Goal: Task Accomplishment & Management: Complete application form

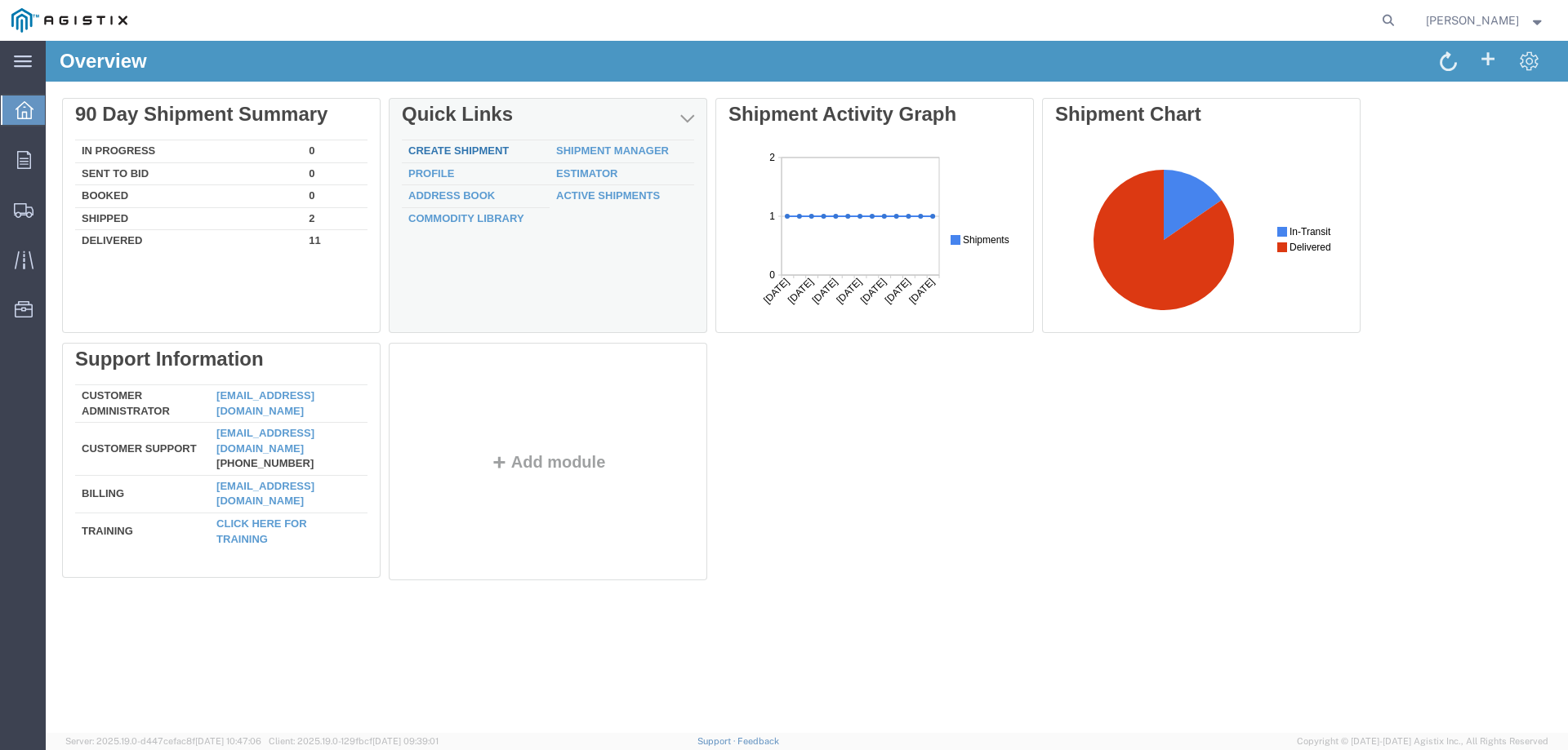
click at [420, 156] on link "Create Shipment" at bounding box center [458, 150] width 100 height 12
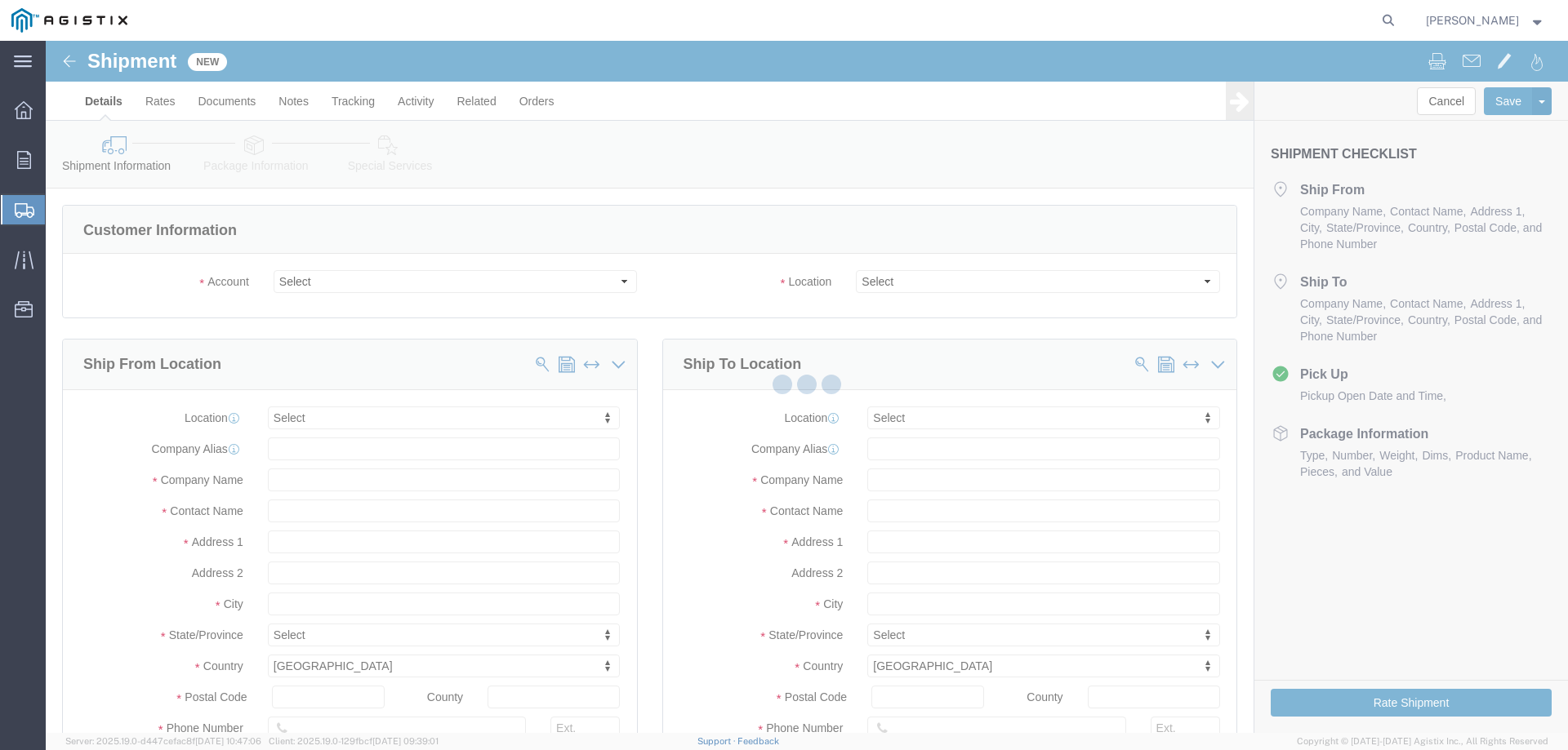
select select
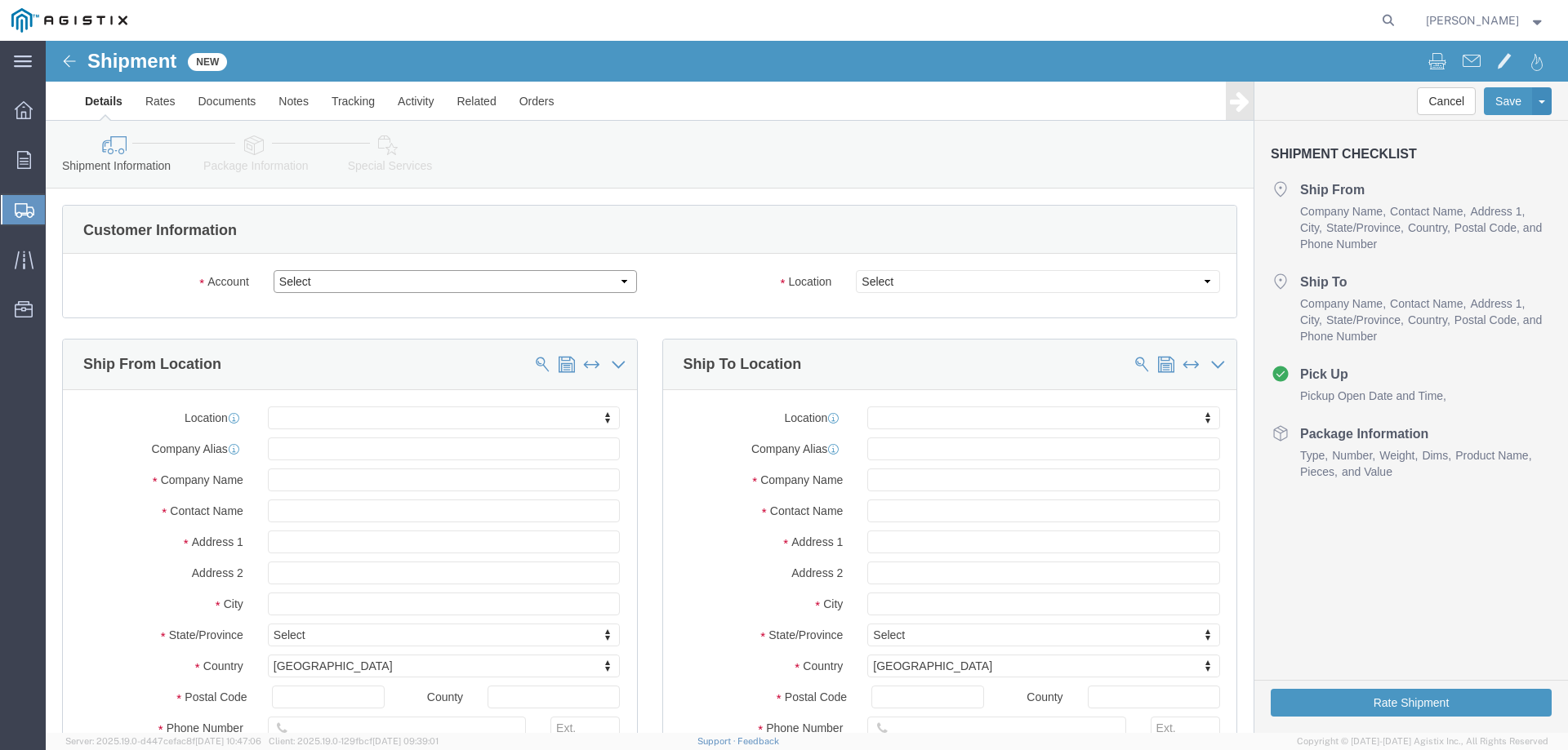
click select "Select [PERSON_NAME] Water Inc / [PERSON_NAME] Tech PG&E"
select select "9596"
click select "Select [PERSON_NAME] Water Inc / [PERSON_NAME] Tech PG&E"
select select "PURCHORD"
select select
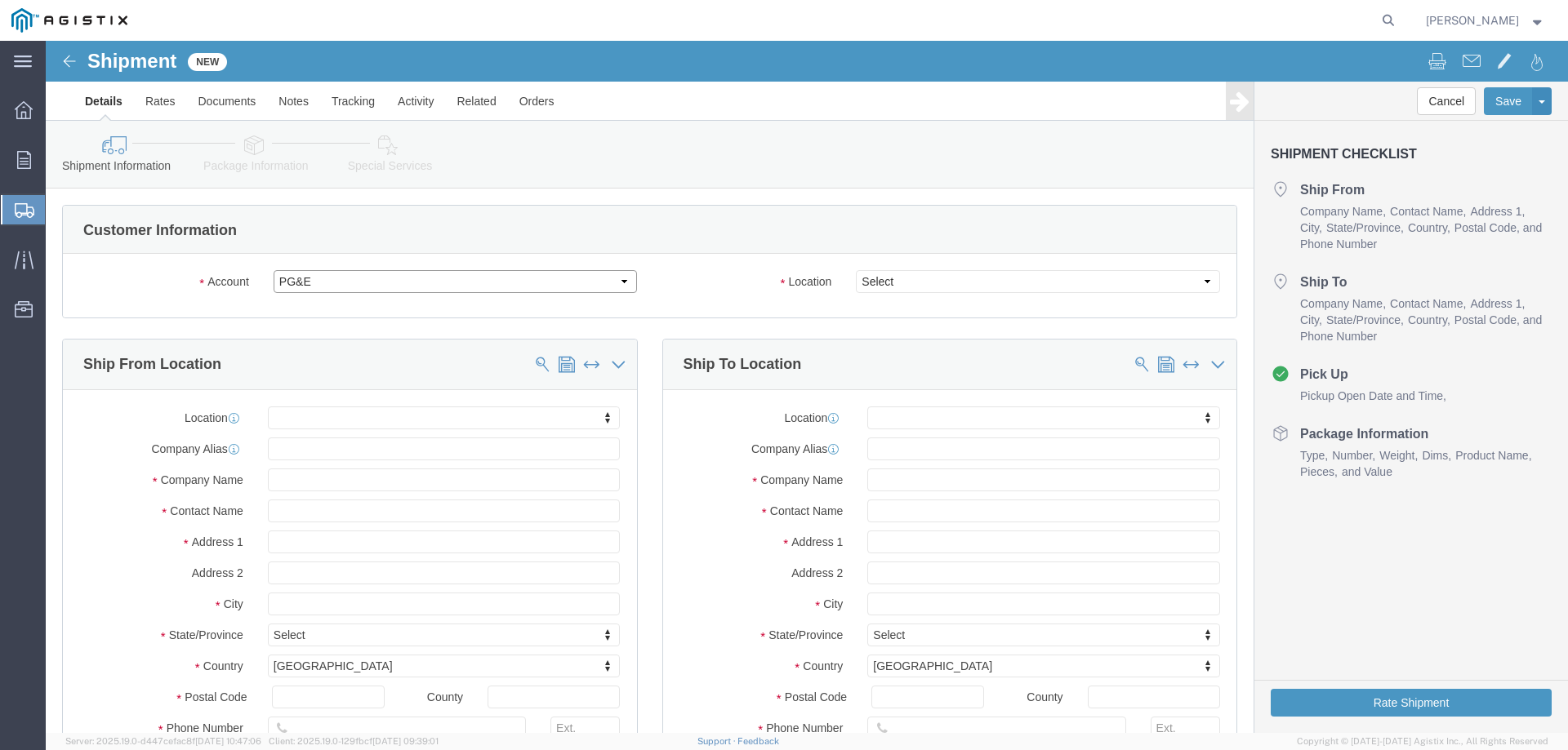
select select
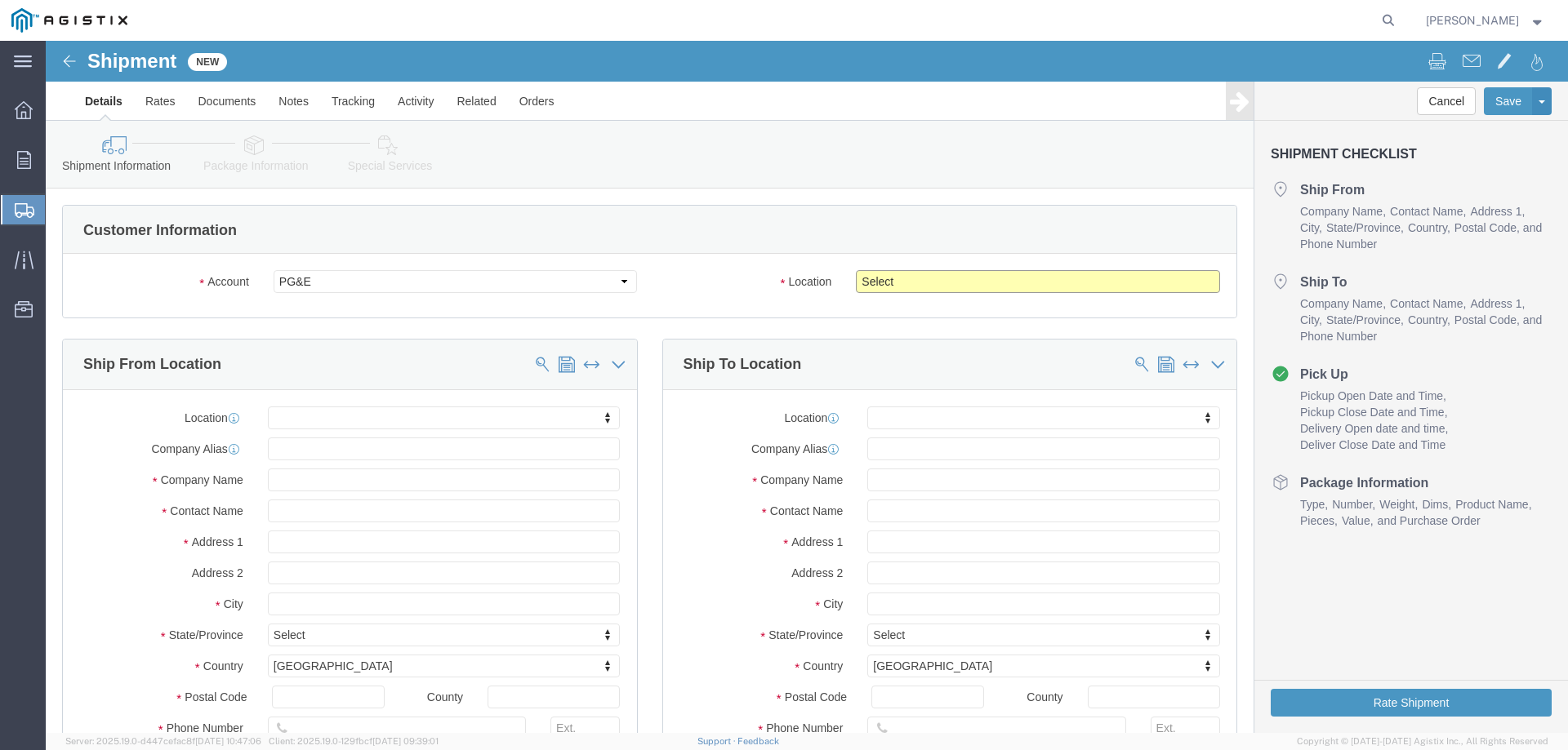
click select "Select All Others [GEOGRAPHIC_DATA] [GEOGRAPHIC_DATA] [GEOGRAPHIC_DATA] [GEOGRA…"
select select "19745"
click select "Select All Others [GEOGRAPHIC_DATA] [GEOGRAPHIC_DATA] [GEOGRAPHIC_DATA] [GEOGRA…"
click input "text"
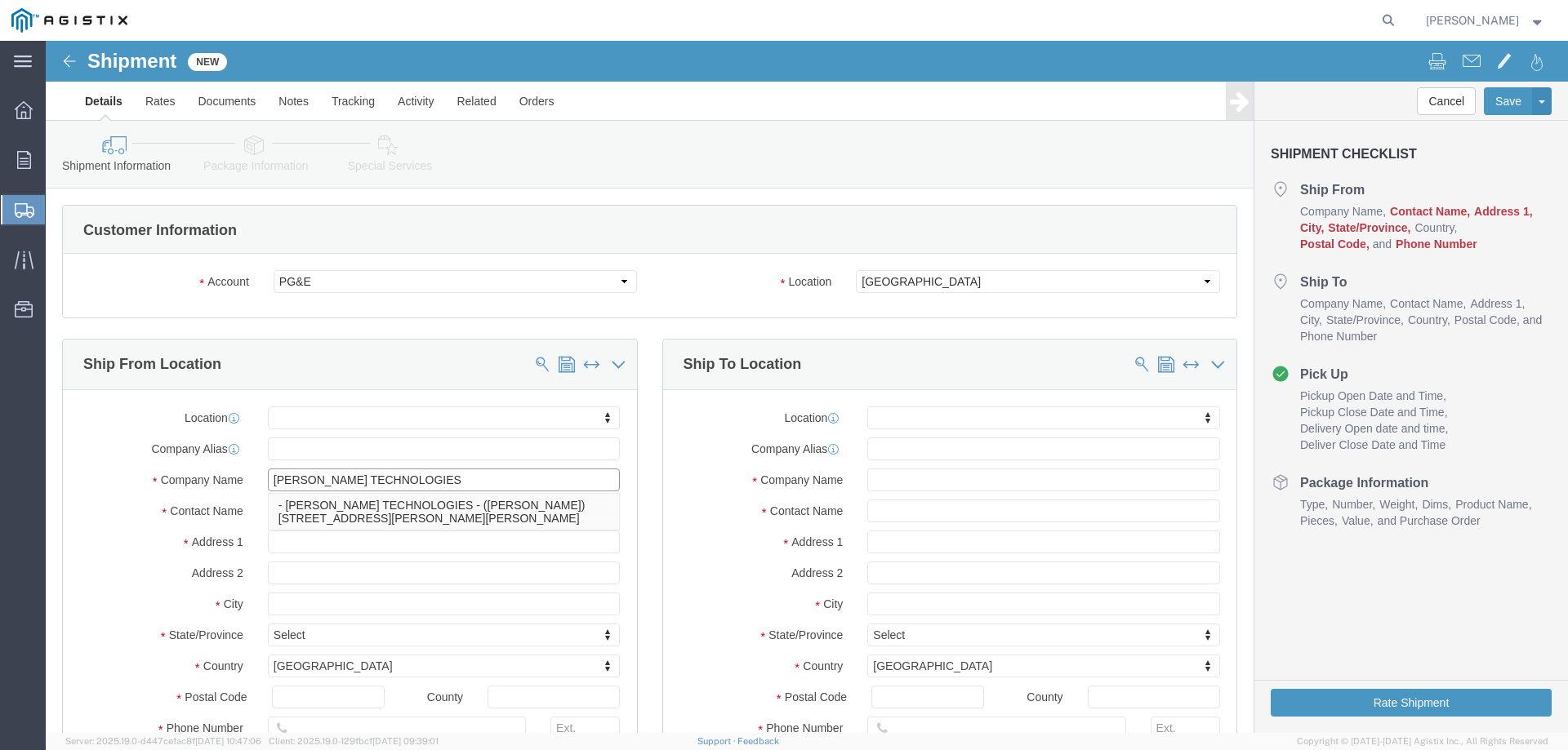
type input "[PERSON_NAME] TECHNOLOGIES"
type input "[PERSON_NAME]"
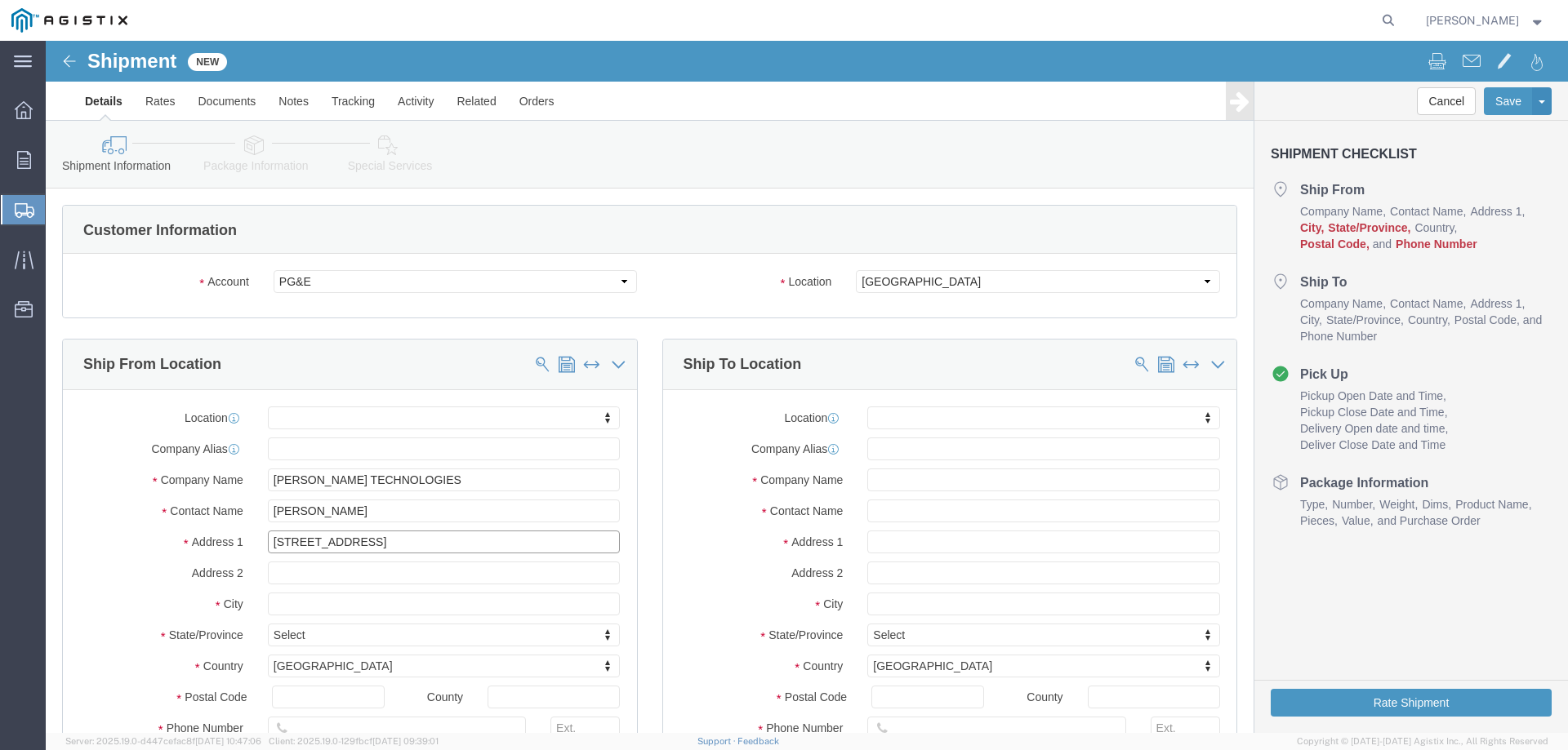
type input "[STREET_ADDRESS]"
select select
type input "[GEOGRAPHIC_DATA]"
select select
type input "N"
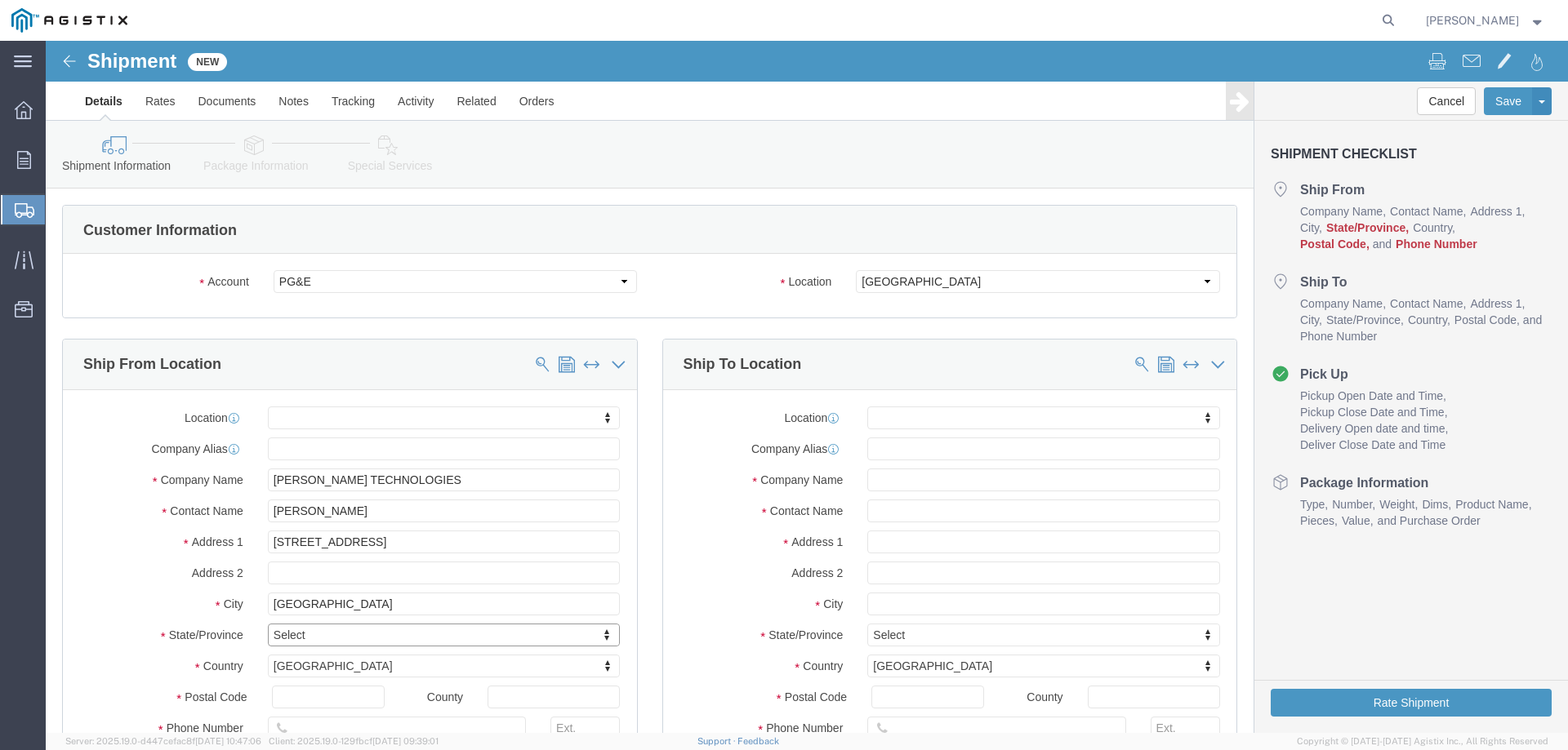
type input "N"
type input "[US_STATE]"
select select
select select "NY"
type input "14472"
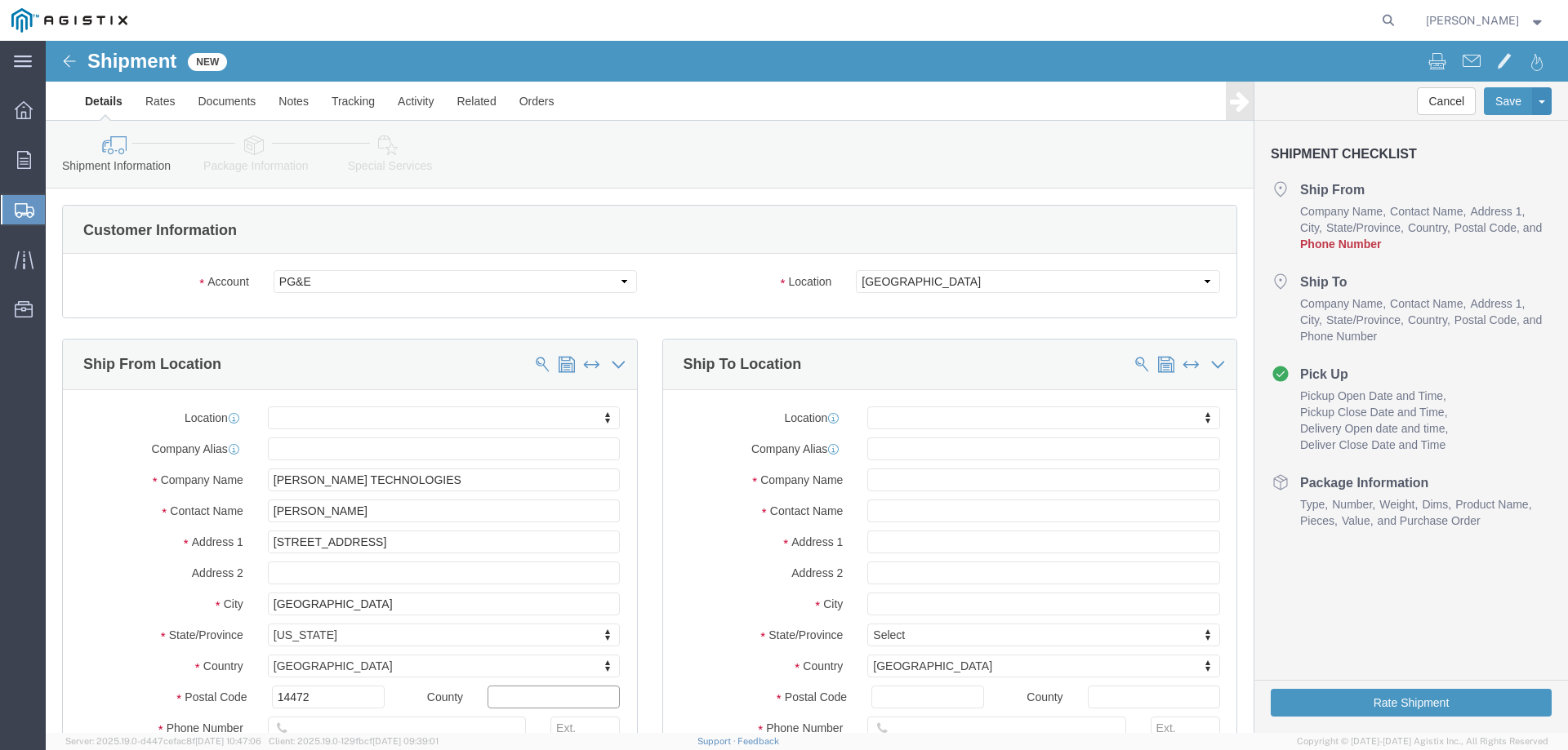
select select
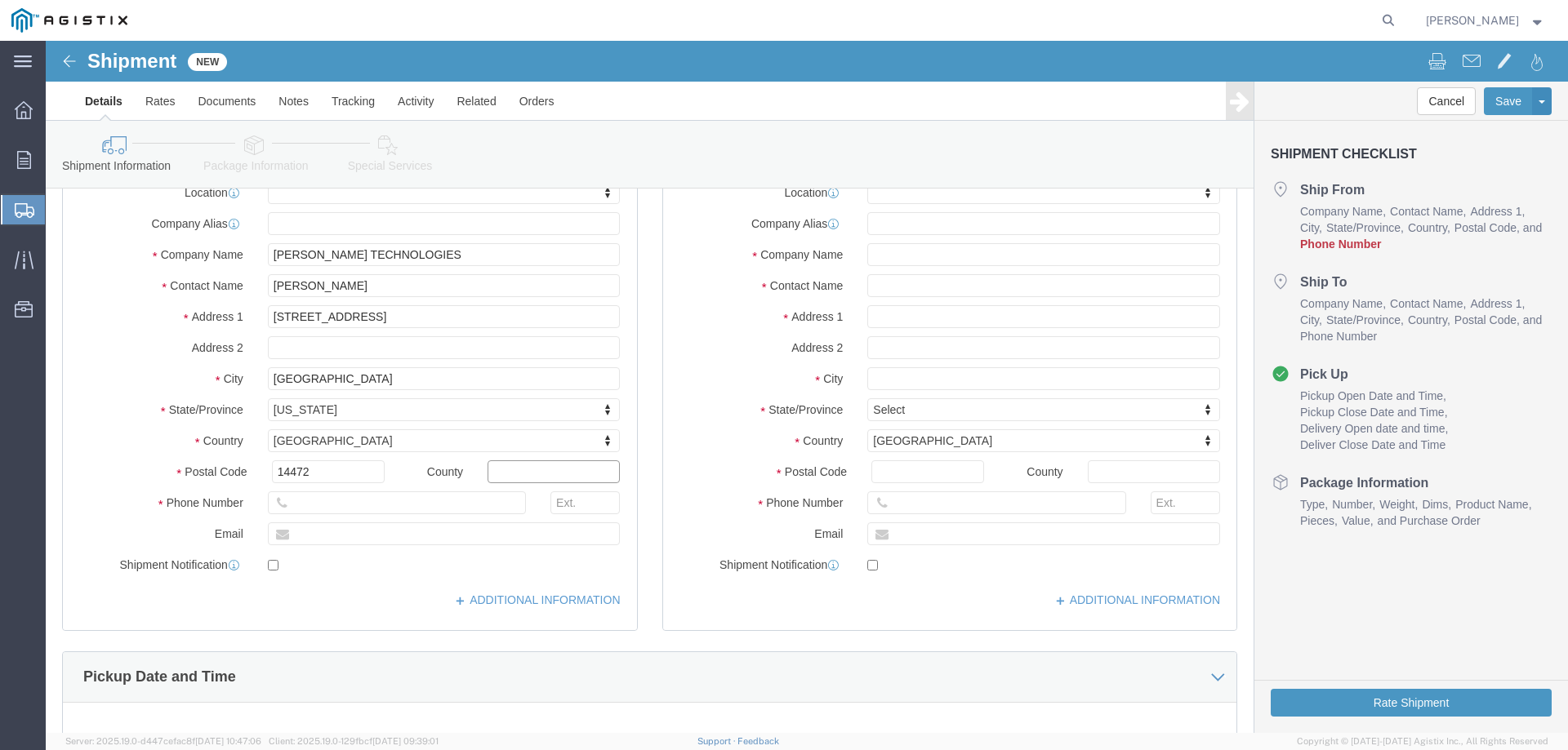
scroll to position [245, 0]
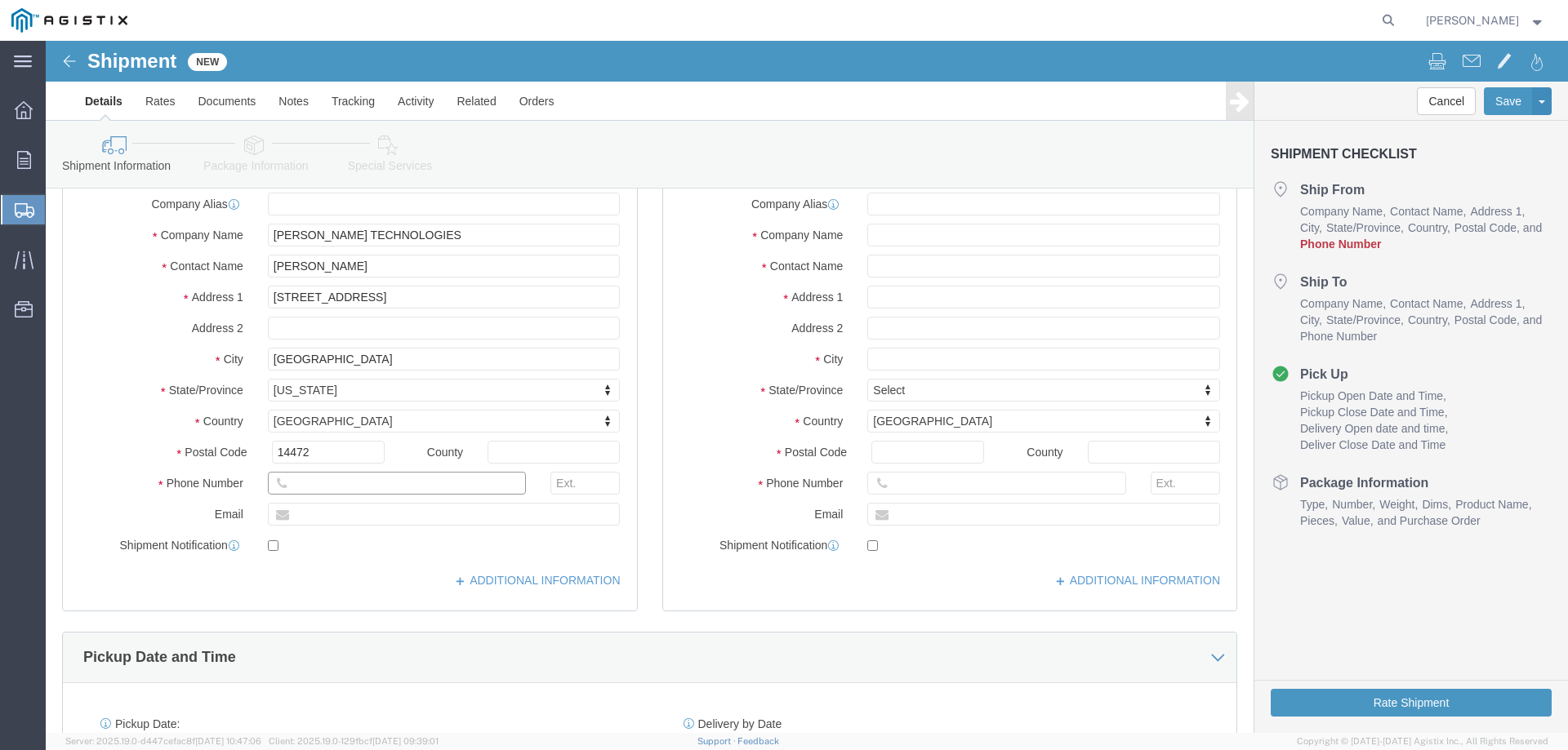
click input "text"
type input "[PHONE_NUMBER]"
type input "277"
type input "[EMAIL_ADDRESS][DOMAIN_NAME]"
click input "checkbox"
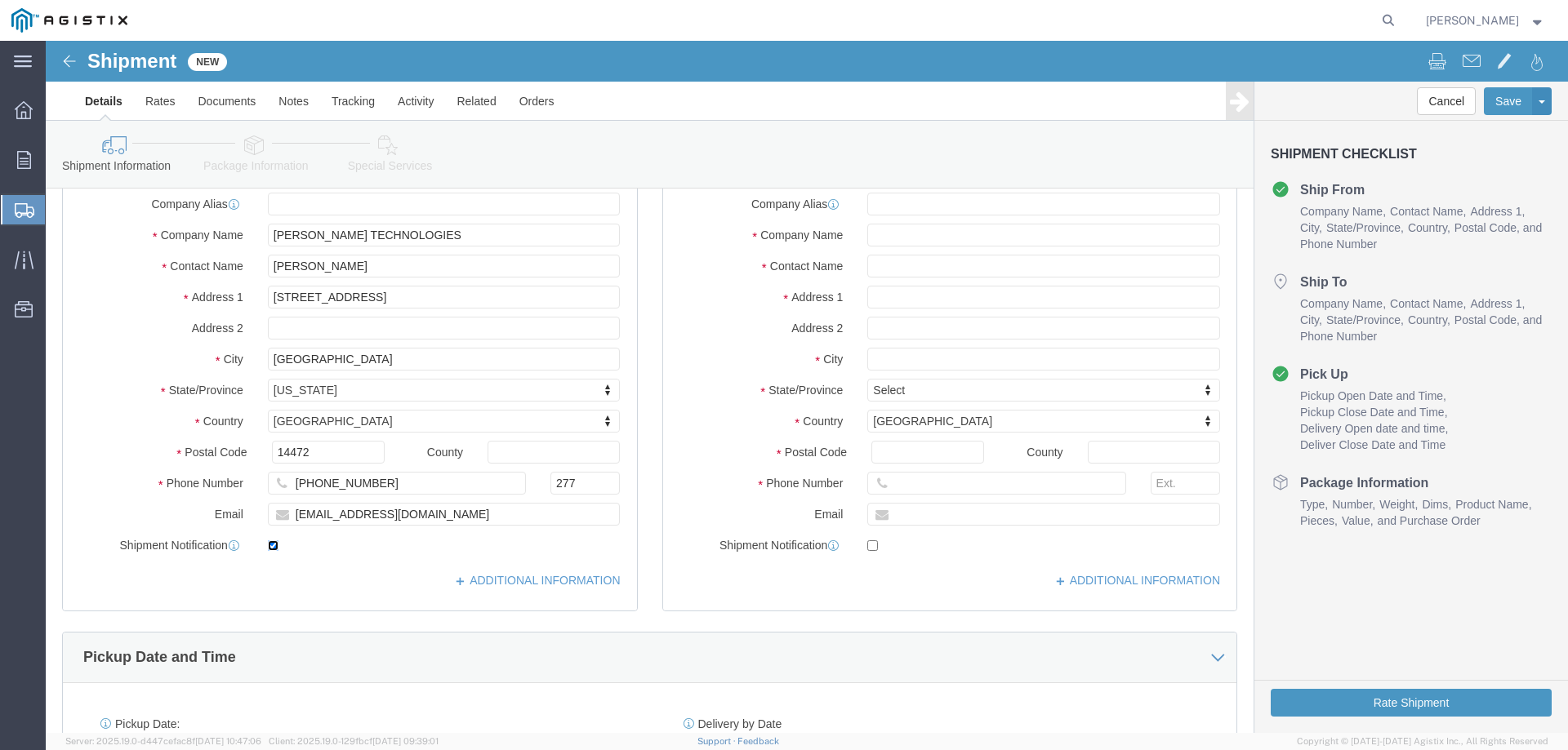
checkbox input "false"
click input "text"
type input "PACIFIC GAS & ELECTRIC"
type input "RECEIVING DEPT."
type input "[STREET_ADDRESS]"
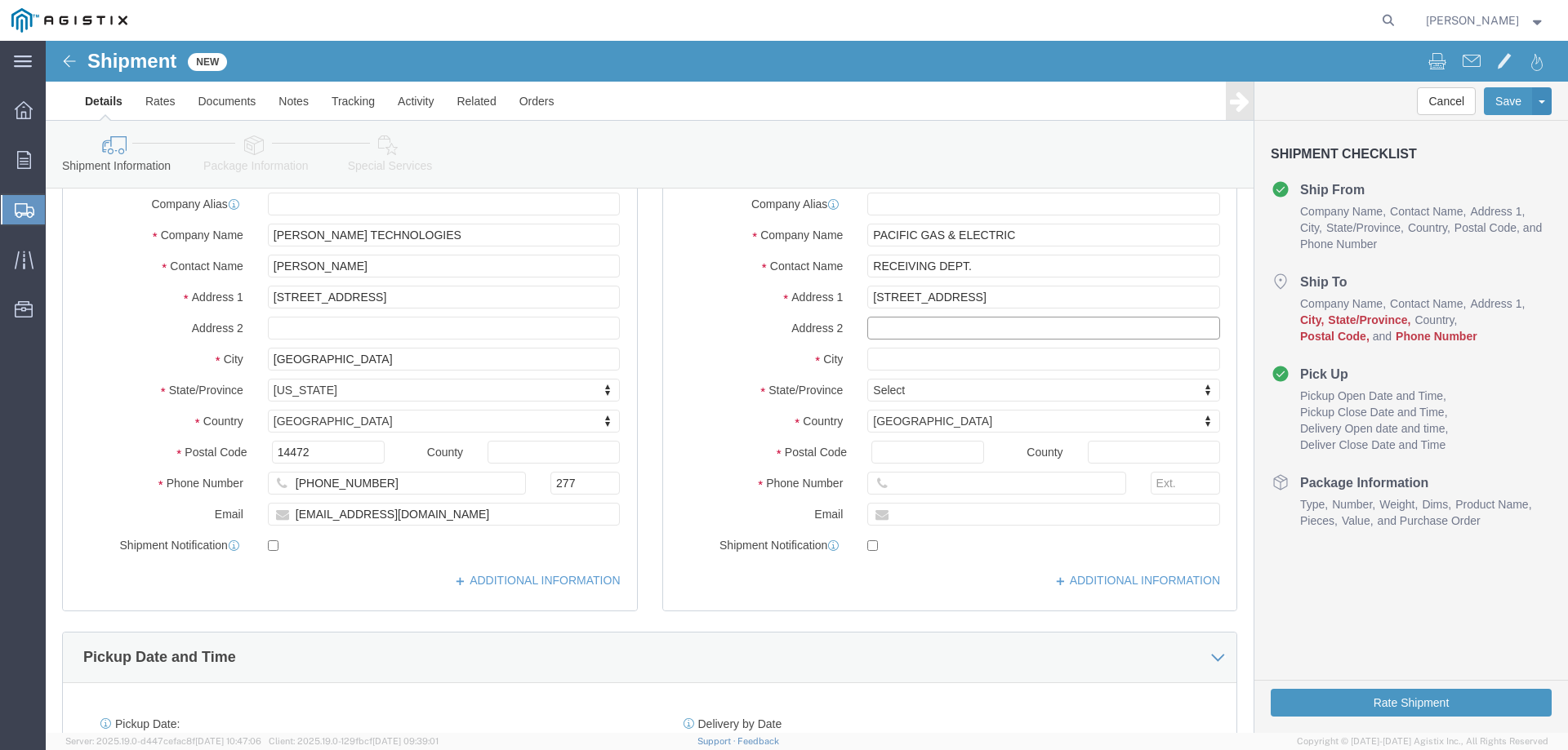
select select
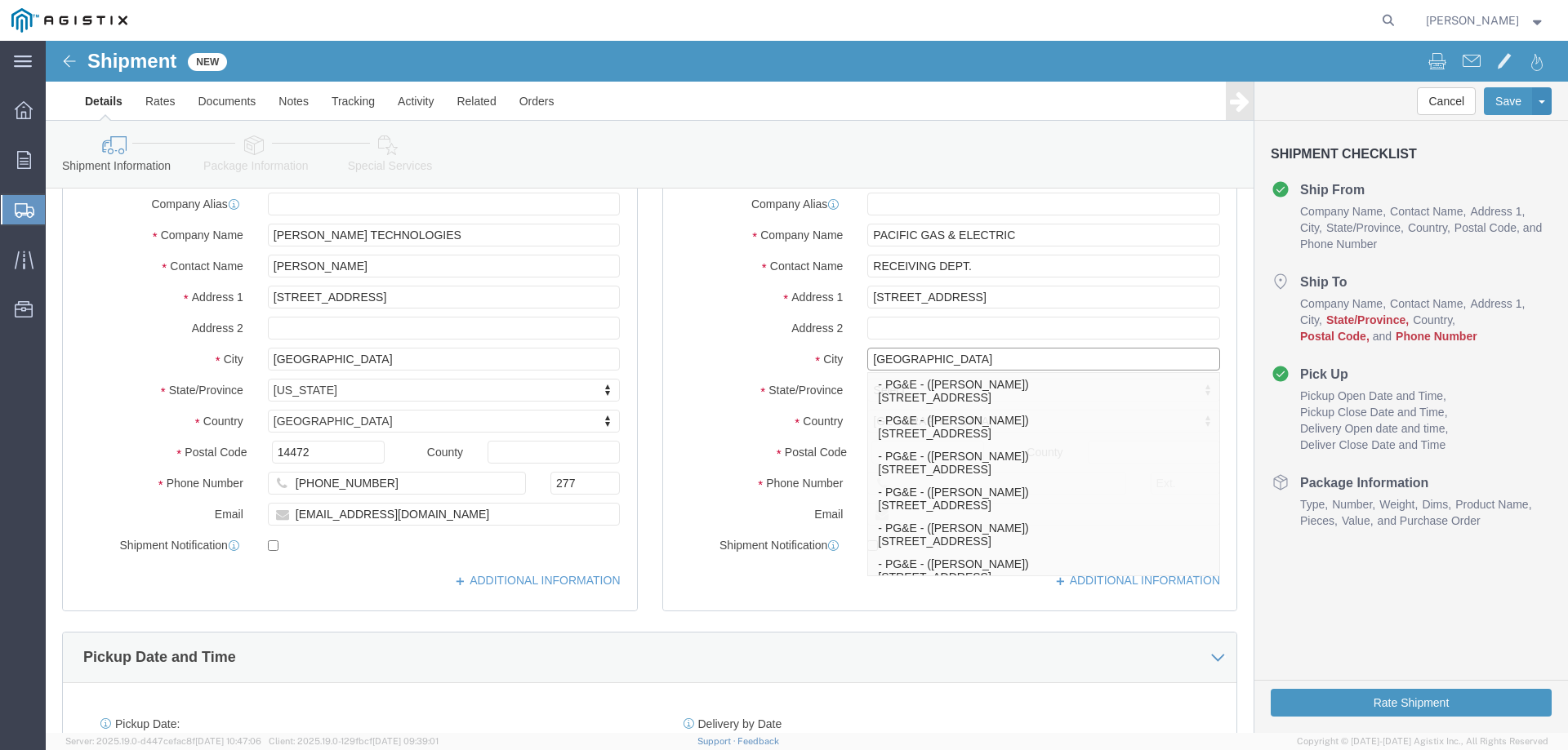
type input "[GEOGRAPHIC_DATA]"
select select
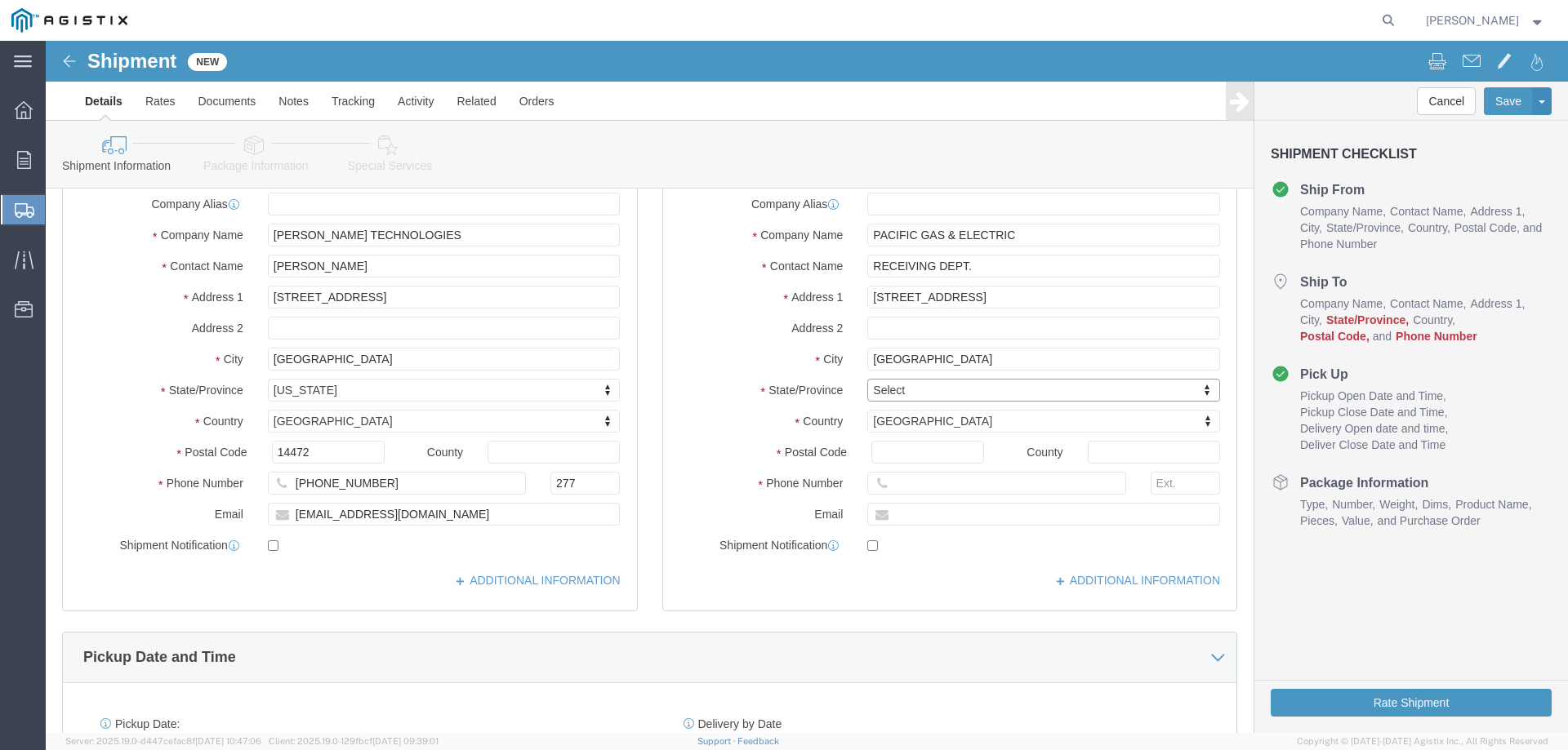
type input "C"
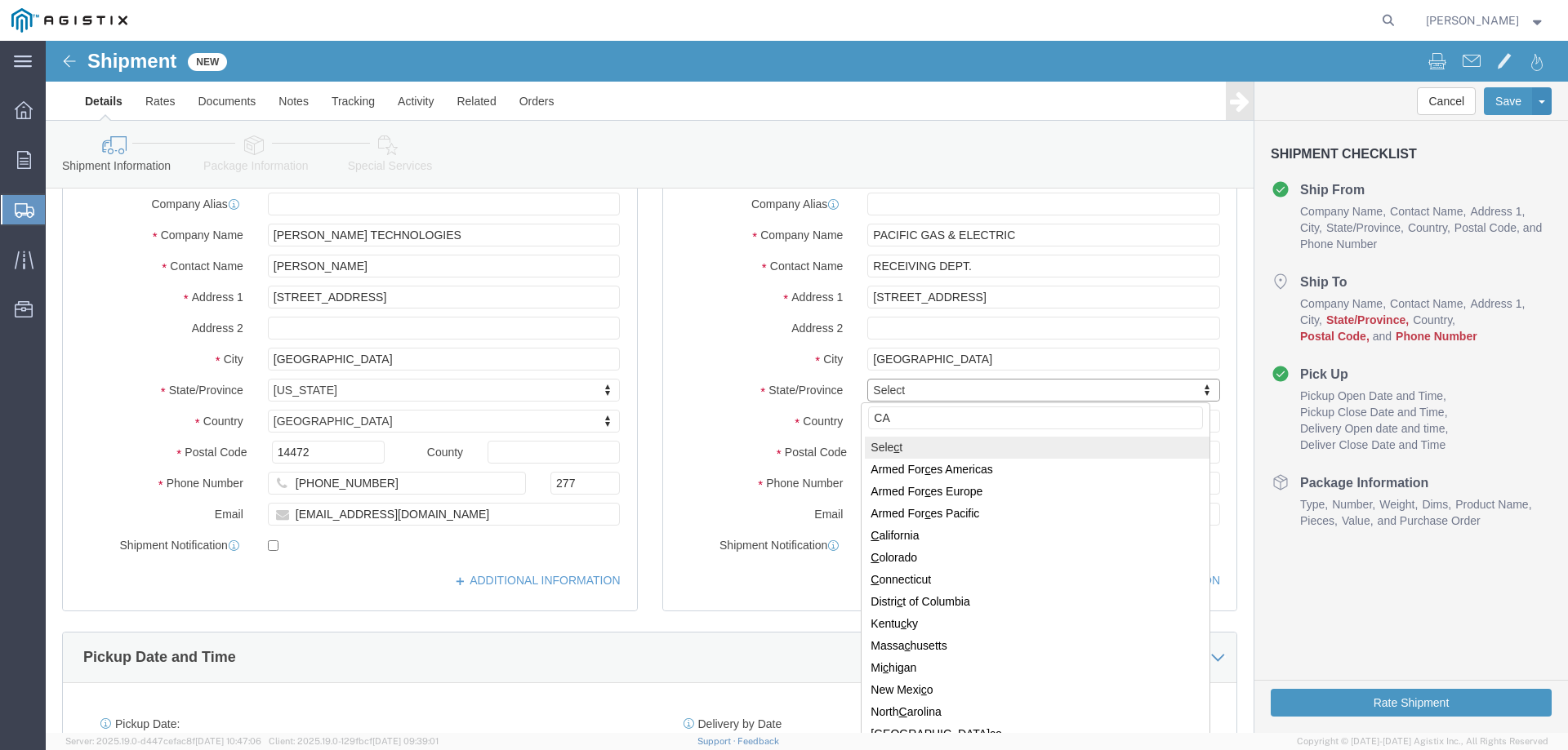
type input "CAL"
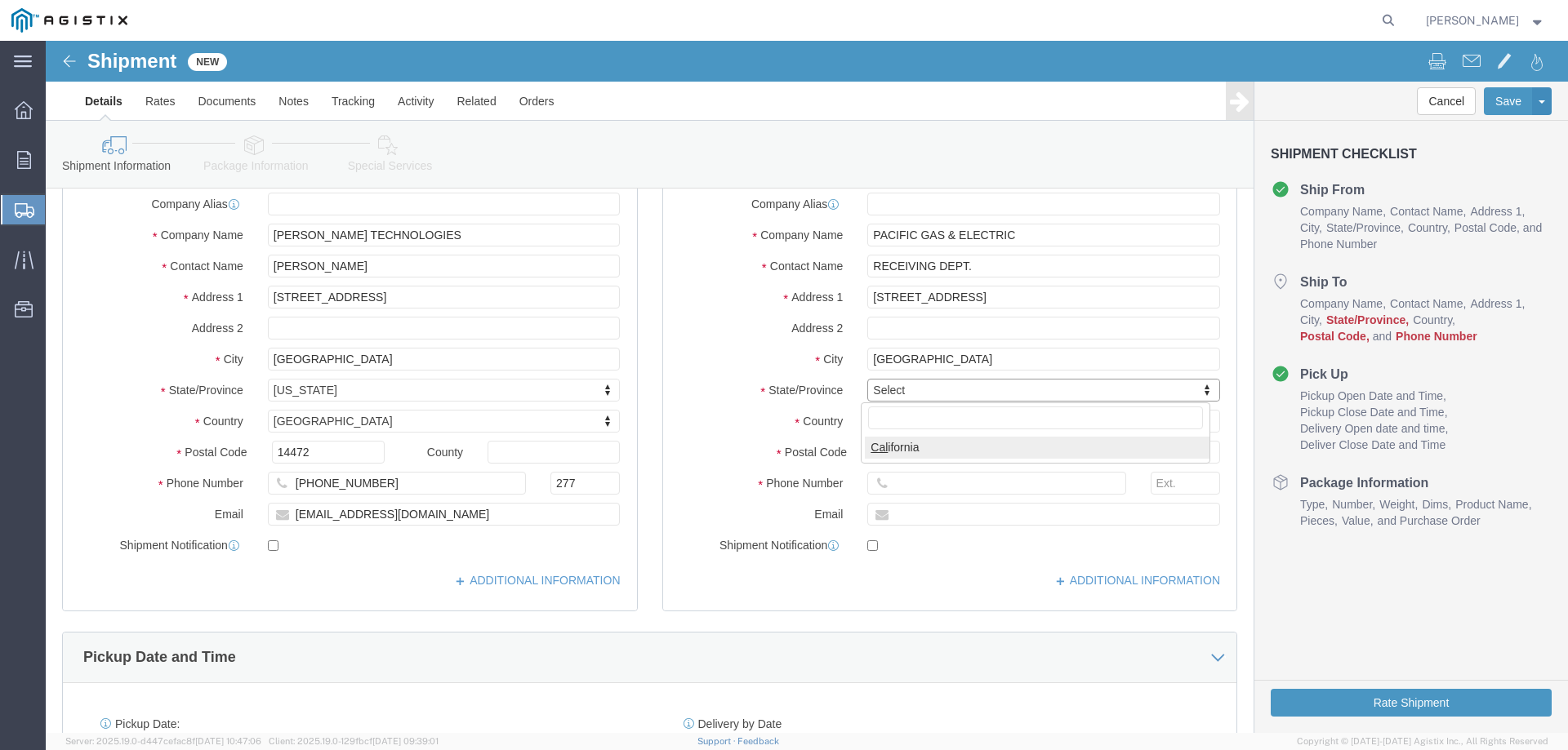
select select
select select "CA"
type input "93725"
select select
type input "[PHONE_NUMBER]"
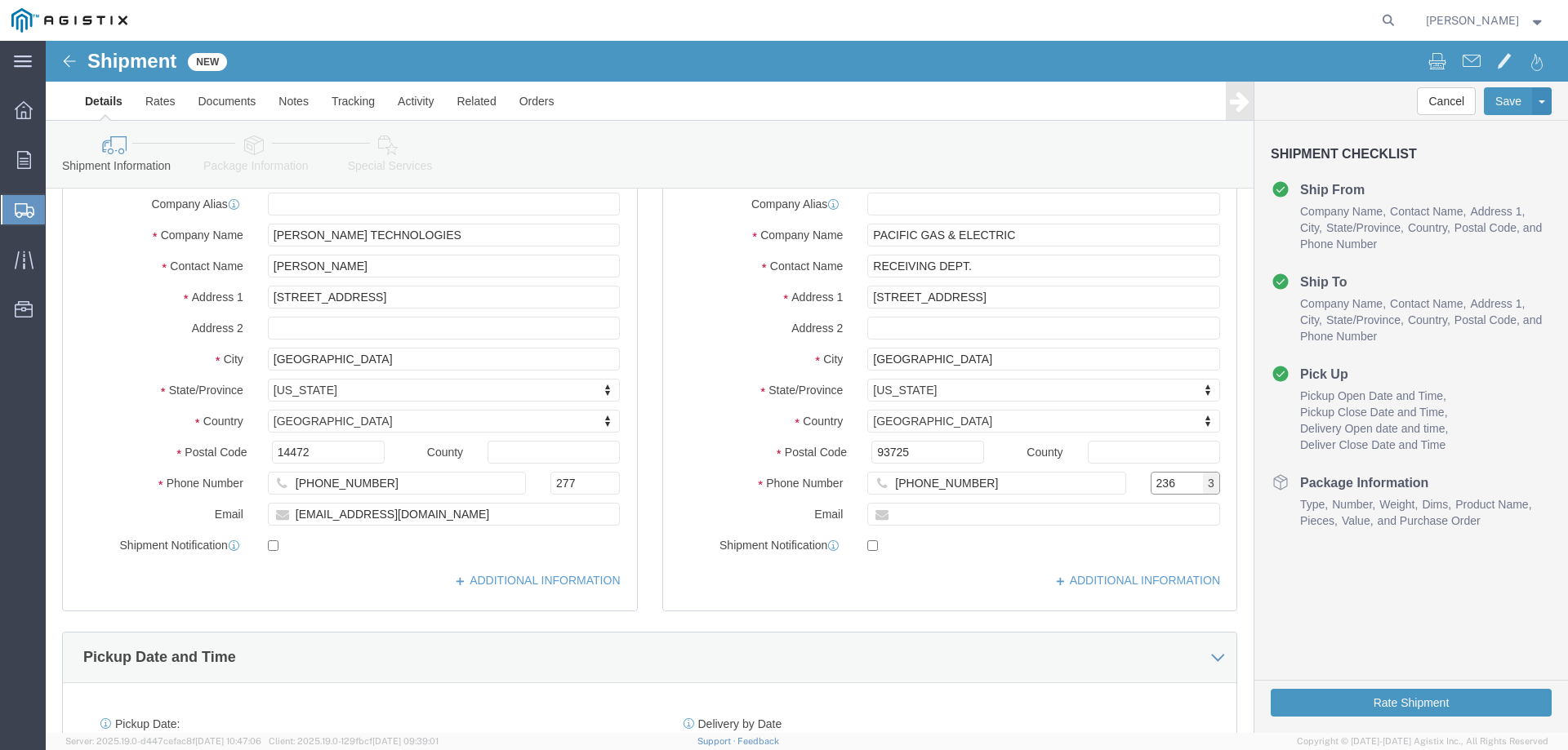
type input "236"
type input "[EMAIL_ADDRESS][DOMAIN_NAME]"
drag, startPoint x: 814, startPoint y: 505, endPoint x: 816, endPoint y: 521, distance: 16.1
click div
click input "checkbox"
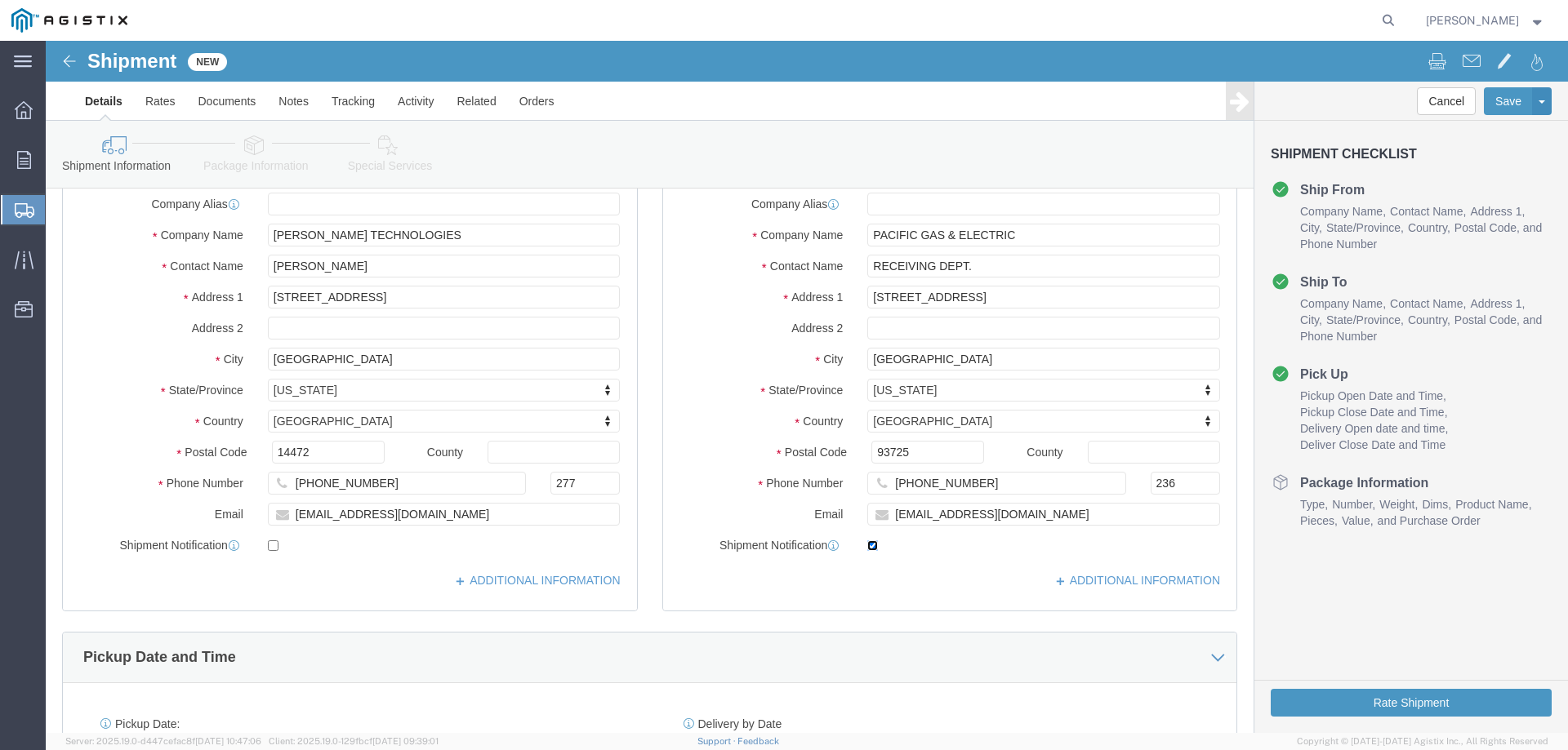
checkbox input "false"
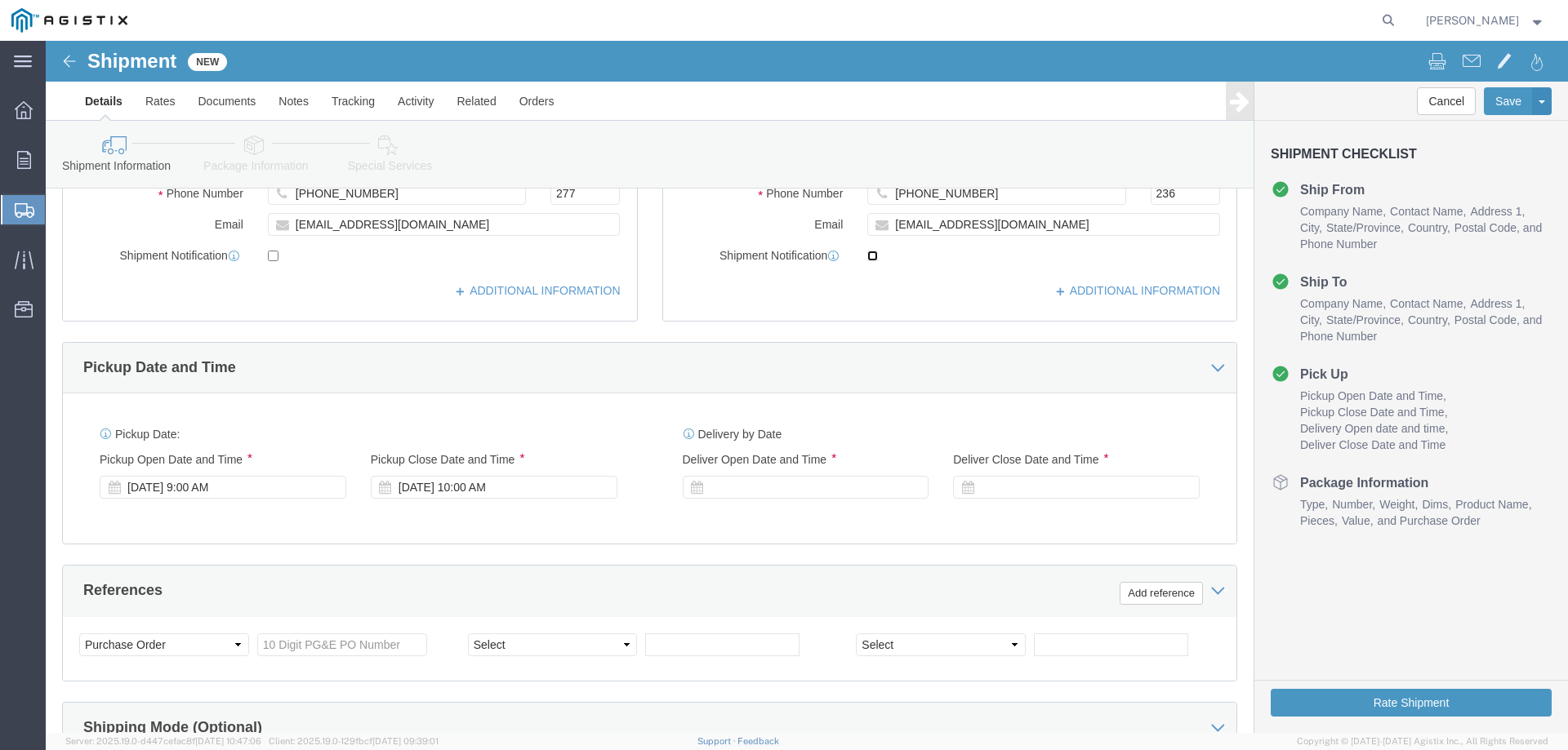
scroll to position [545, 0]
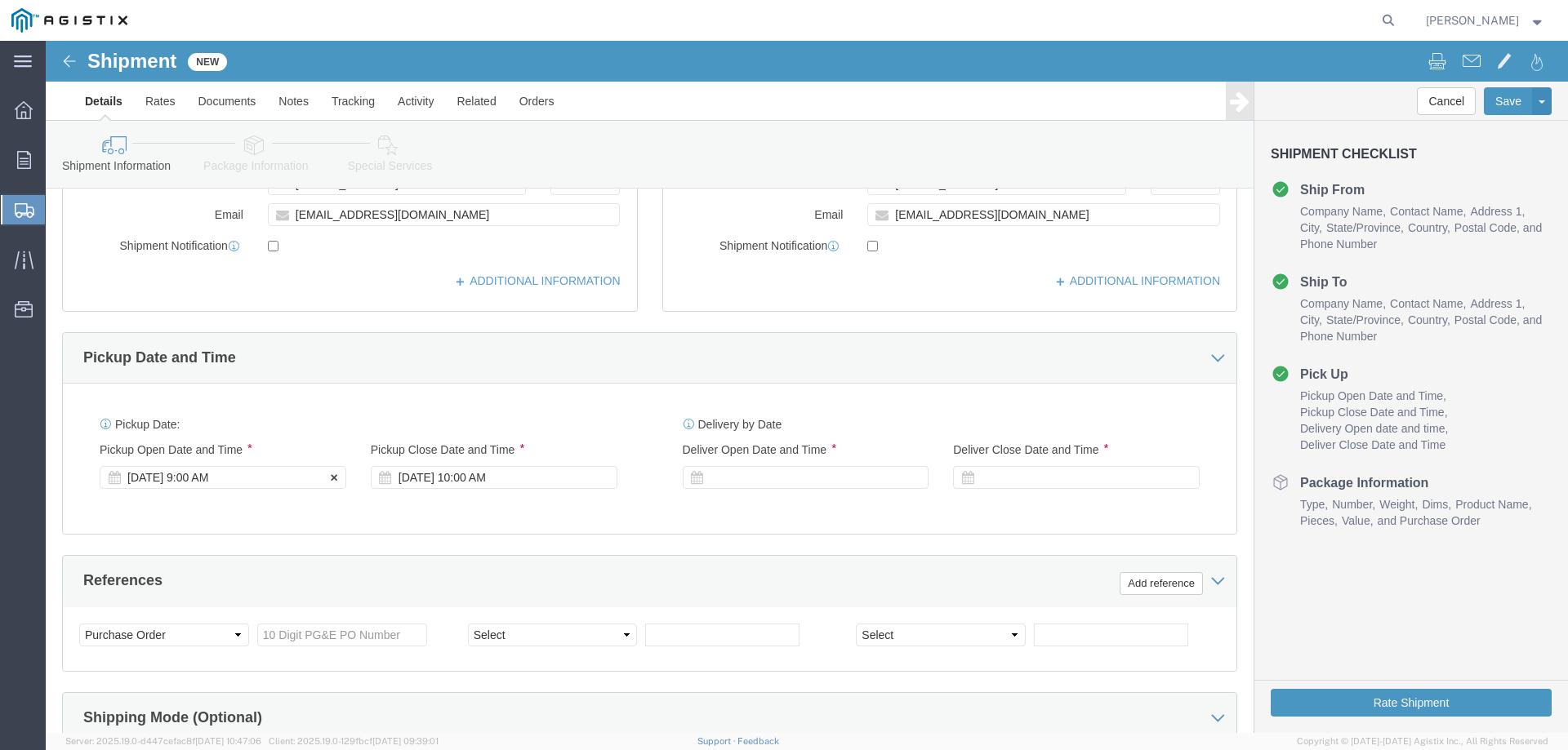
click div "[DATE] 9:00 AM"
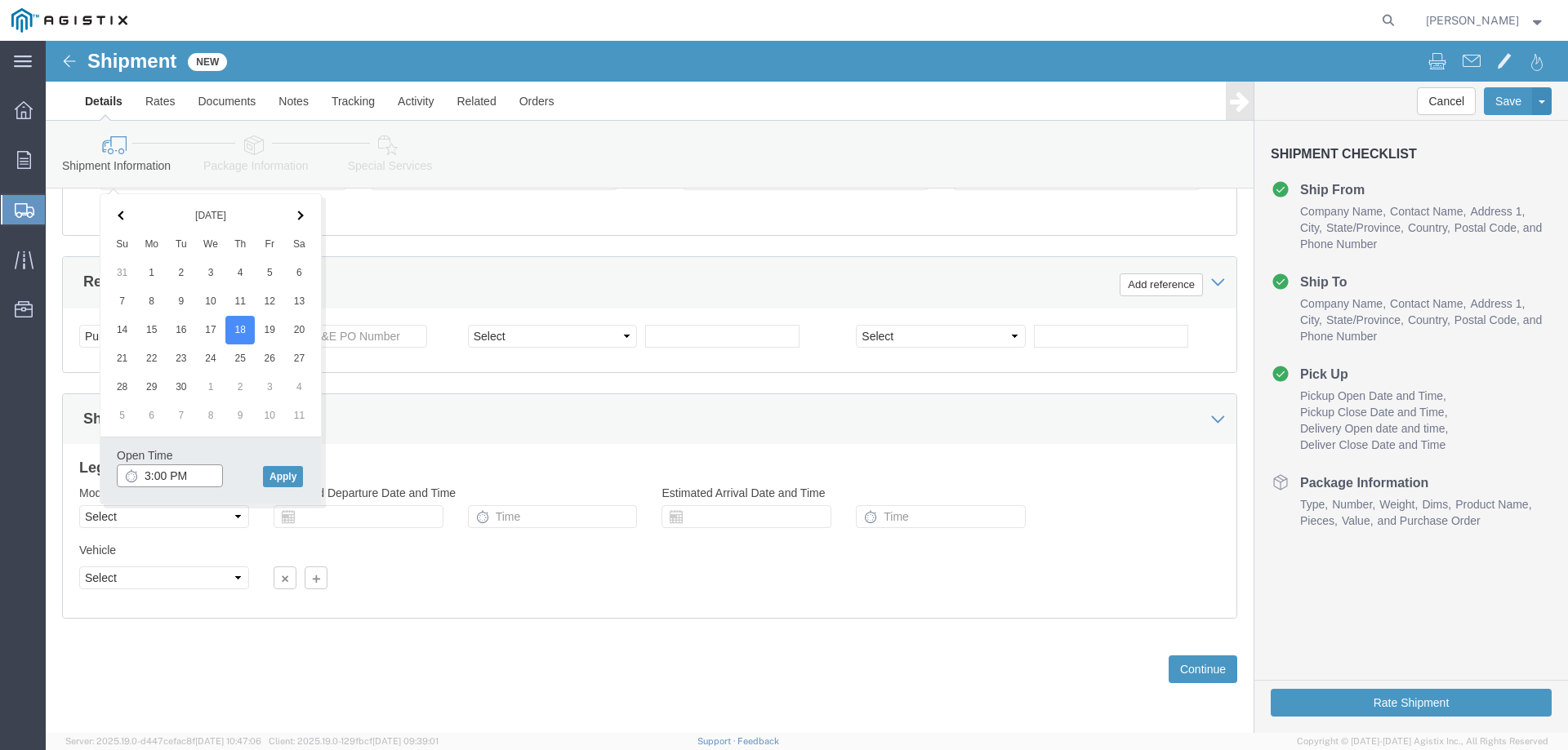
type input "3:00 PM"
click button "Apply"
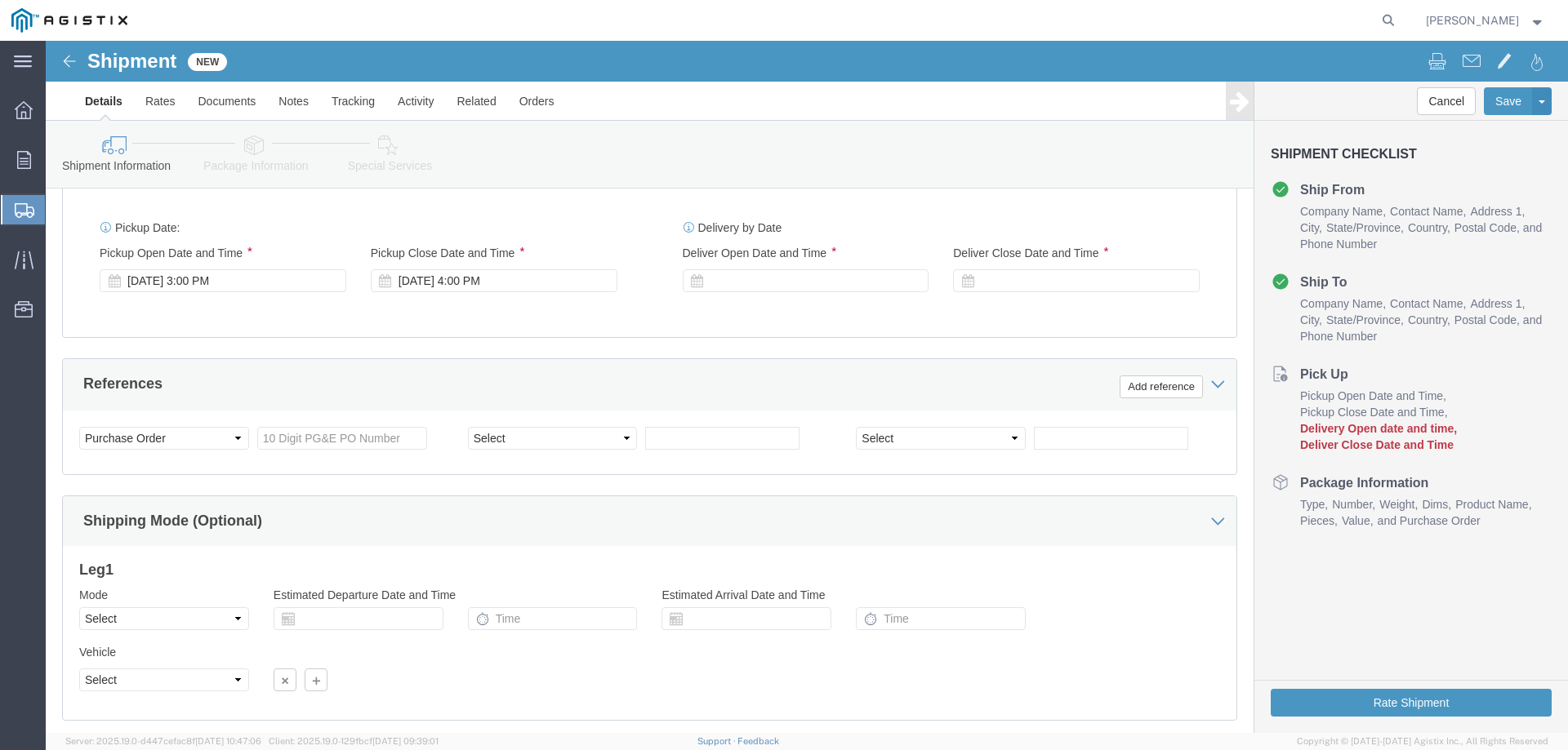
scroll to position [733, 0]
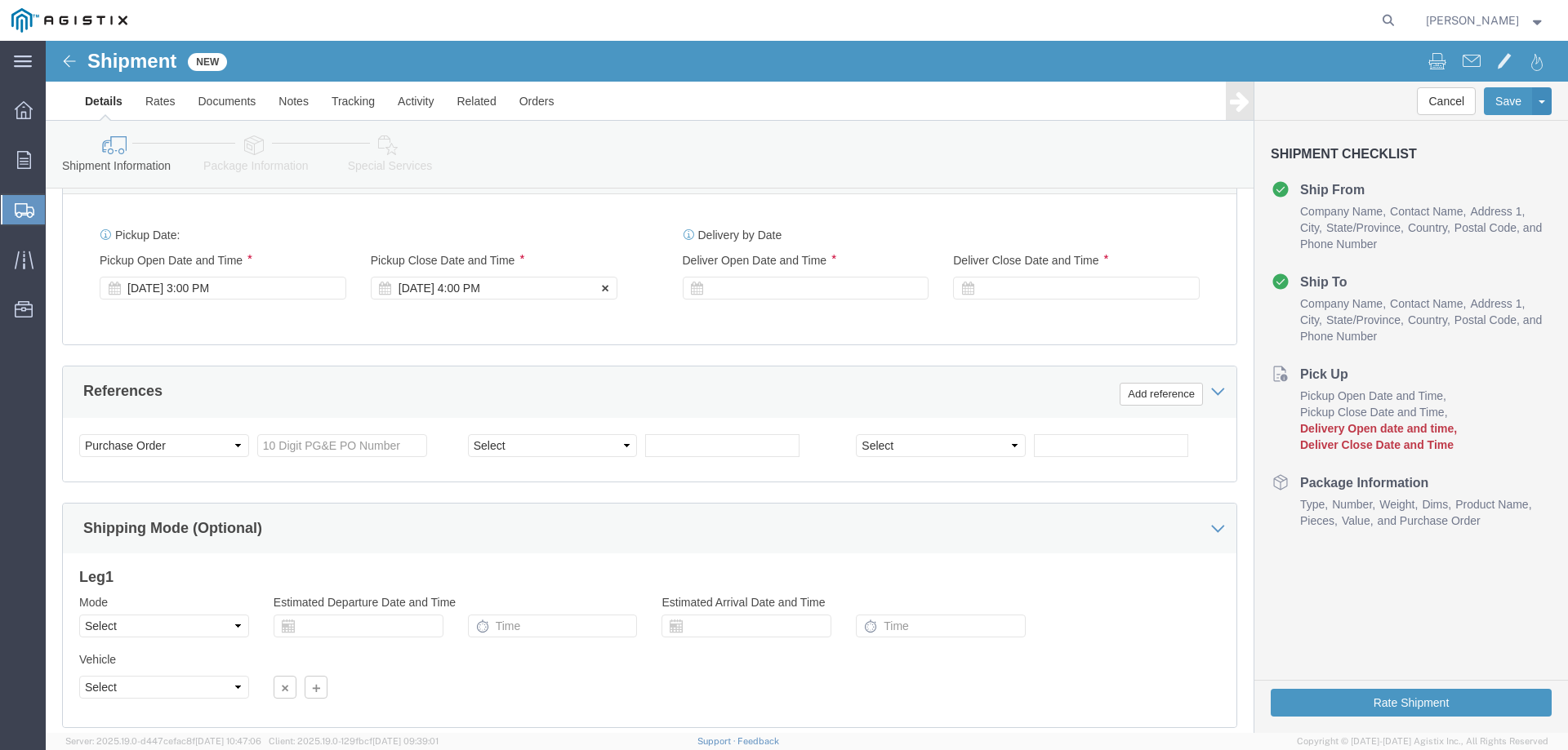
click div "[DATE] 4:00 PM"
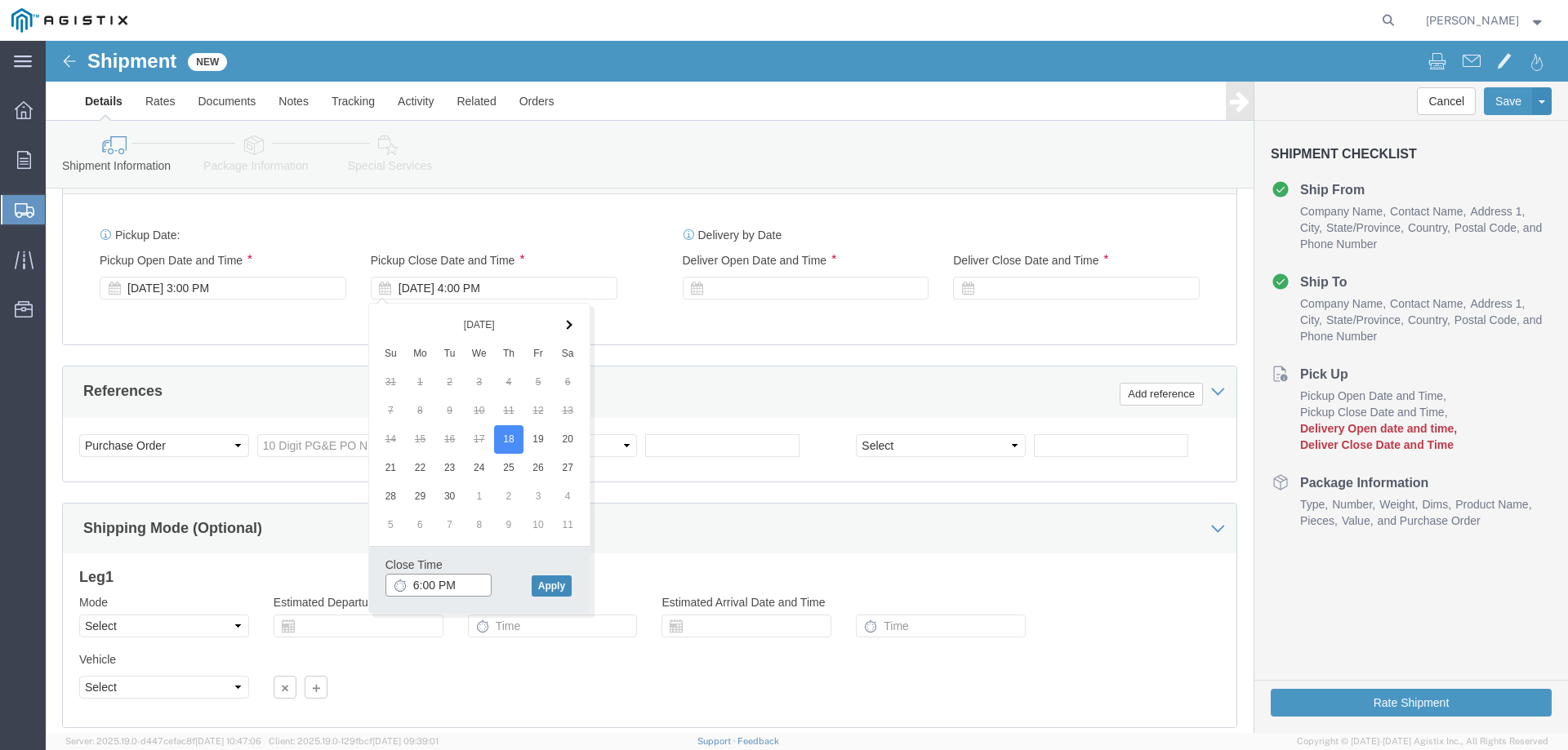
type input "6:00 PM"
click button "Apply"
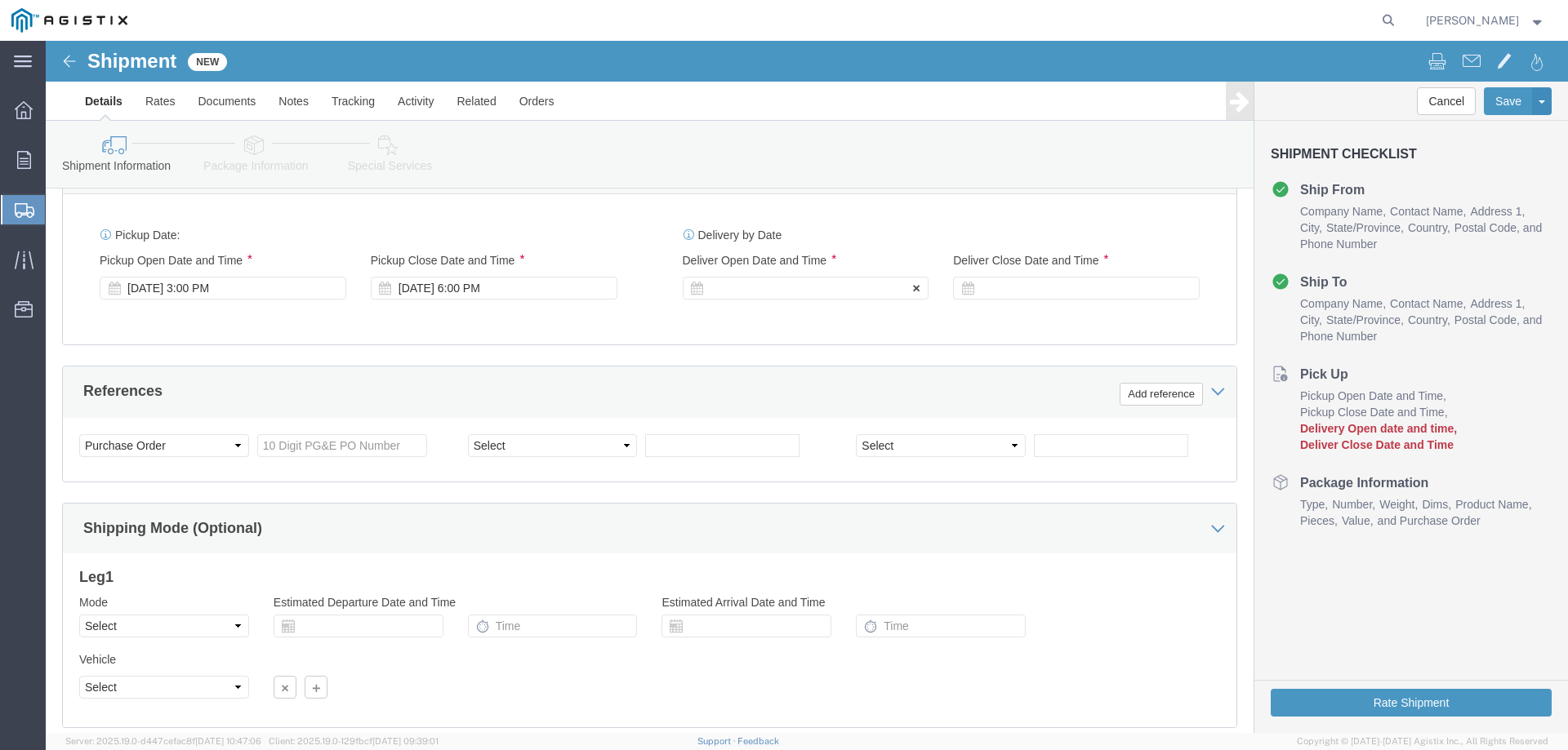
click div
click input "7:00 PM"
type input "8:00 AM"
click button "Apply"
click div
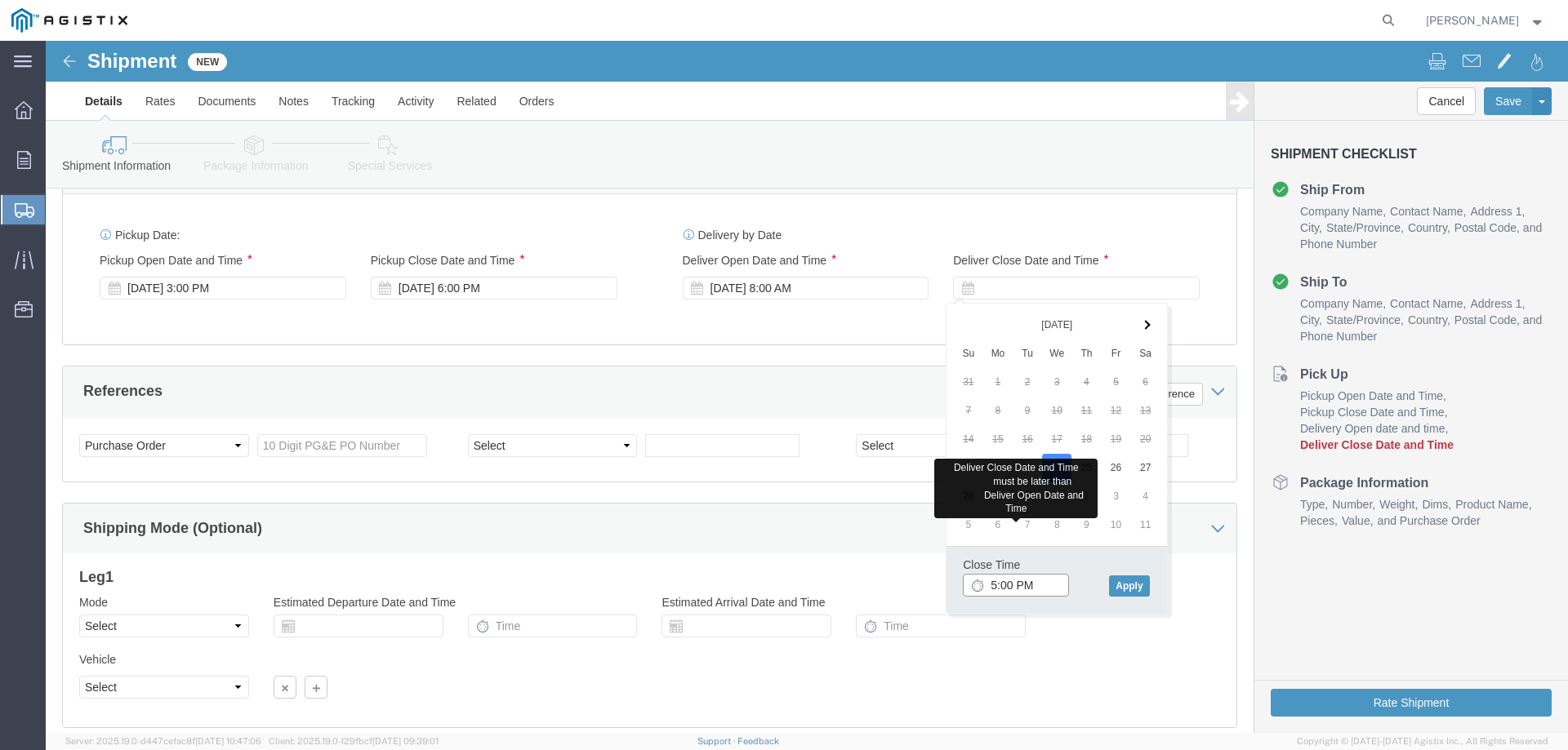
type input "5:00 PM"
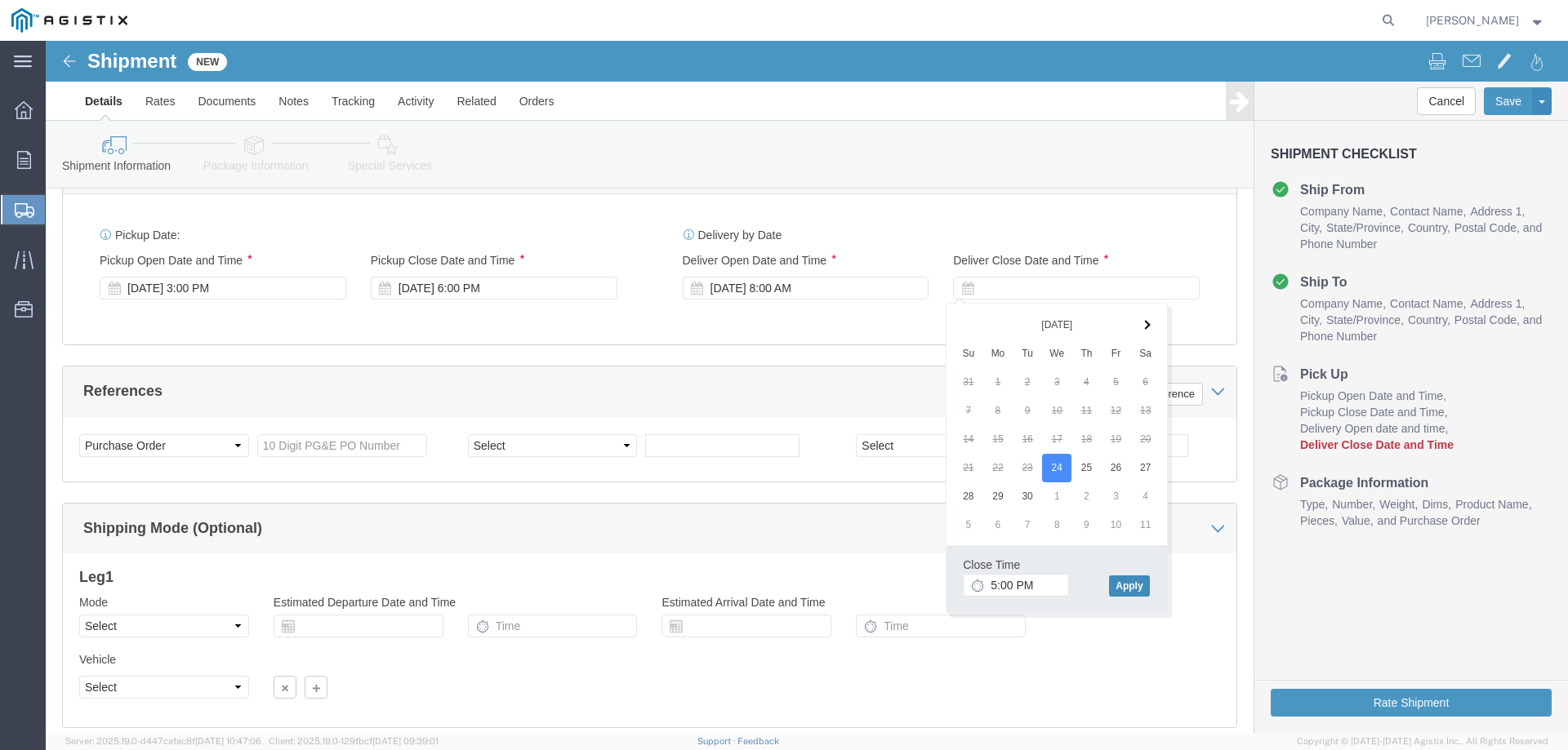
click button "Apply"
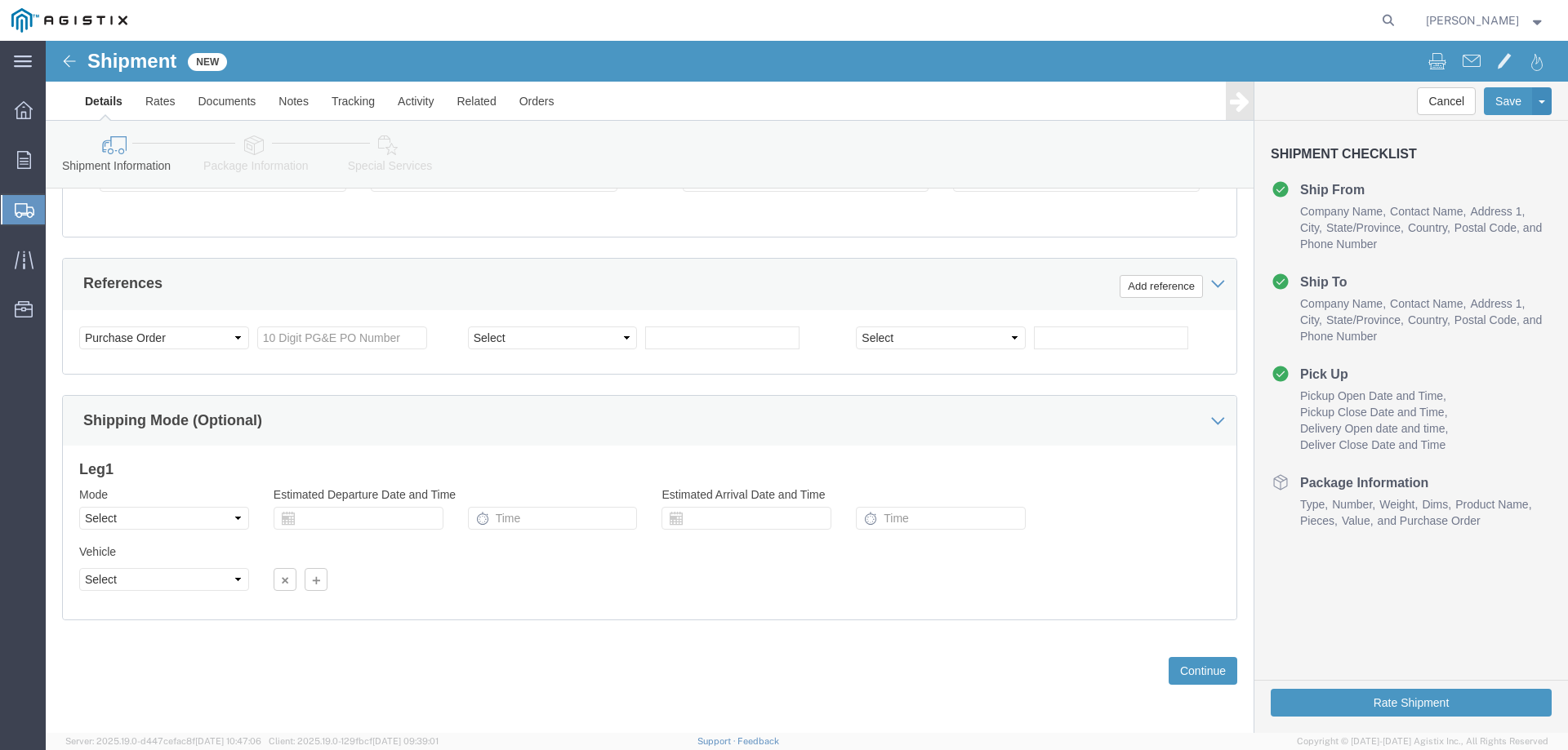
scroll to position [843, 0]
click input "text"
type input "3501408833"
select select "SALEORDR"
type input "309712"
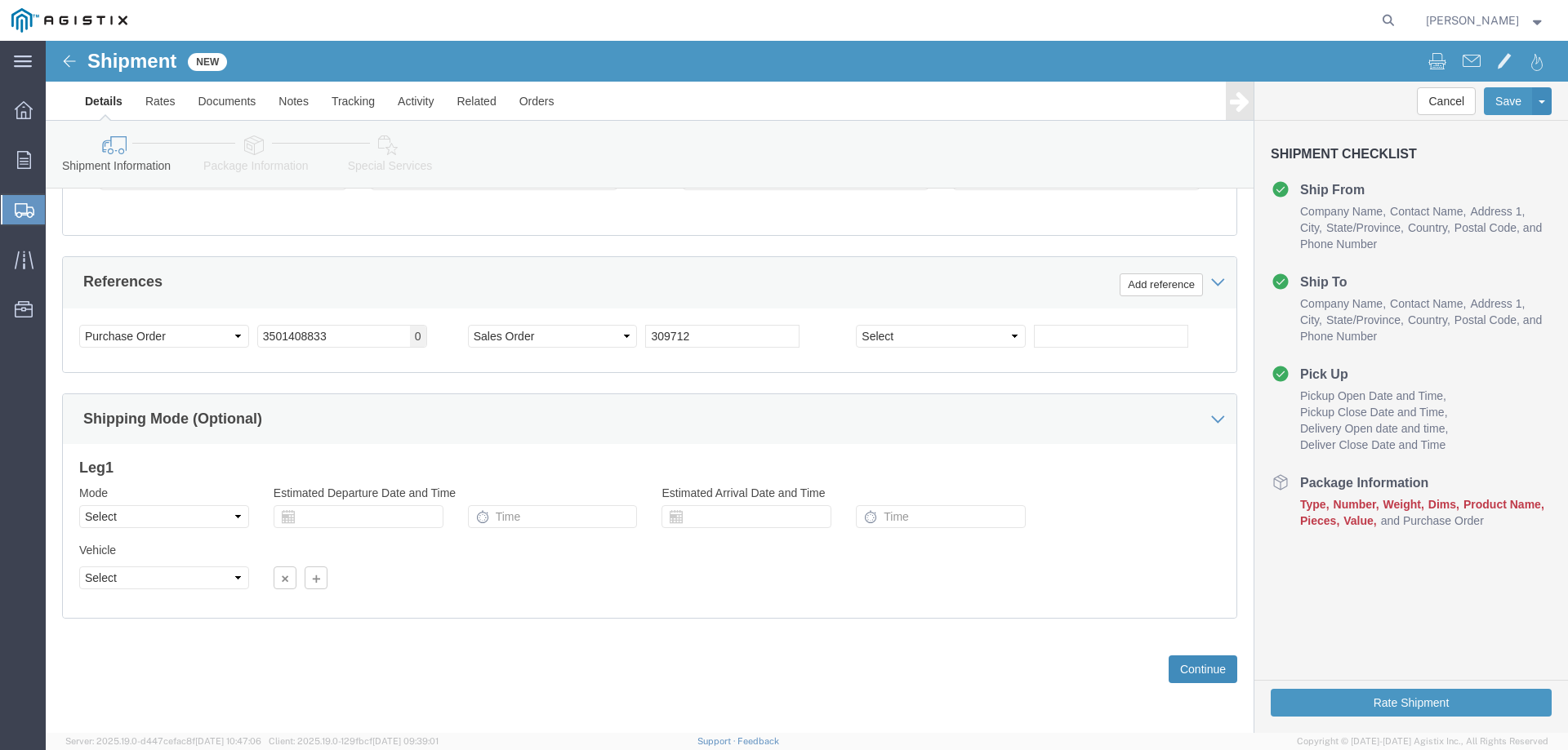
click button "Continue"
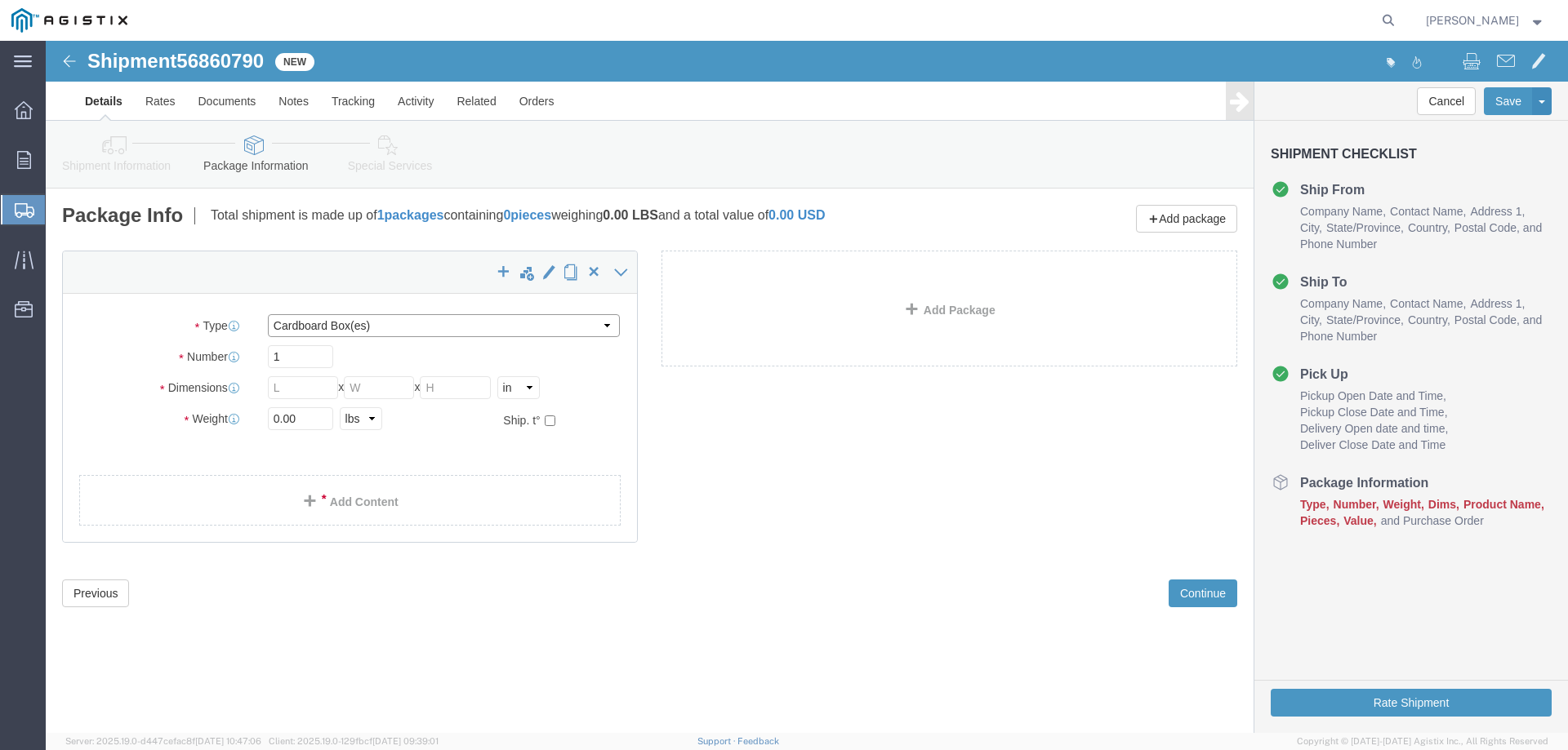
click select "Select Bulk Bundle(s) Cardboard Box(es) Carton(s) Crate(s) Drum(s) (Fiberboard)…"
select select "PONS"
click select "Select Bulk Bundle(s) Cardboard Box(es) Carton(s) Crate(s) Drum(s) (Fiberboard)…"
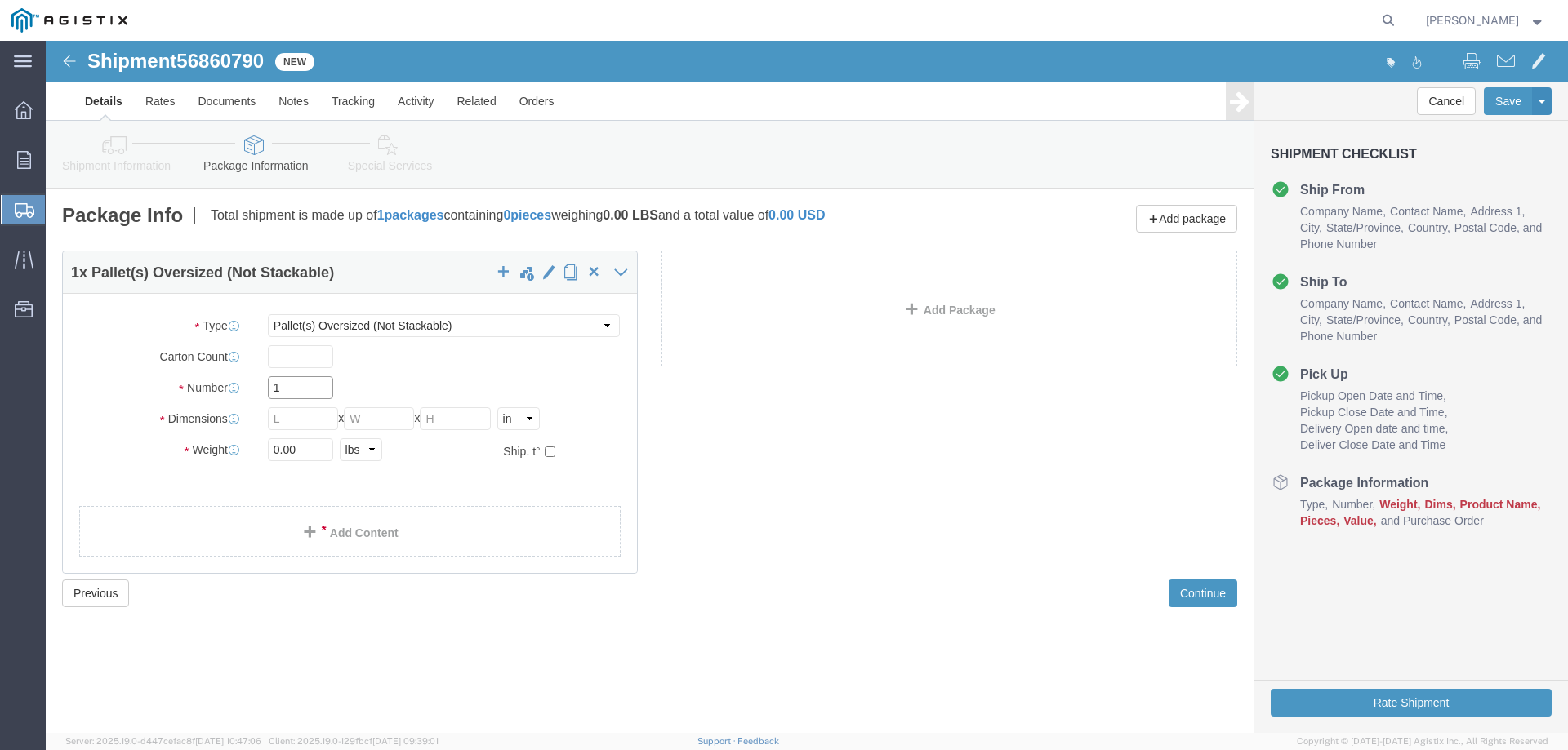
click input "1"
type input "4"
type input "1"
type input "80"
type input "50"
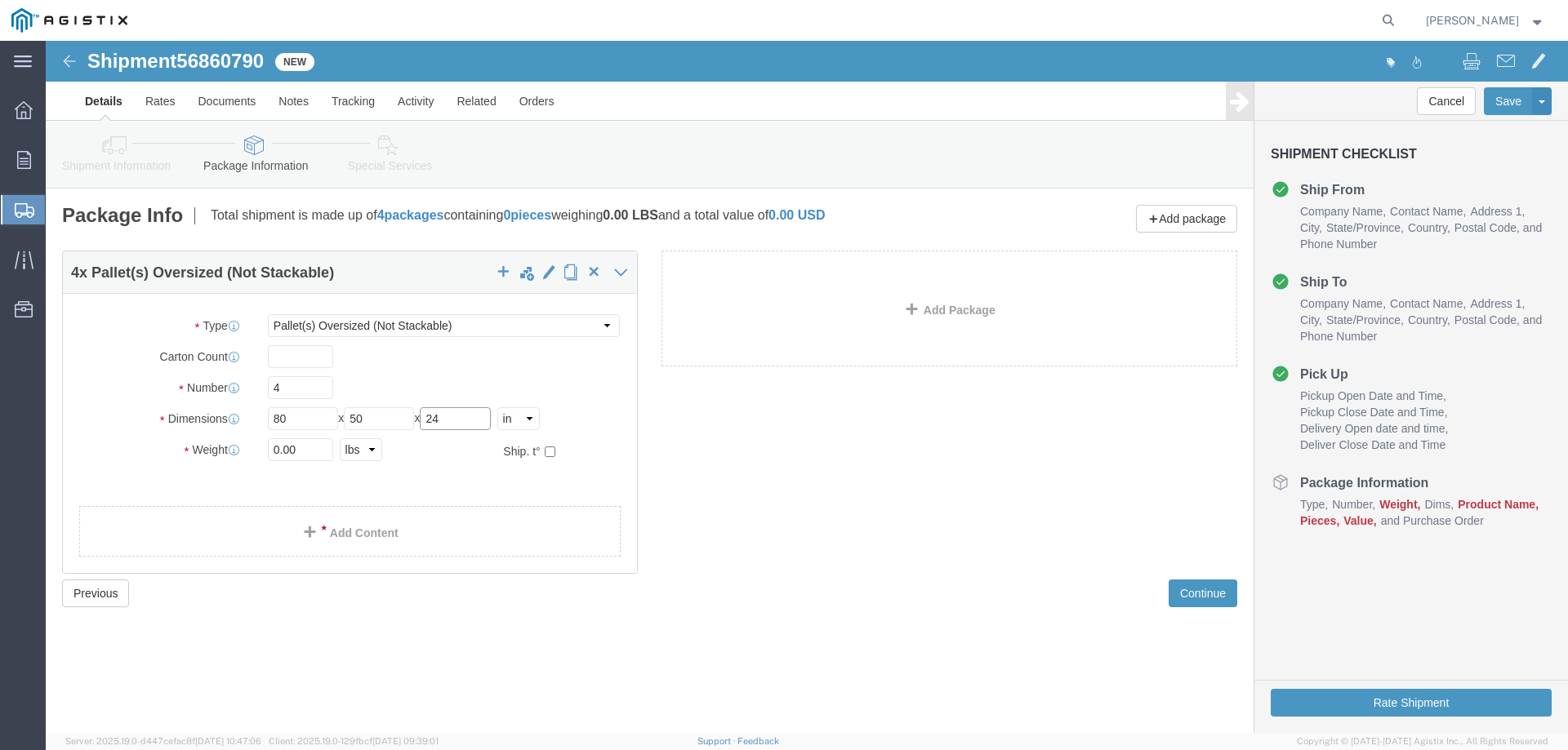
type input "24"
click input "0.00"
drag, startPoint x: 254, startPoint y: 408, endPoint x: 213, endPoint y: 413, distance: 41.3
click div "0.00 Select kgs lbs"
type input "4232"
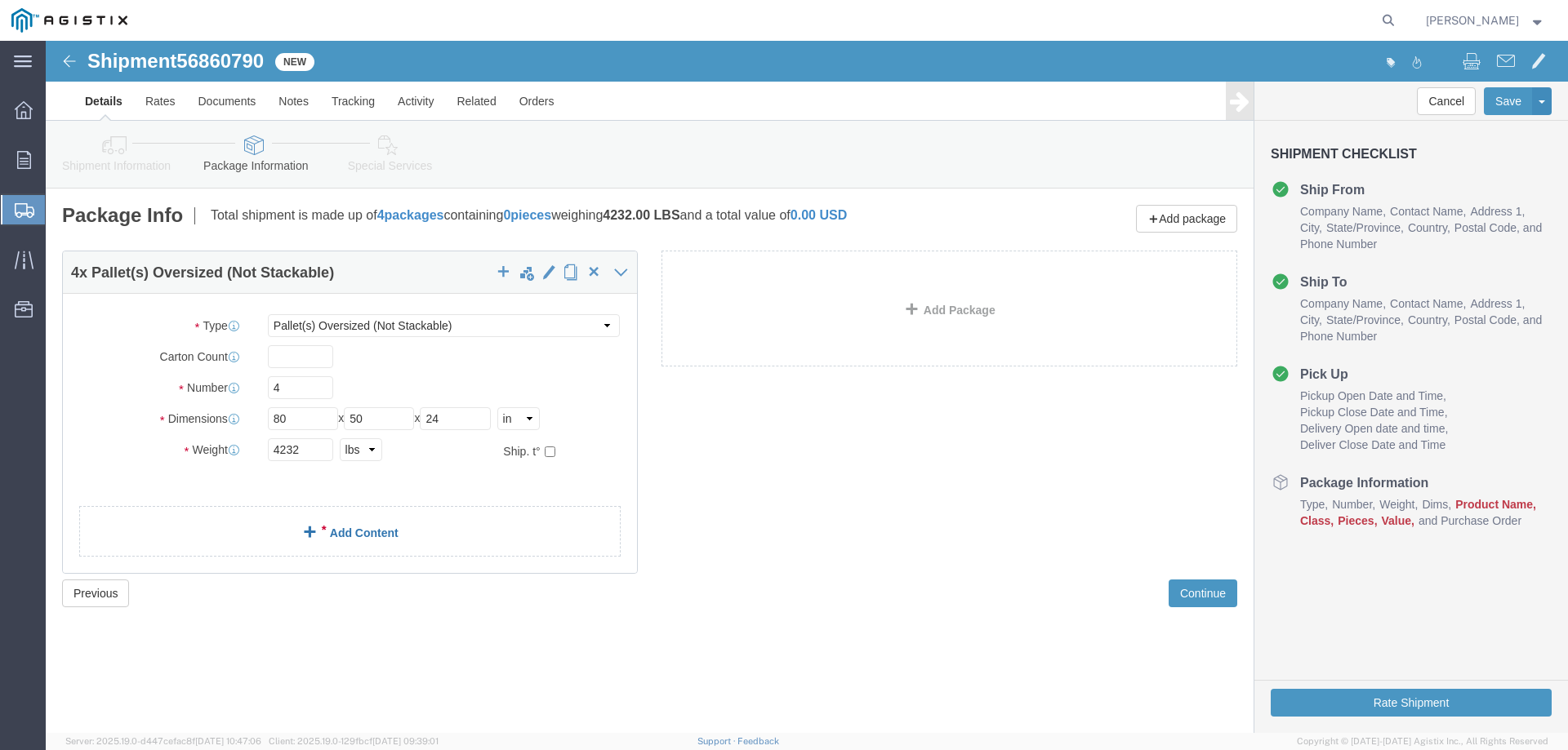
click link "Add Content"
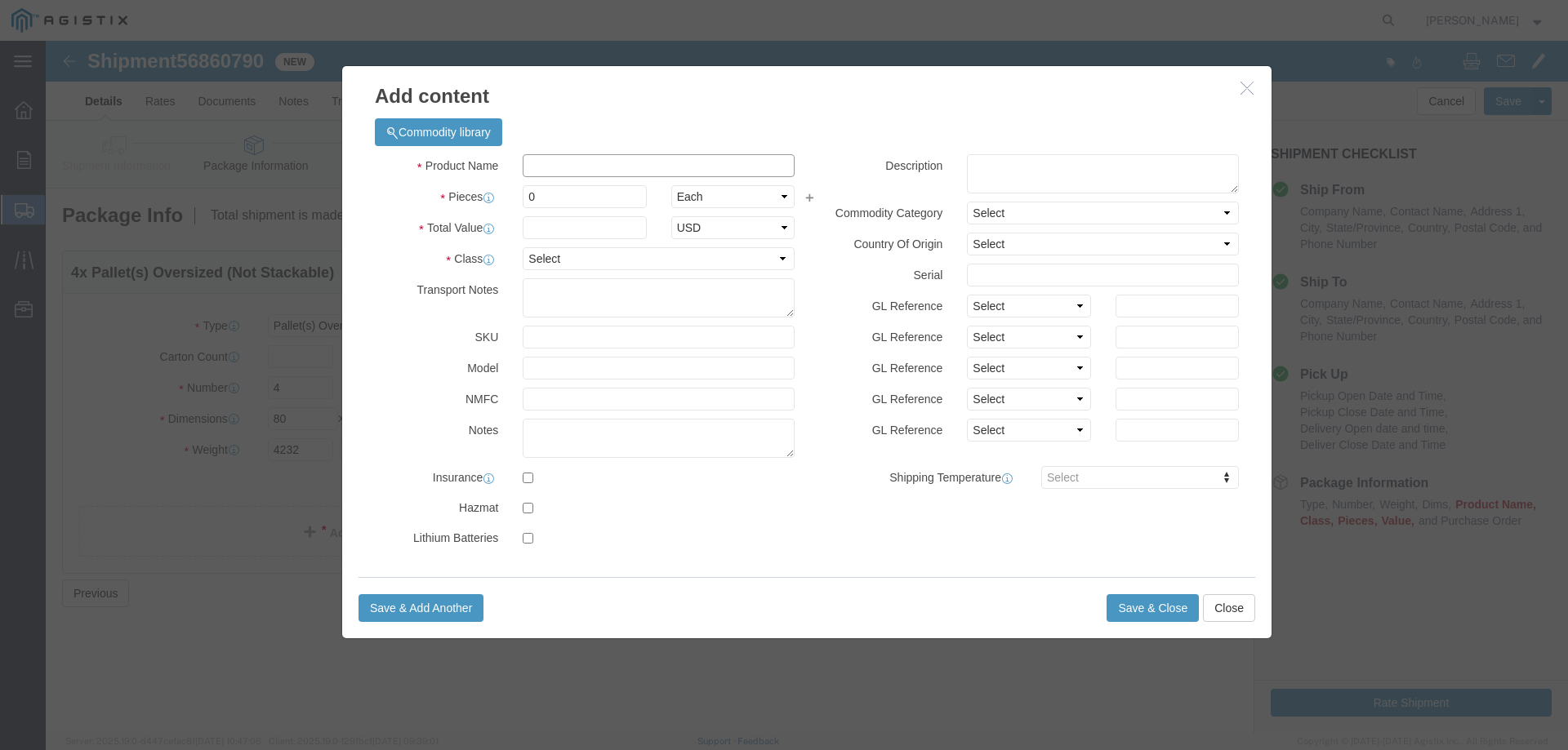
click input "text"
type input "M040738"
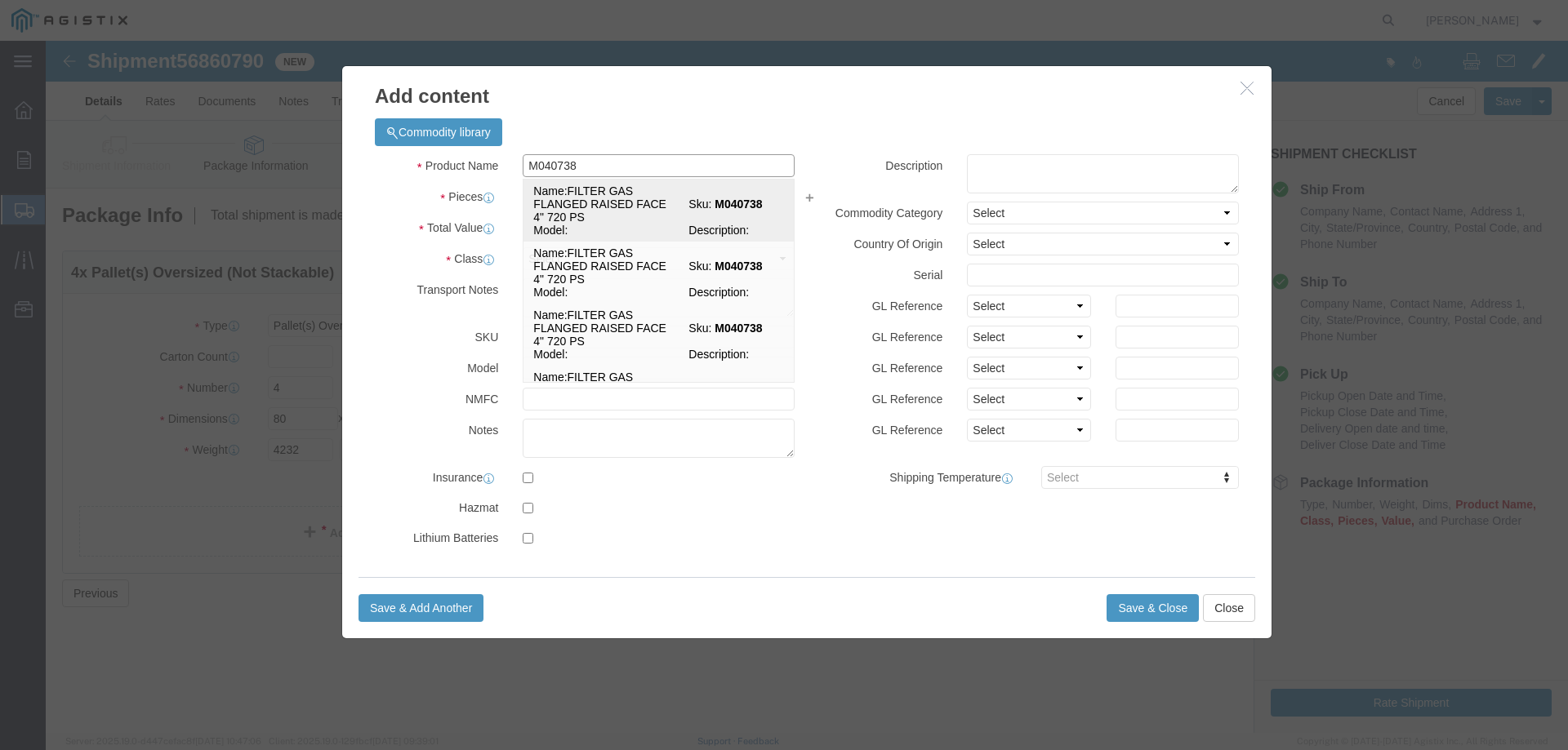
click td "Name: FILTER GAS FLANGED RAISED FACE 4" 720 PS"
select select
select select "USD"
type input "FILTER GAS FLANGED RAISED FACE 4" 720 PS"
type input "M040738"
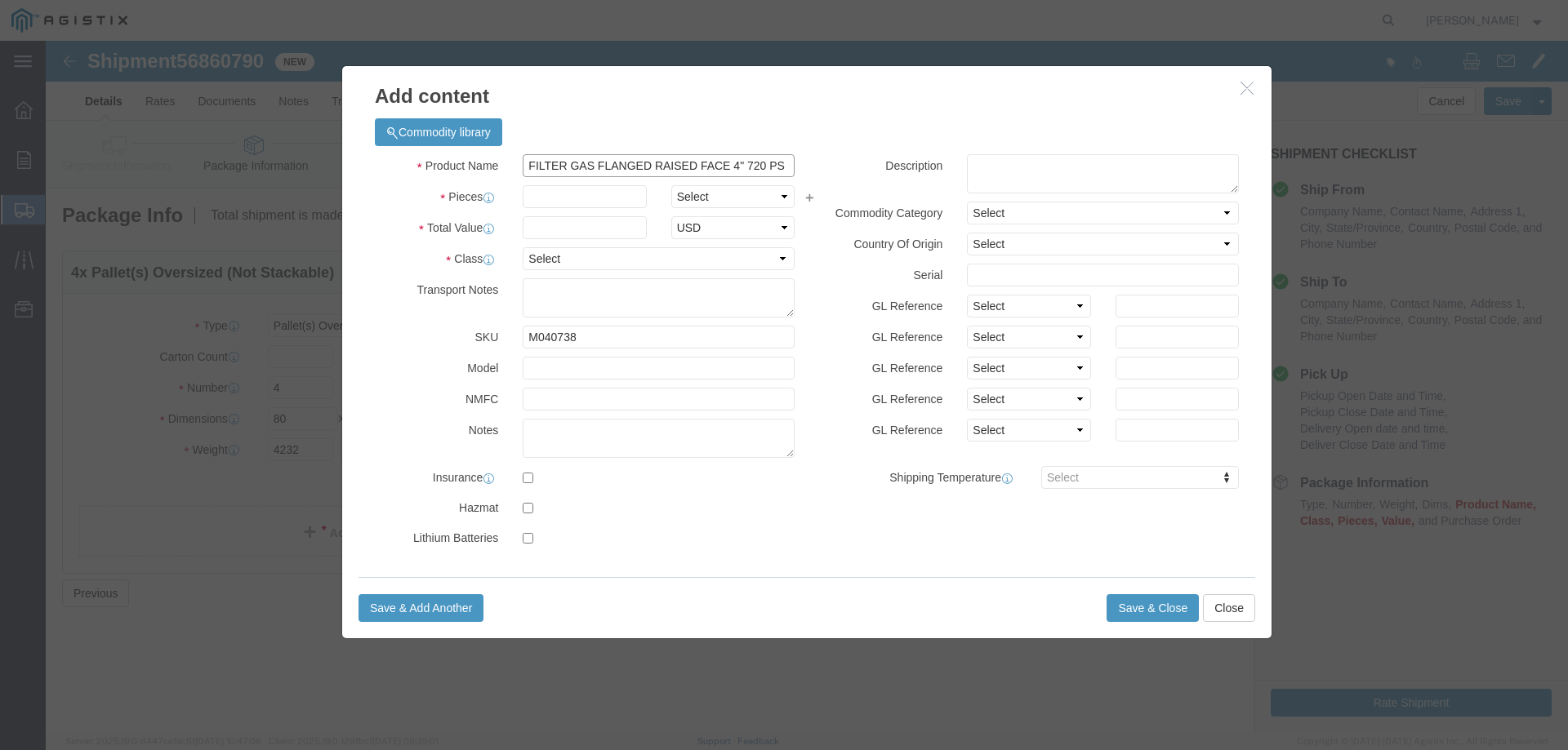
type input "FILTER GAS FLANGED RAISED FACE 4" 720 PS"
click input "text"
type input "12"
click select "Select Bag Barrels 100Board Feet Bottle Box Blister Pack Carats Can Capsule Car…"
select select "EA"
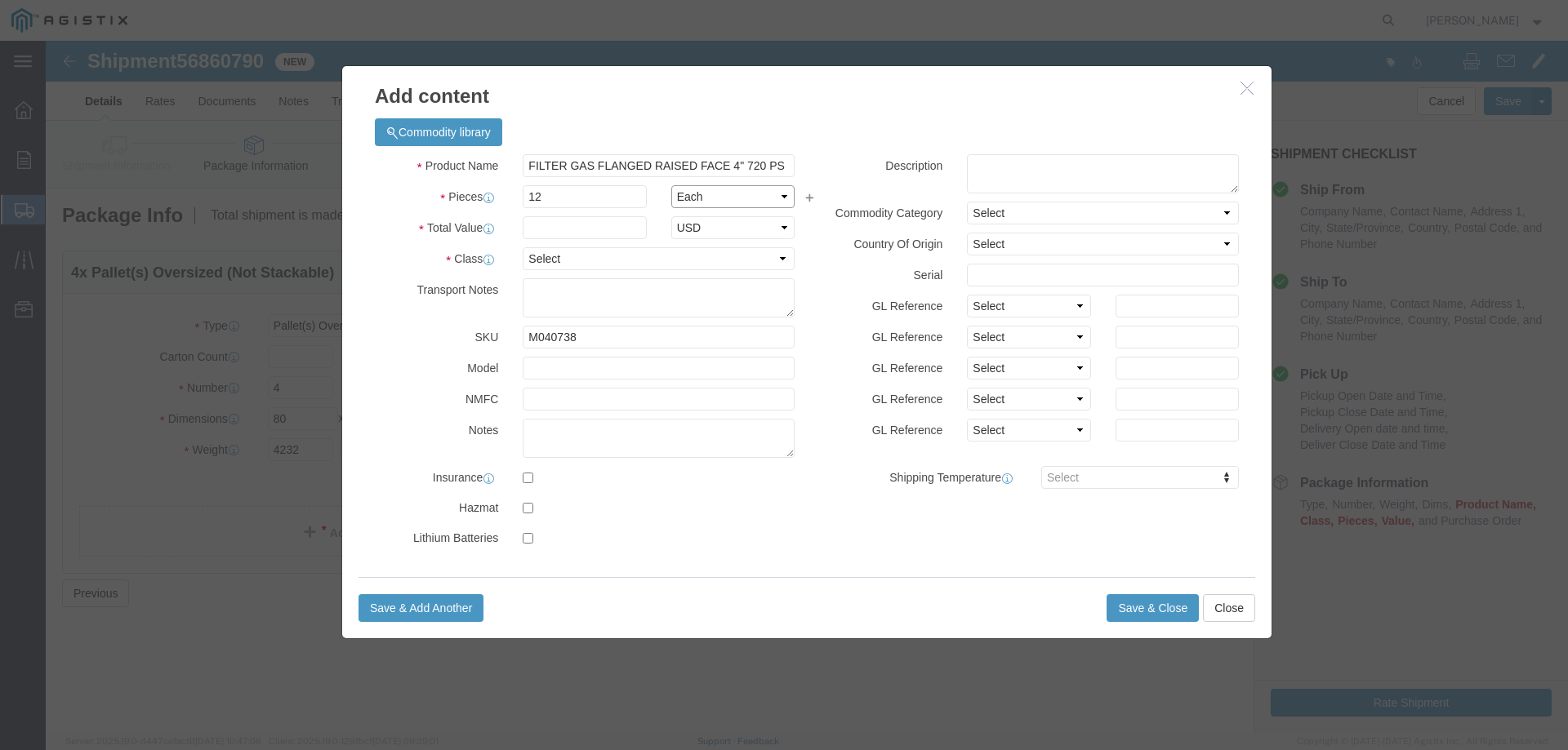
click select "Select Bag Barrels 100Board Feet Bottle Box Blister Pack Carats Can Capsule Car…"
click input "text"
type input "51850.20"
click select "Select 50 55 60 65 70 85 92.5 100 125 175 250 300 400"
select select "70"
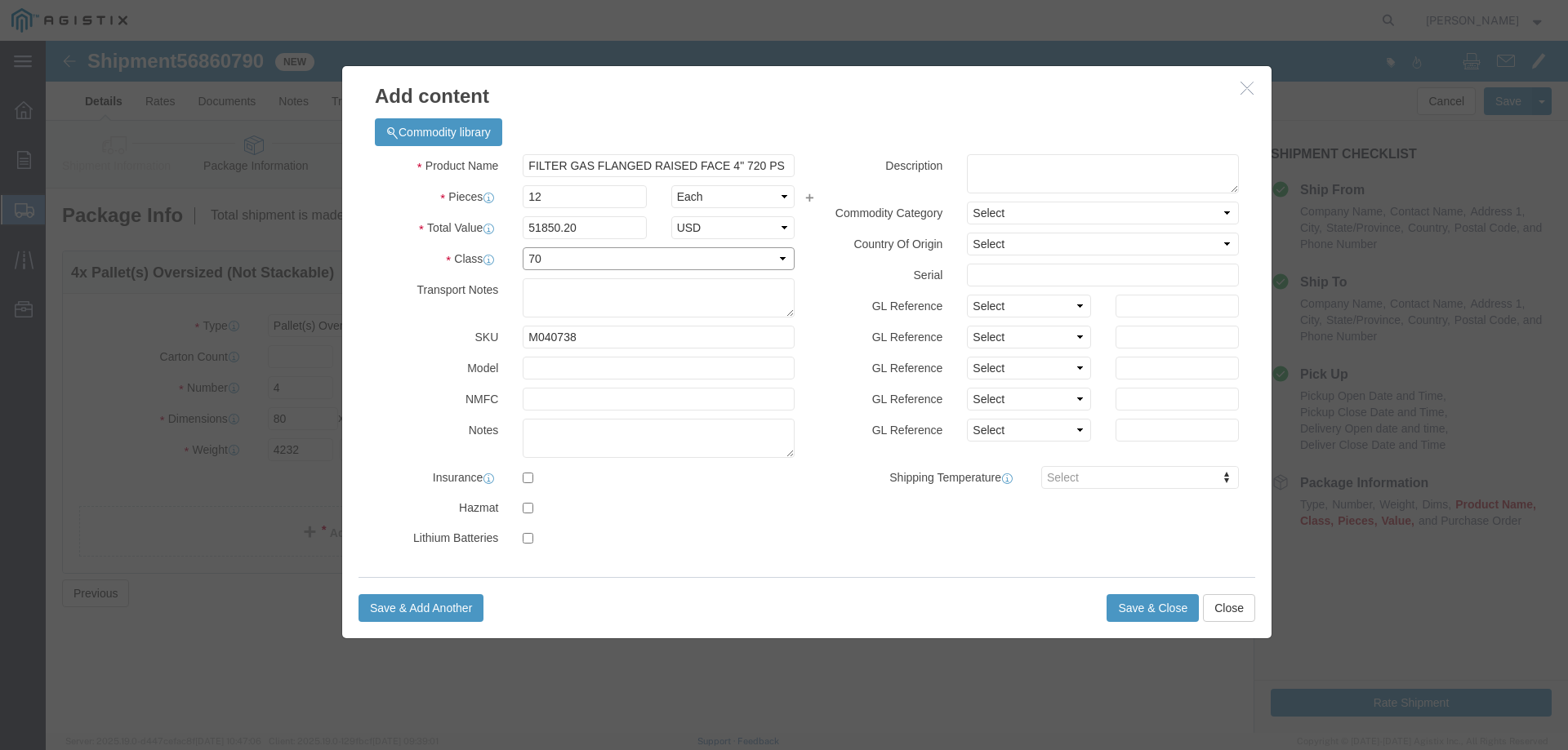
click select "Select 50 55 60 65 70 85 92.5 100 125 175 250 300 400"
click button "Save & Close"
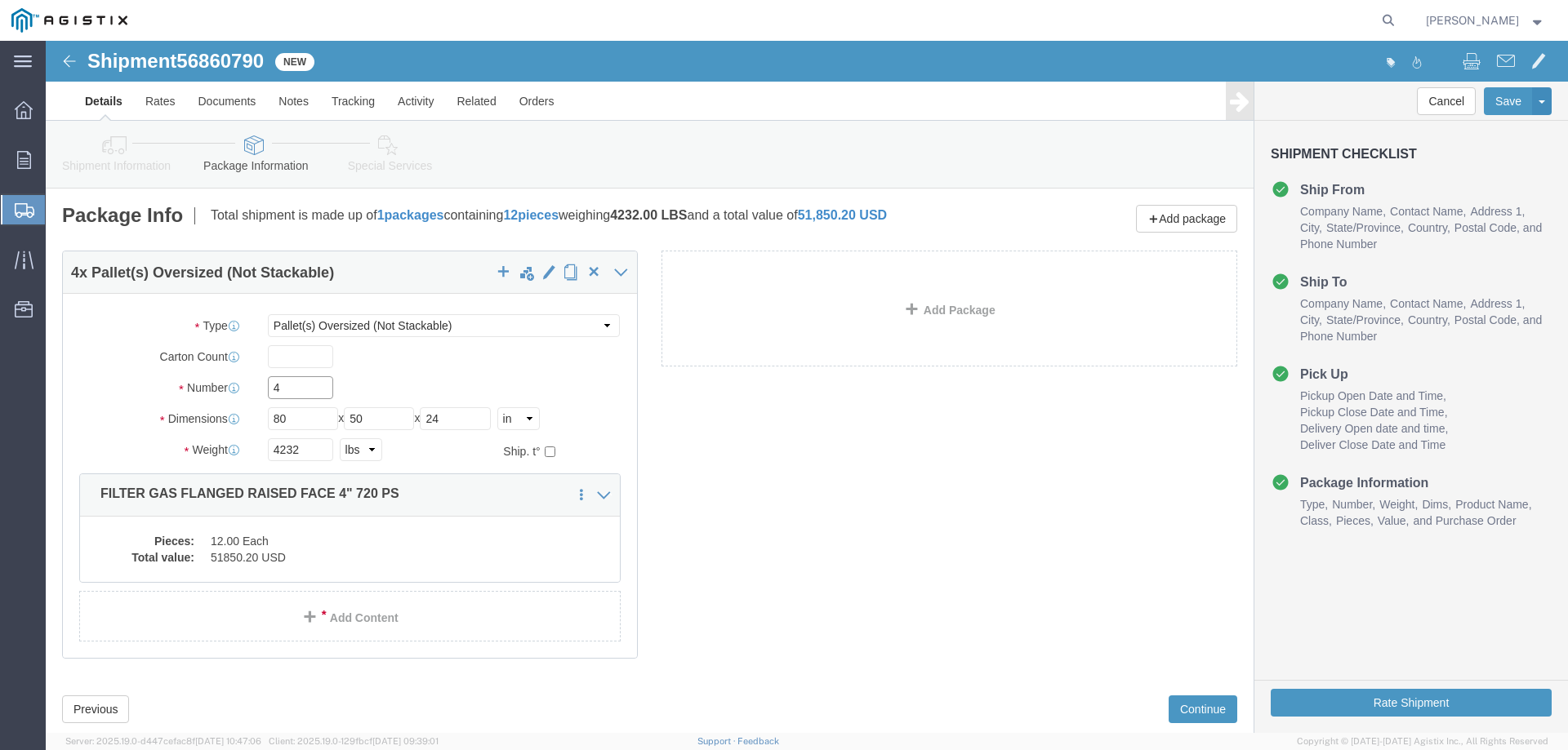
drag, startPoint x: 237, startPoint y: 346, endPoint x: 224, endPoint y: 349, distance: 13.3
click input "4"
click span "button"
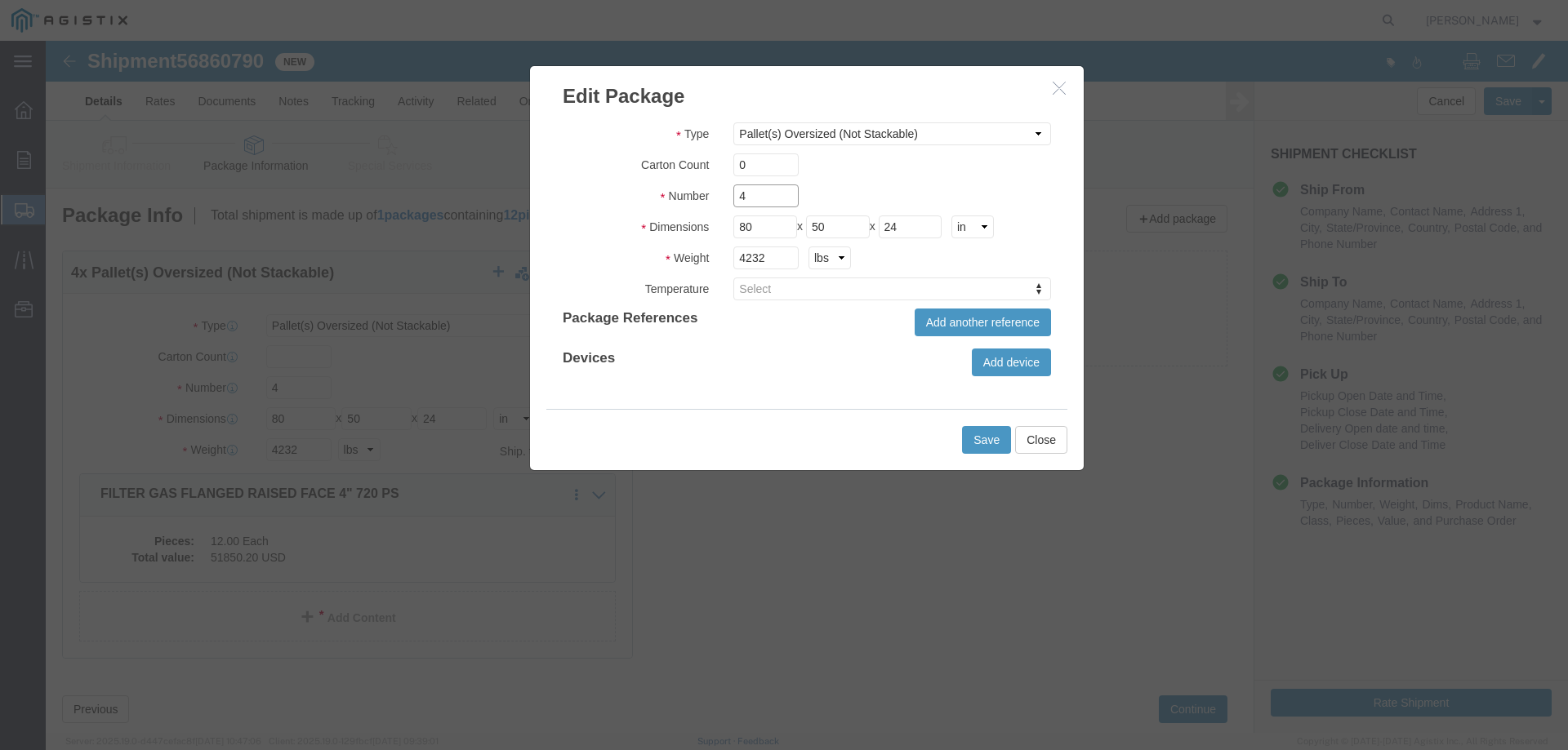
drag, startPoint x: 710, startPoint y: 152, endPoint x: 659, endPoint y: 152, distance: 51.0
click div "Number 4"
type input "3"
drag, startPoint x: 726, startPoint y: 221, endPoint x: 673, endPoint y: 230, distance: 53.8
click div "Type Bale(s) Basket(s) Bolt(s) Bottle(s) Buckets Bulk Bundle(s) Can(s) Cardboar…"
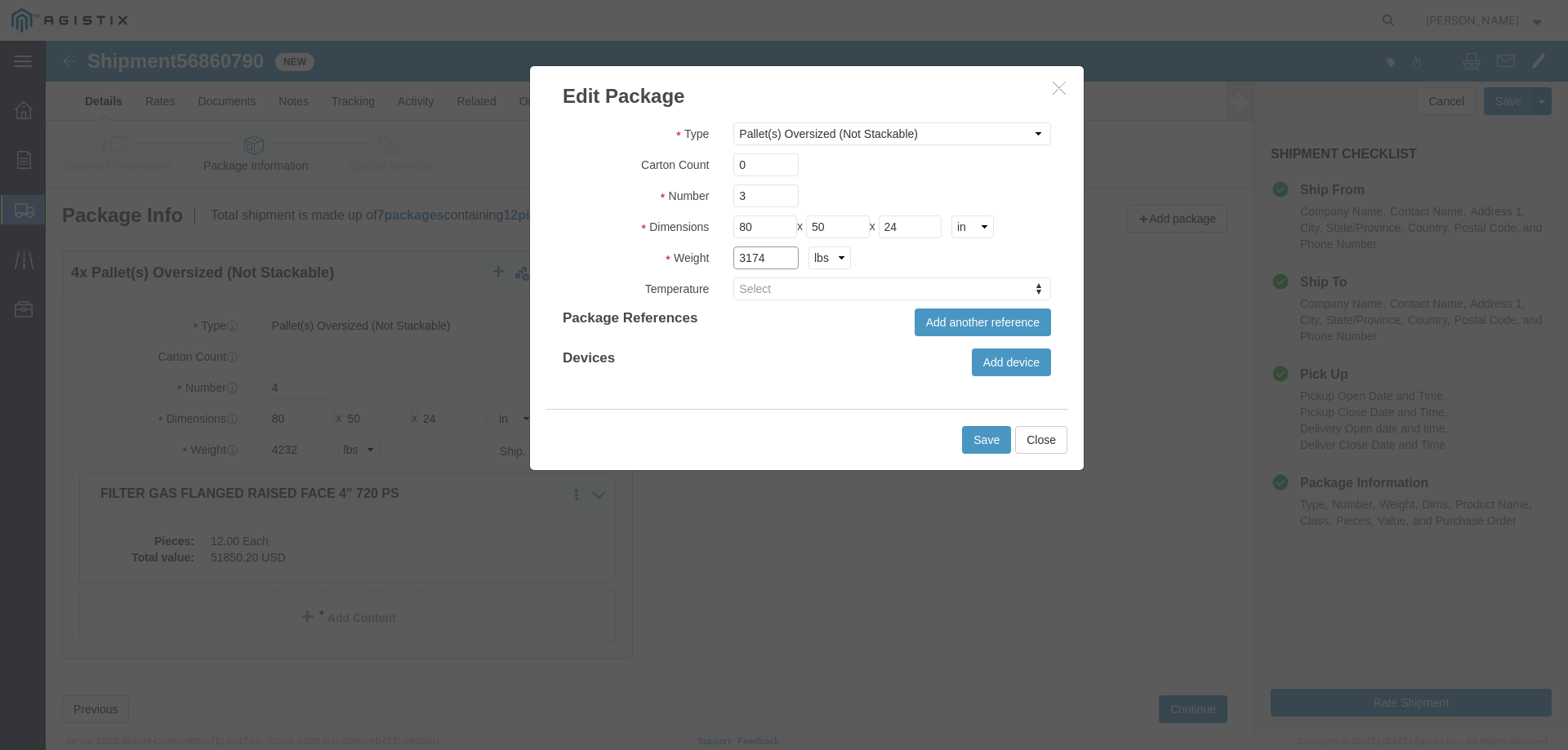
type input "3174"
click button "Save"
type input "0"
type input "3"
type input "3174"
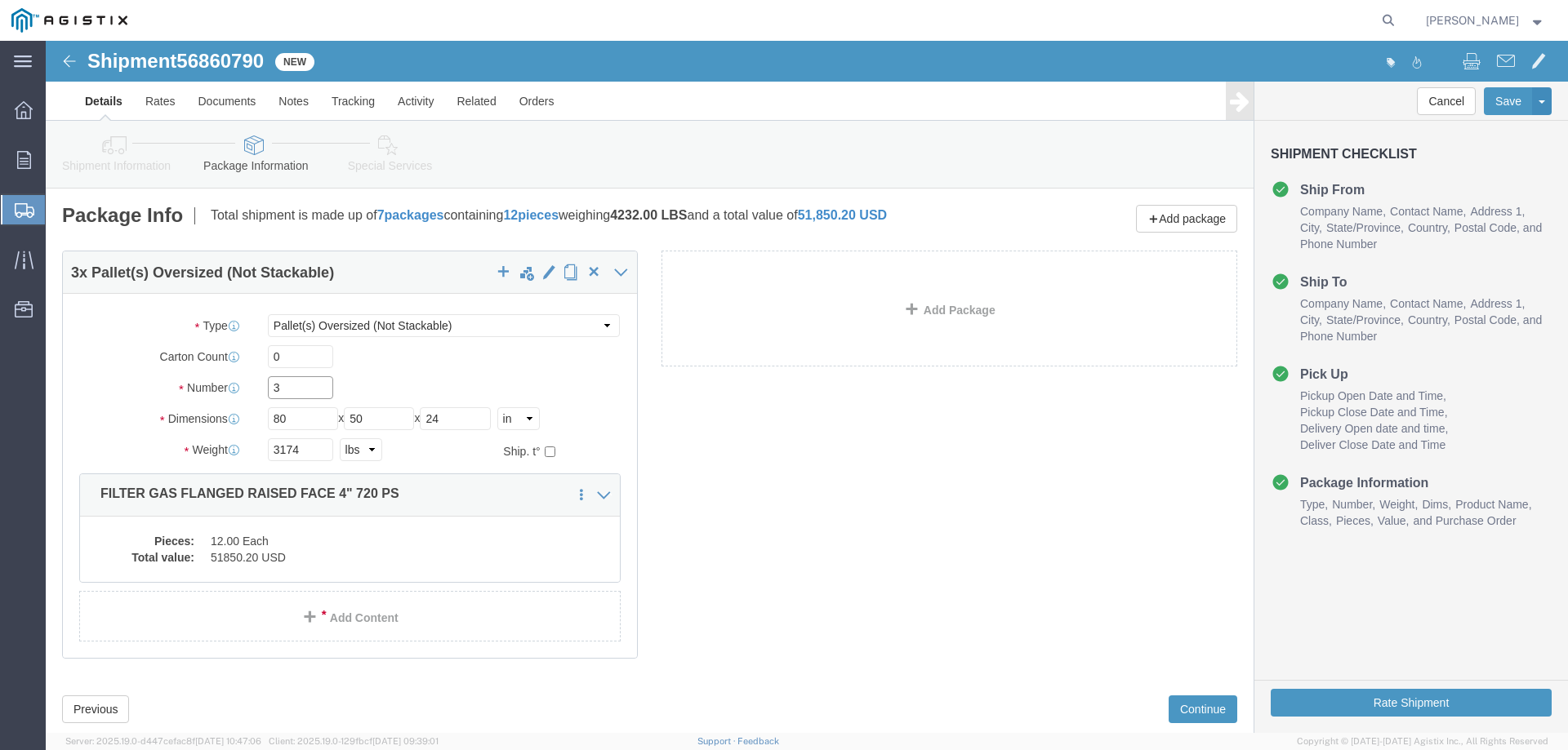
drag, startPoint x: 238, startPoint y: 351, endPoint x: 222, endPoint y: 351, distance: 16.0
click input "3"
type input "1"
drag, startPoint x: 260, startPoint y: 407, endPoint x: 211, endPoint y: 411, distance: 49.2
click div "3174 Select kgs lbs"
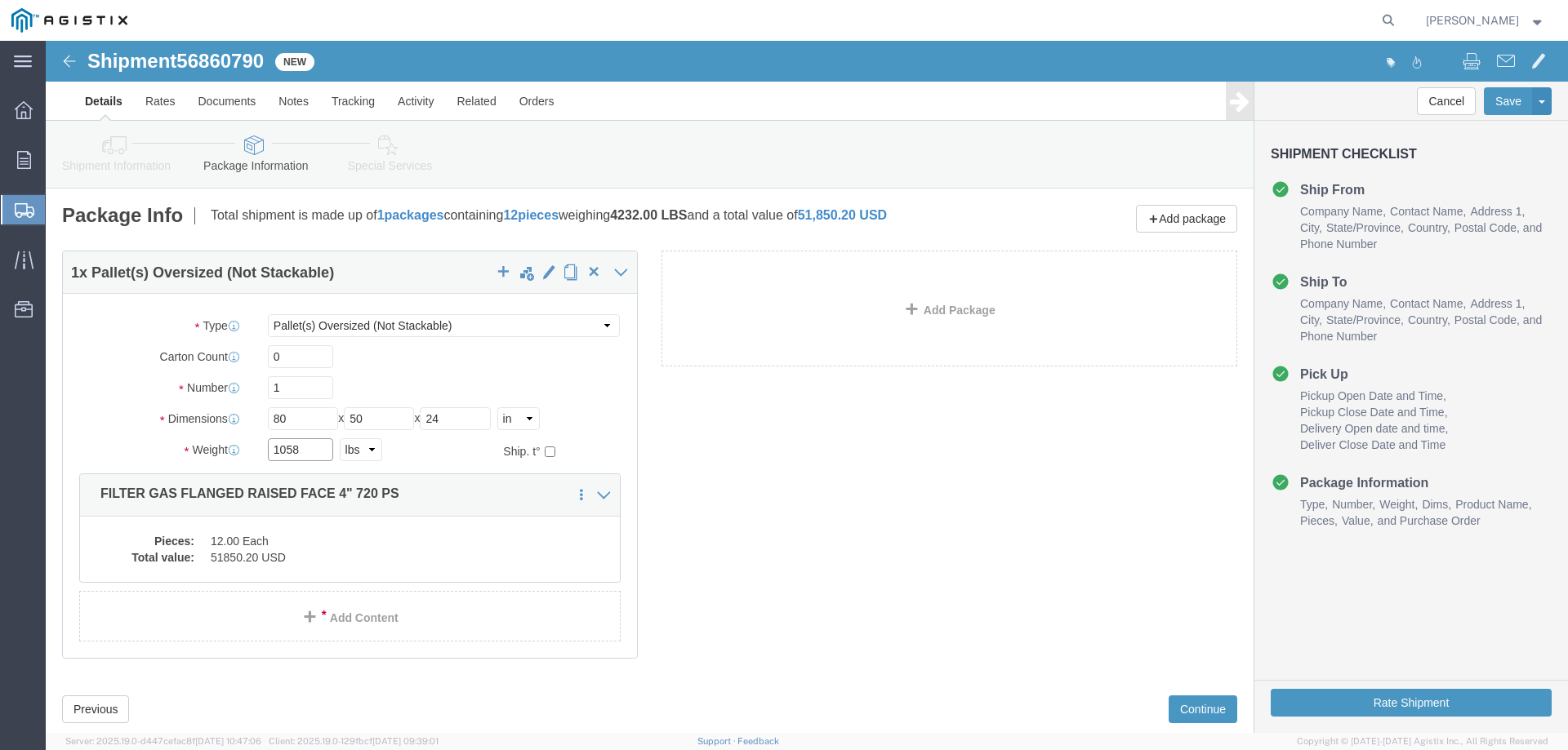
type input "1058"
click link "Delete this content"
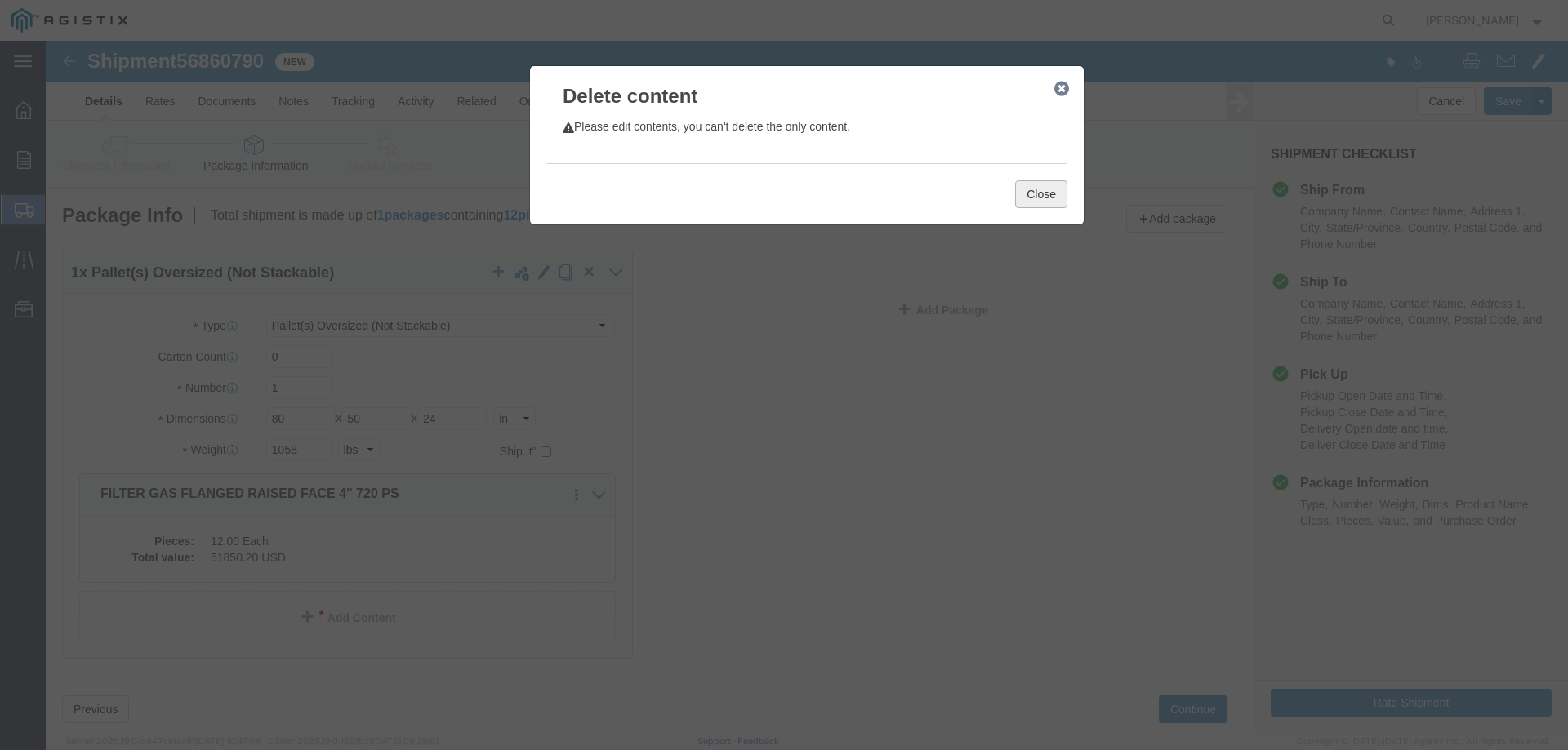
click button "Close"
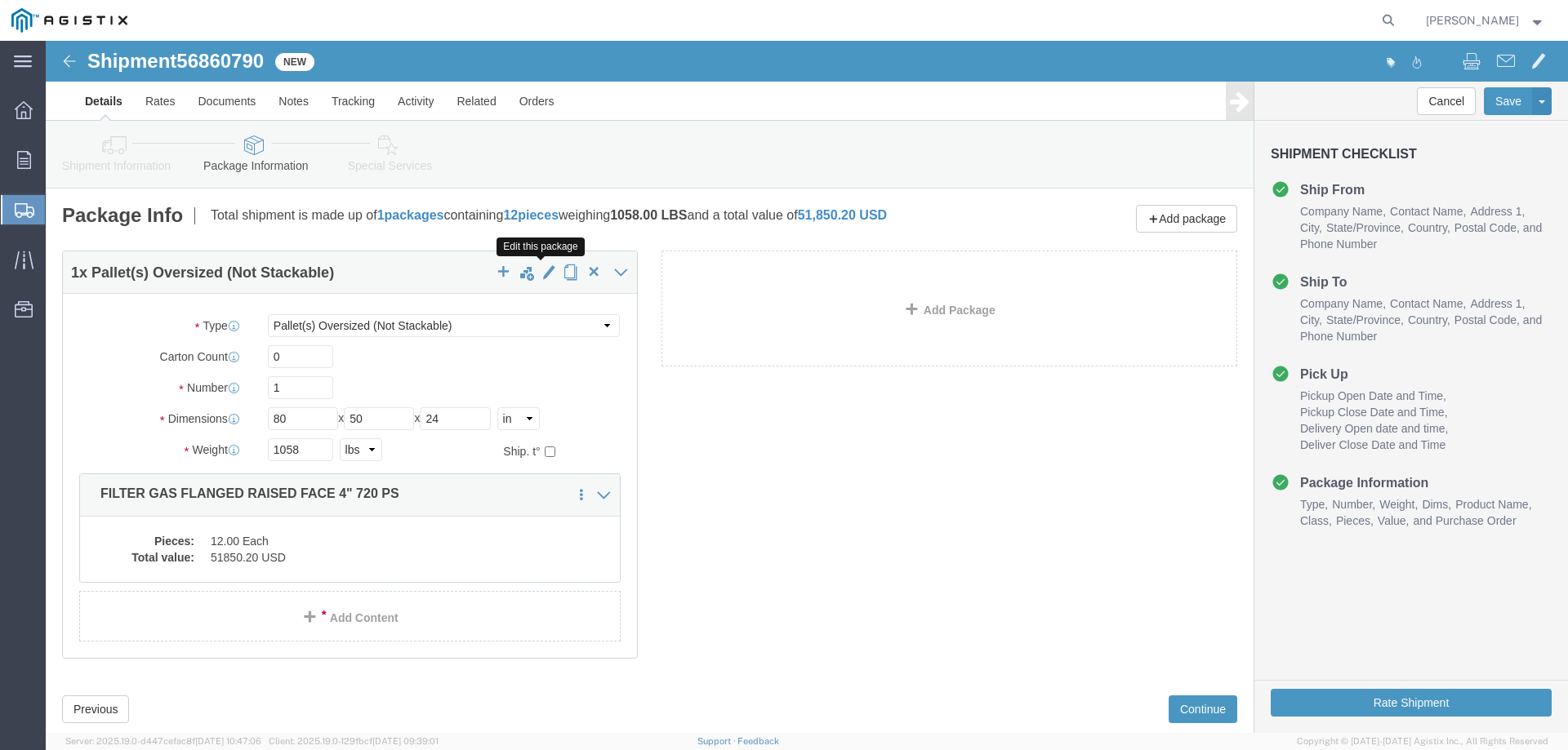
click span "button"
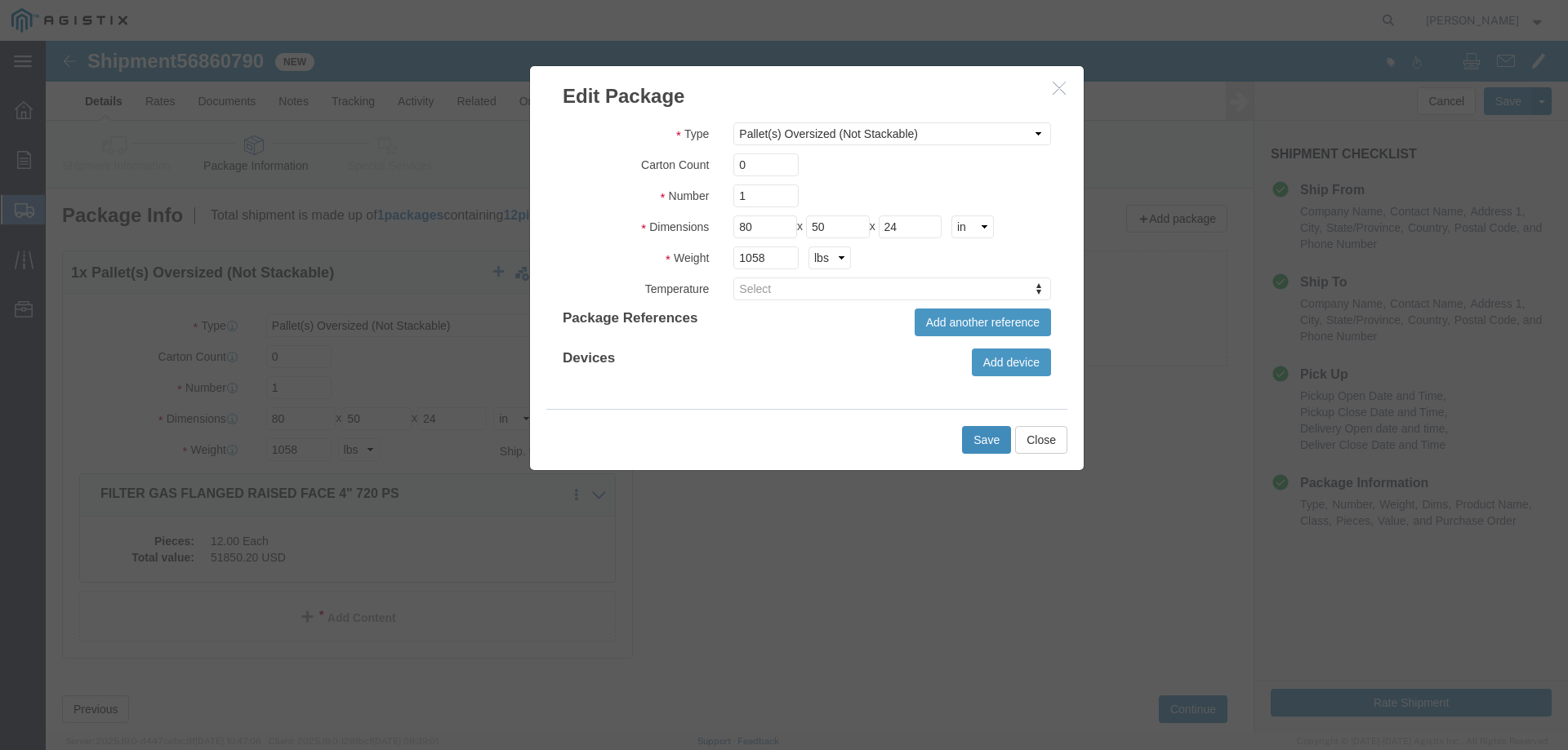
click button "Save"
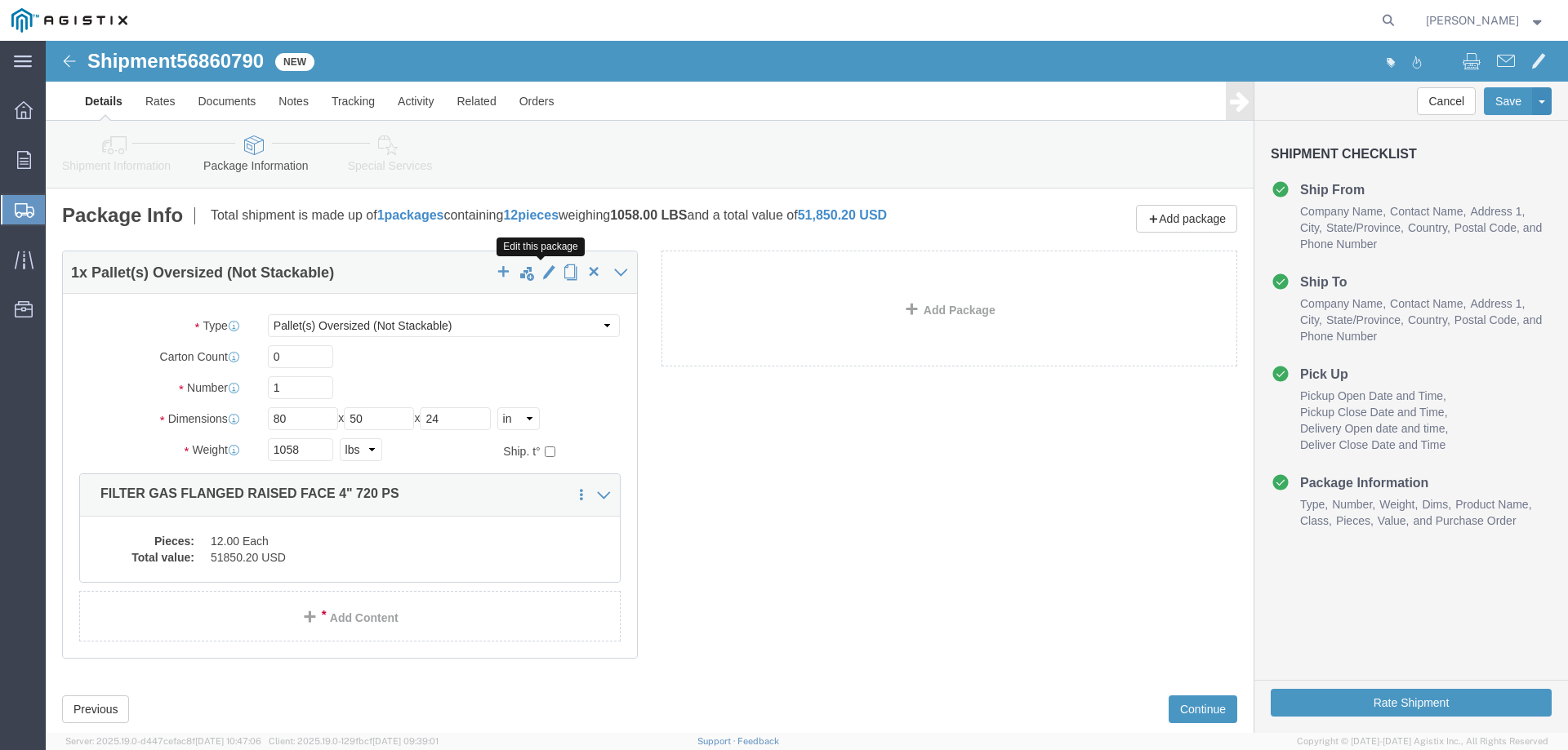
click span "button"
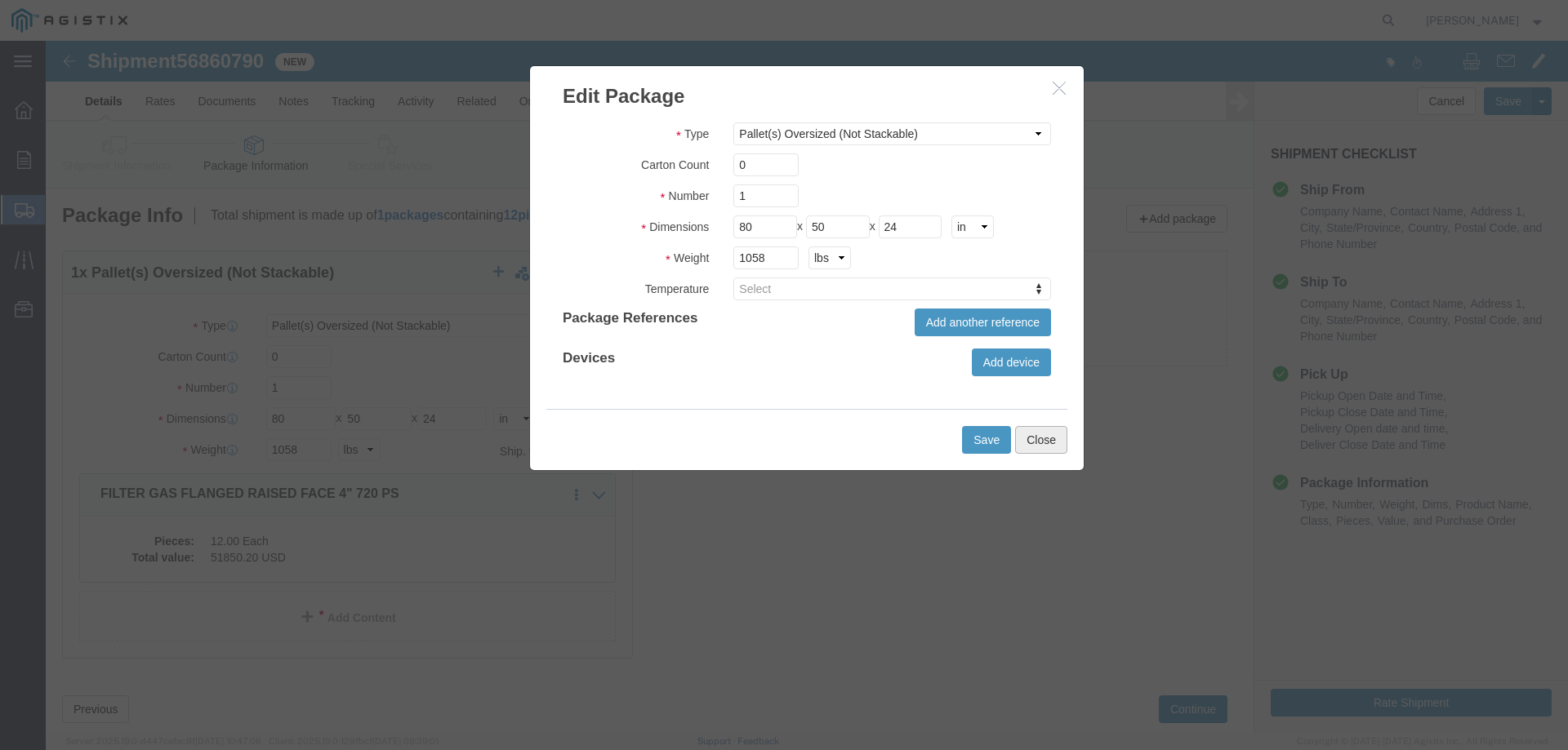
click button "Close"
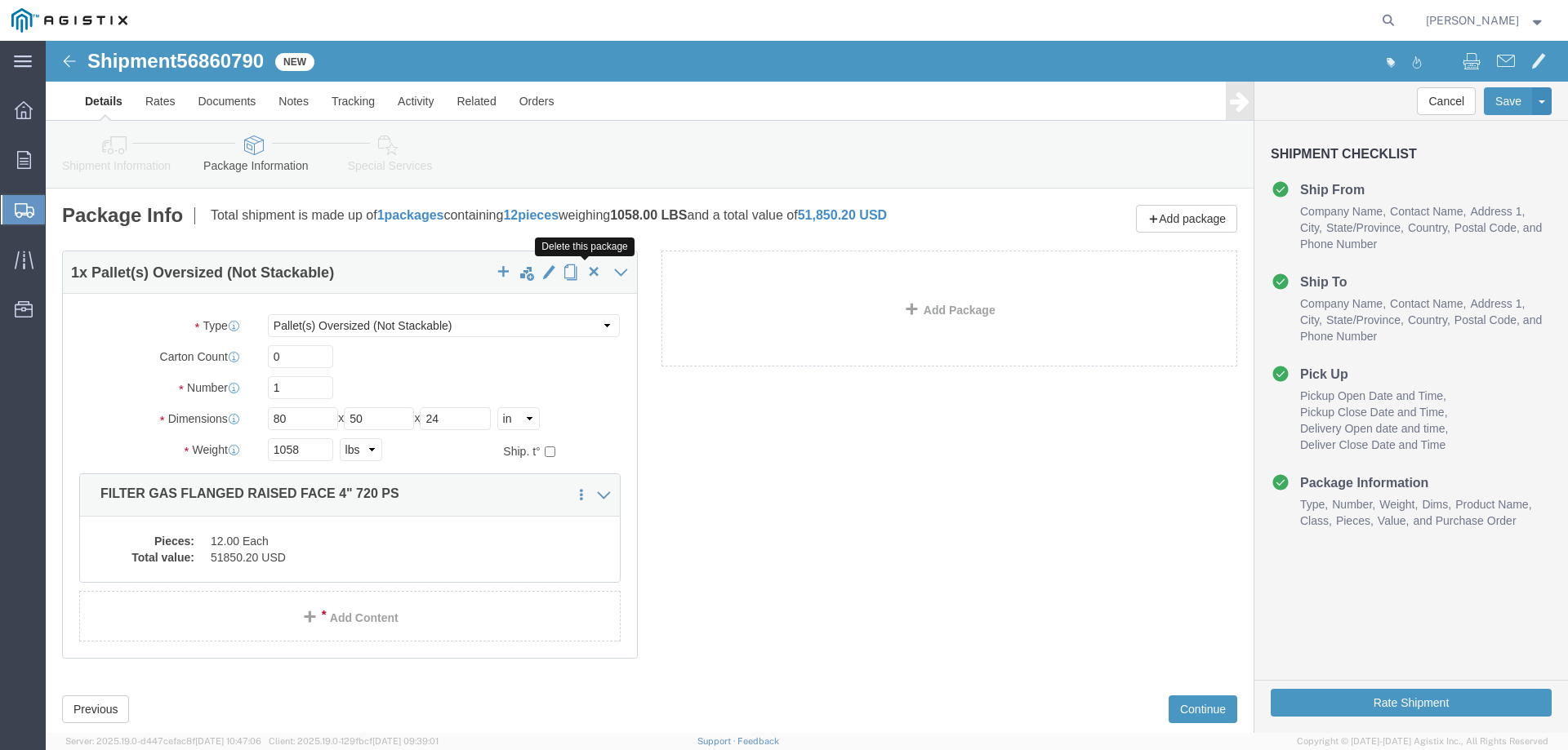
click span "button"
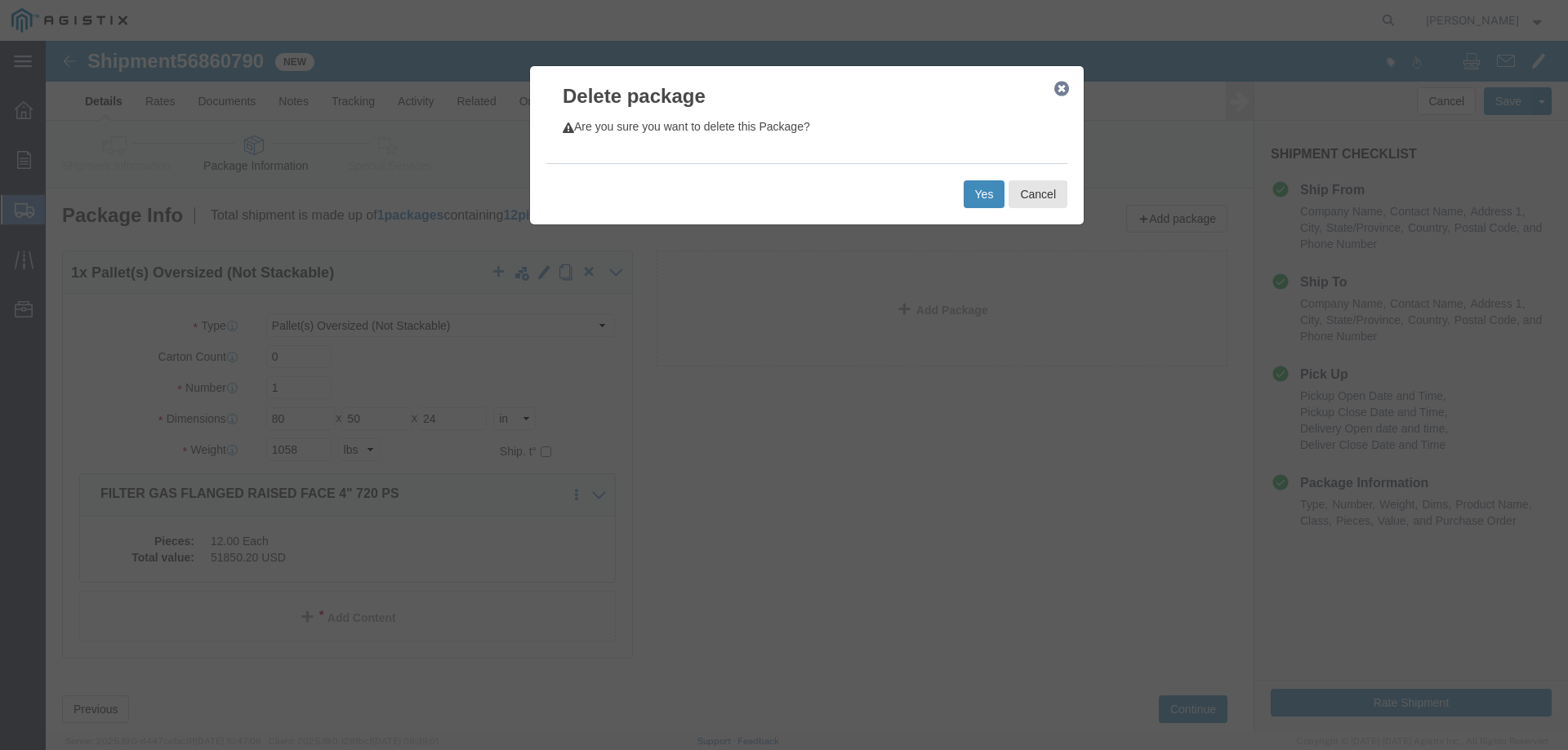
click button "Yes"
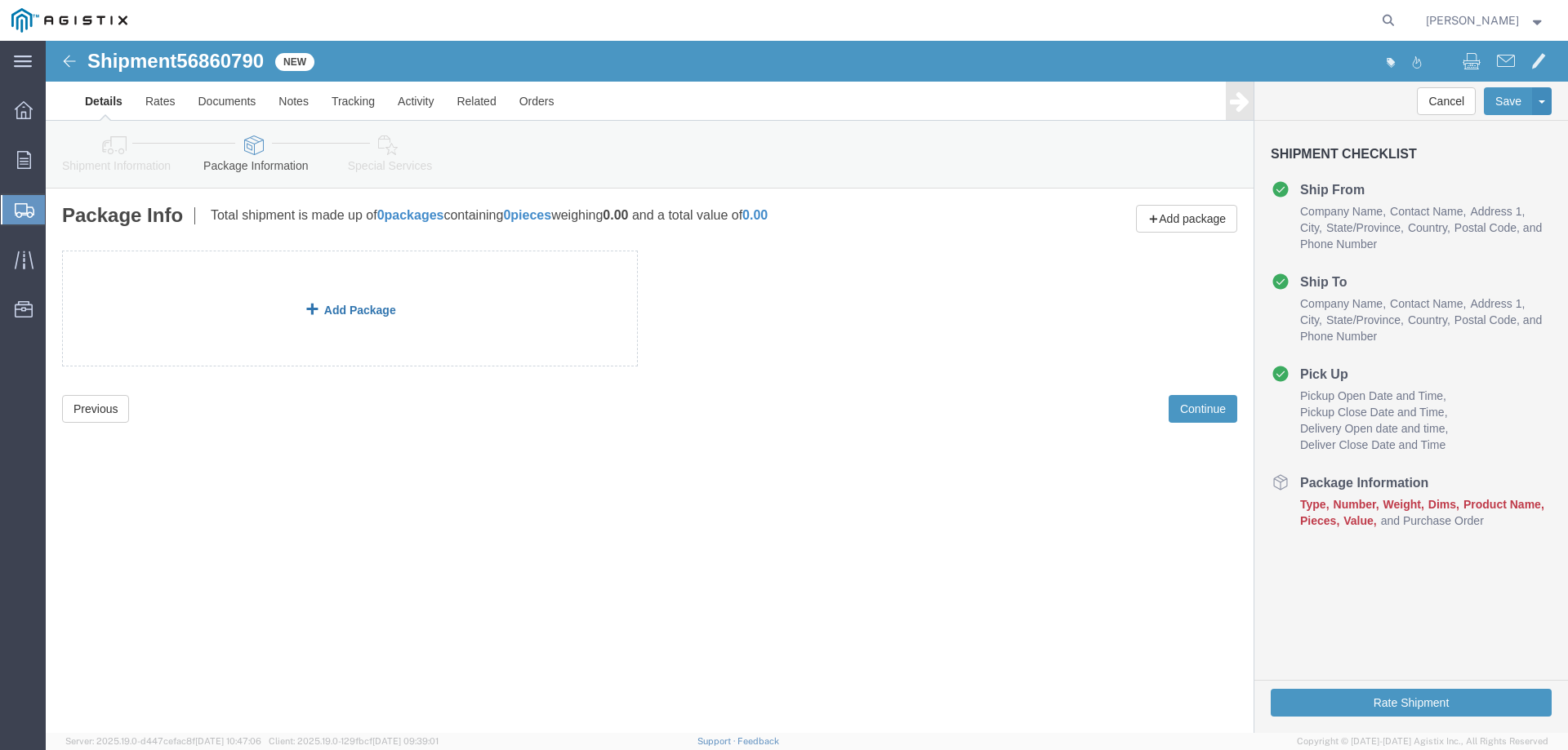
click link "Add Package"
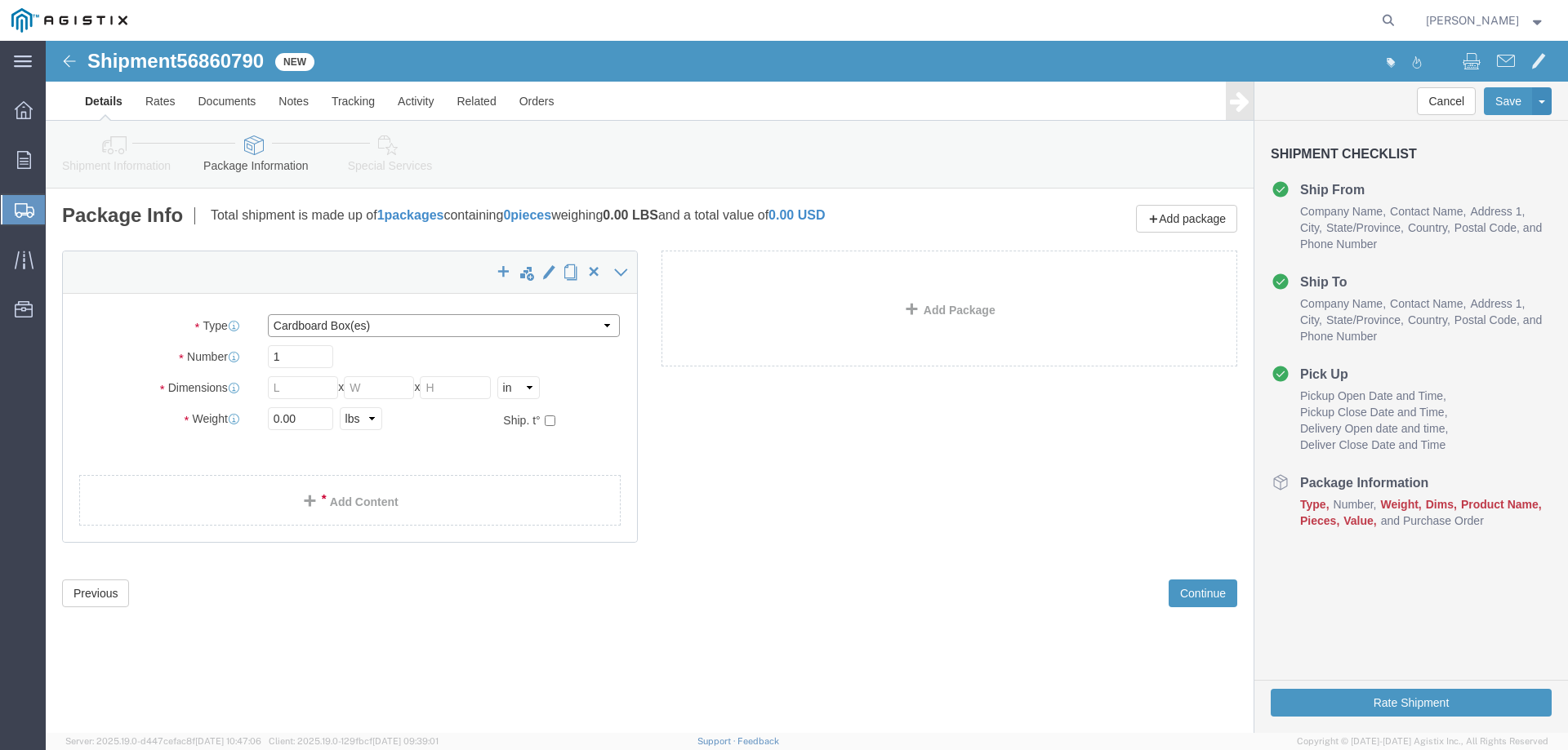
click select "Select Bulk Bundle(s) Cardboard Box(es) Carton(s) Crate(s) Drum(s) (Fiberboard)…"
select select "PONS"
click select "Select Bulk Bundle(s) Cardboard Box(es) Carton(s) Crate(s) Drum(s) (Fiberboard)…"
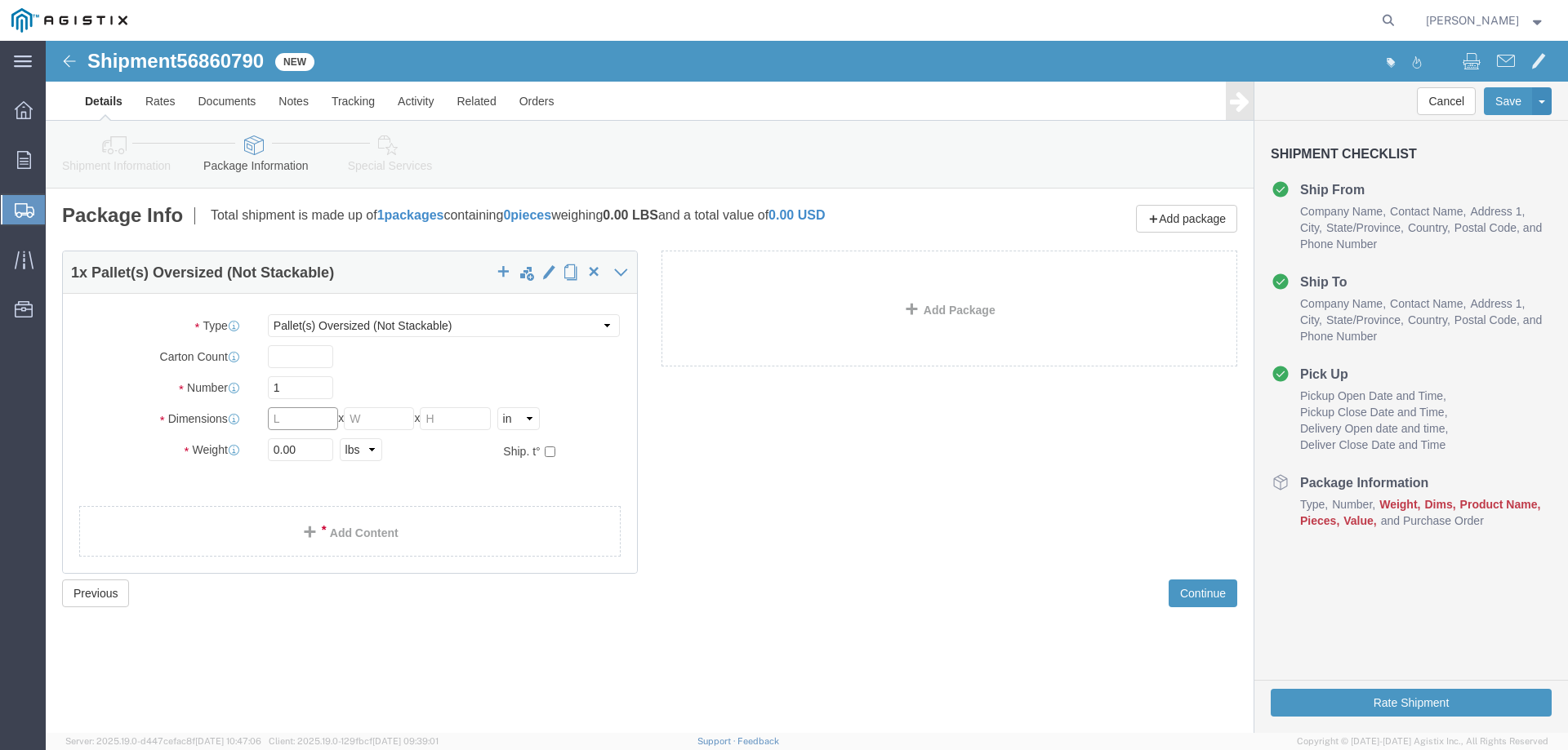
drag, startPoint x: 259, startPoint y: 373, endPoint x: 225, endPoint y: 372, distance: 34.0
click input "text"
type input "80"
type input "50"
type input "24"
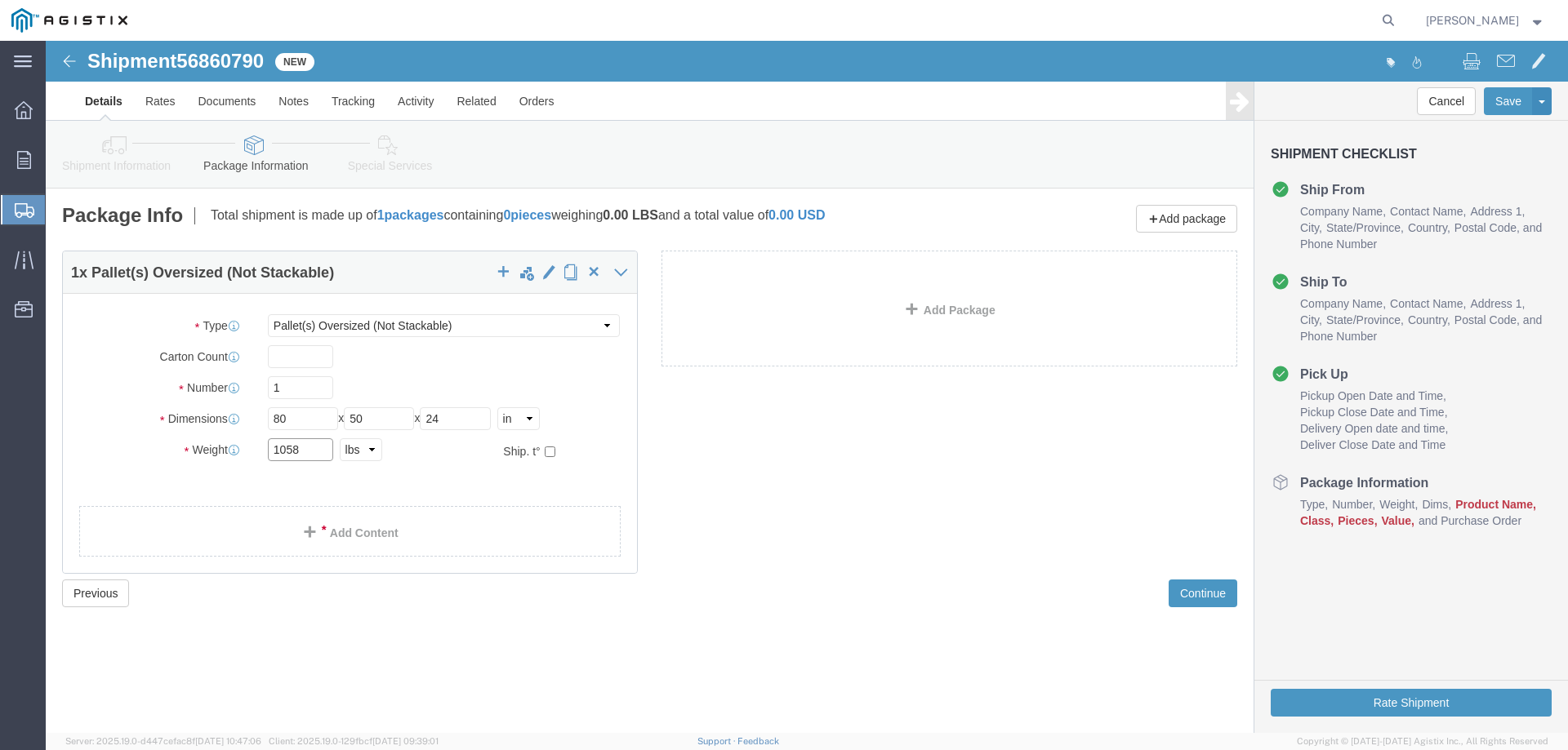
type input "1058"
click link "Add Content"
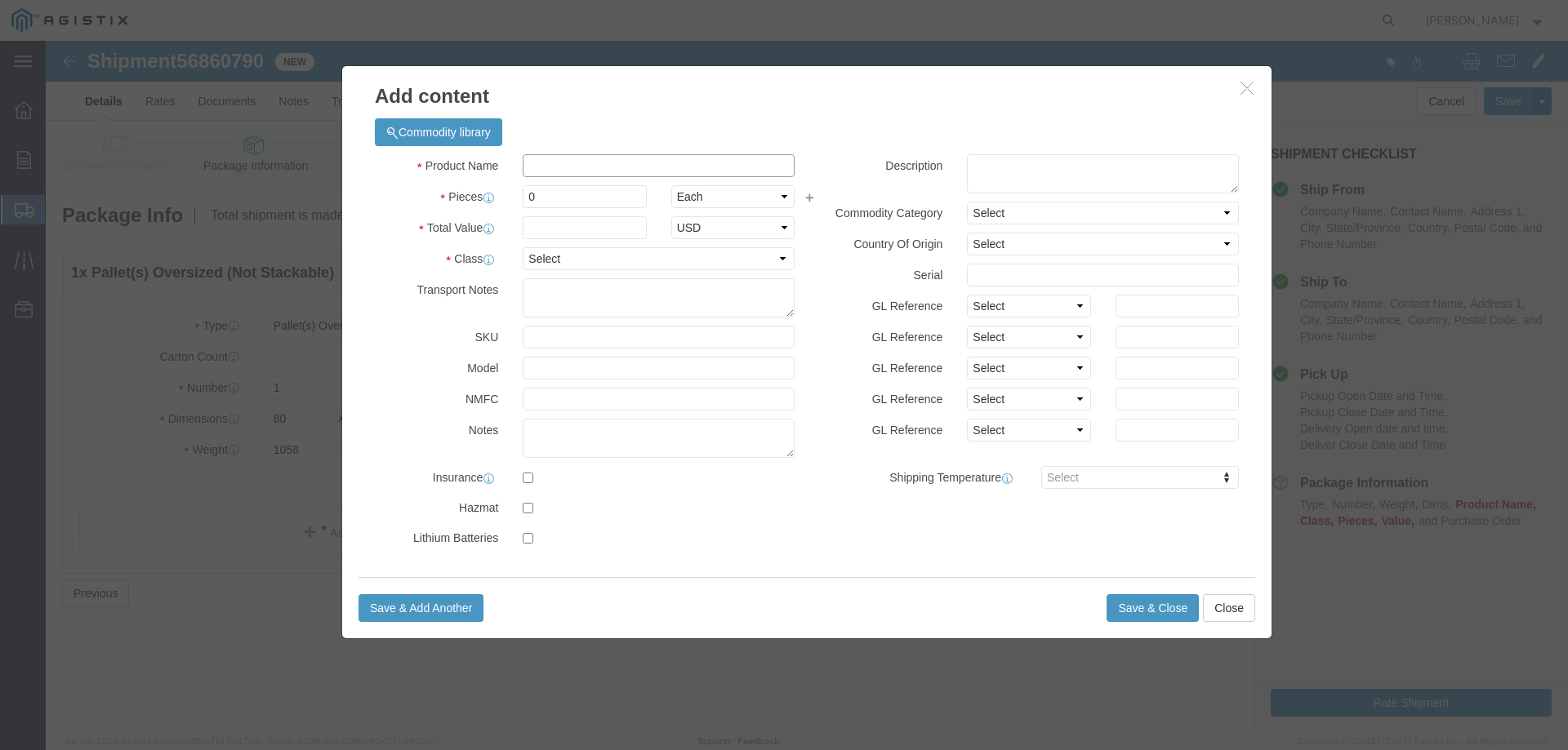
click input "text"
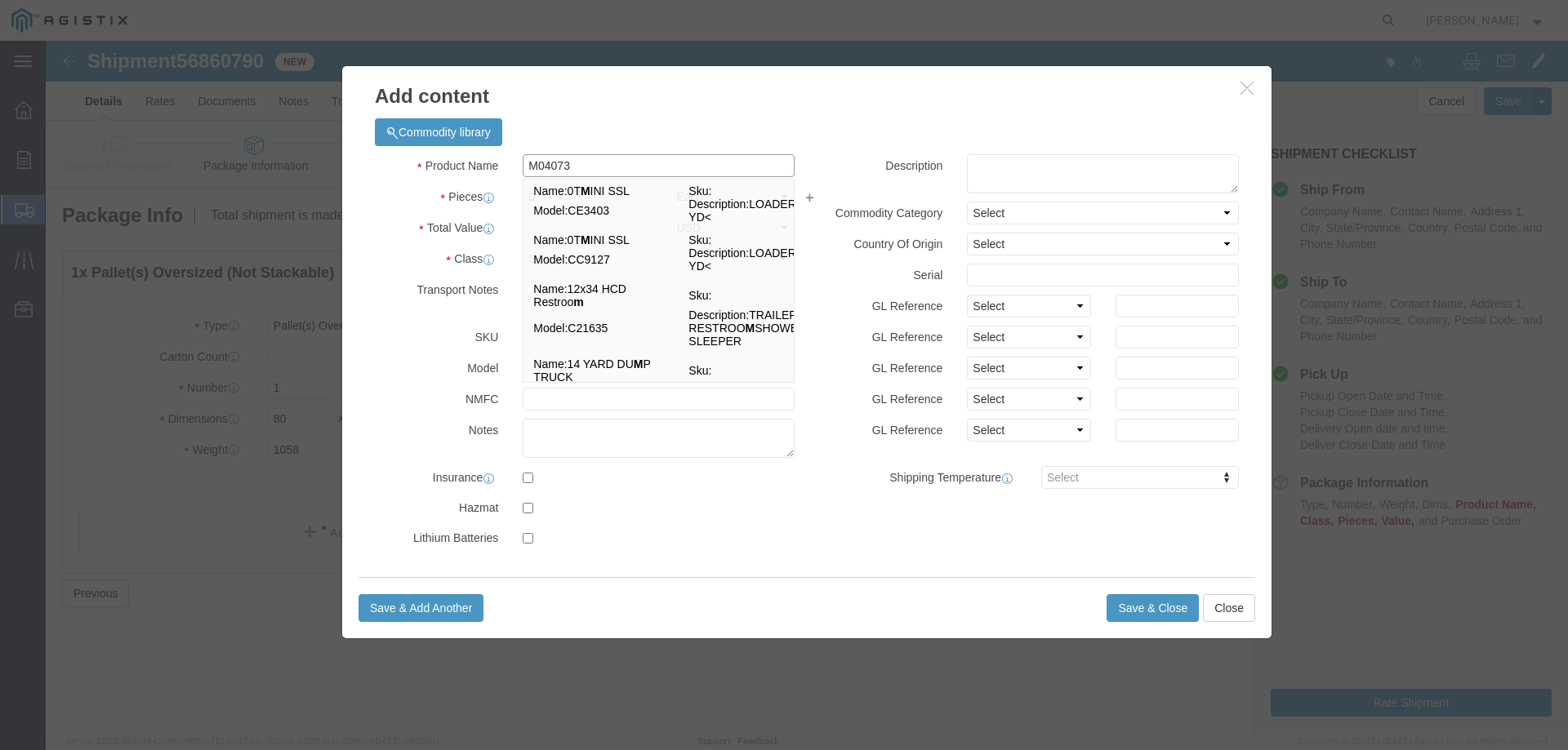
type input "M040738"
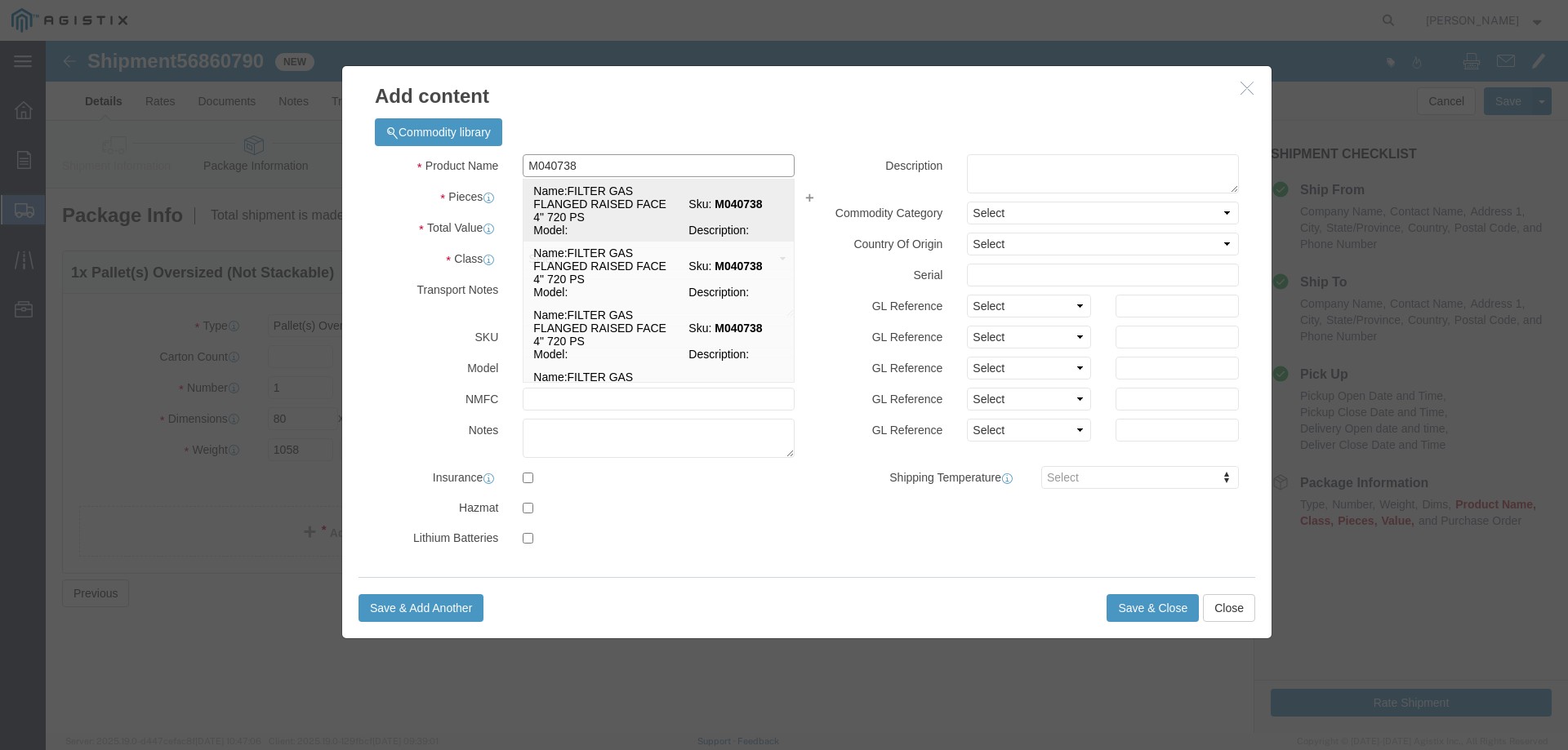
click td "Name: FILTER GAS FLANGED RAISED FACE 4" 720 PS"
select select
select select "USD"
type input "FILTER GAS FLANGED RAISED FACE 4" 720 PS"
type input "M040738"
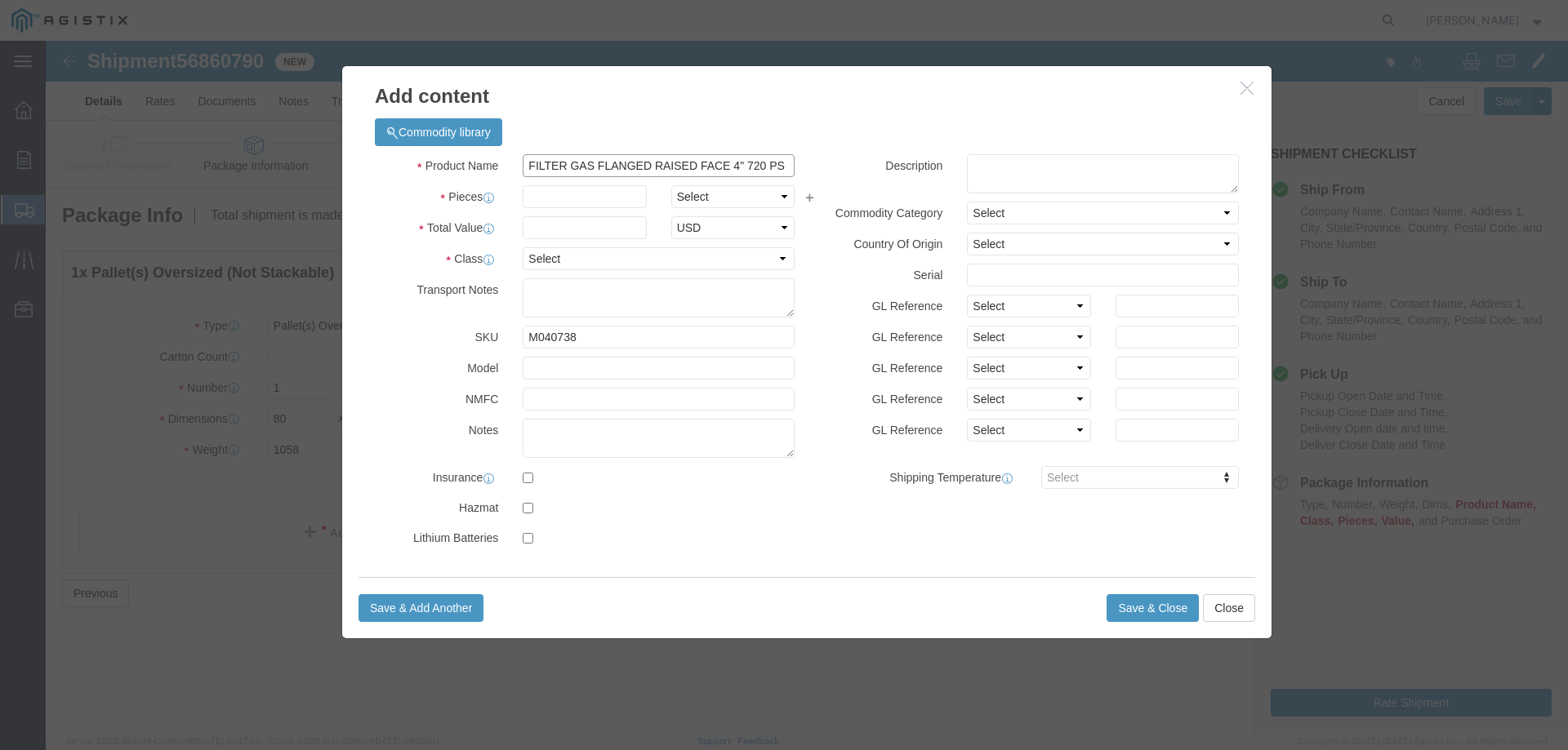
type input "FILTER GAS FLANGED RAISED FACE 4" 720 PS"
click input "text"
type input "3"
click select "Select Bag Barrels 100Board Feet Bottle Box Blister Pack Carats Can Capsule Car…"
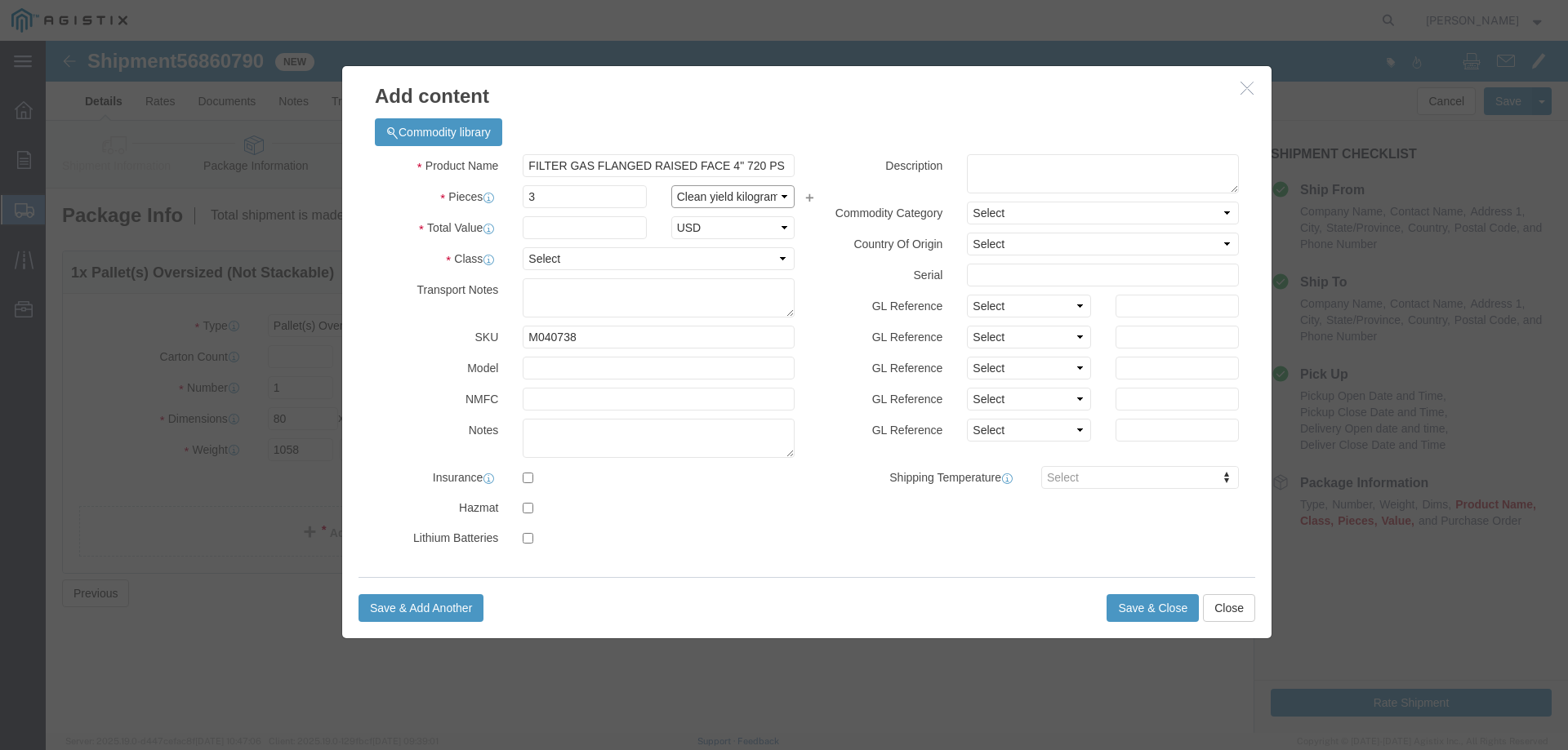
click select "Select Bag Barrels 100Board Feet Bottle Box Blister Pack Carats Can Capsule Car…"
select select "EA"
click select "Select Bag Barrels 100Board Feet Bottle Box Blister Pack Carats Can Capsule Car…"
click input "text"
type input "12962.55"
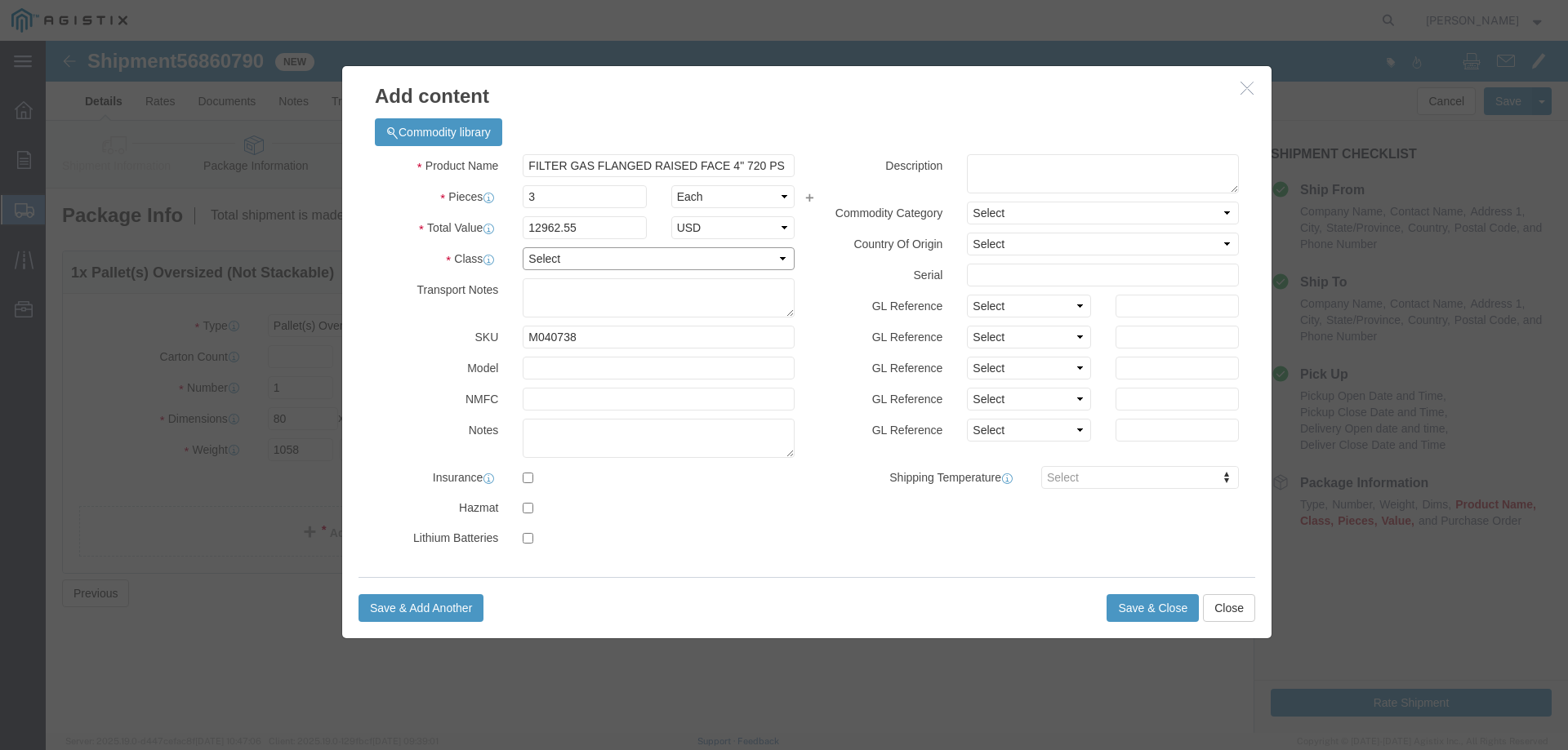
select select "70"
click button "Save & Close"
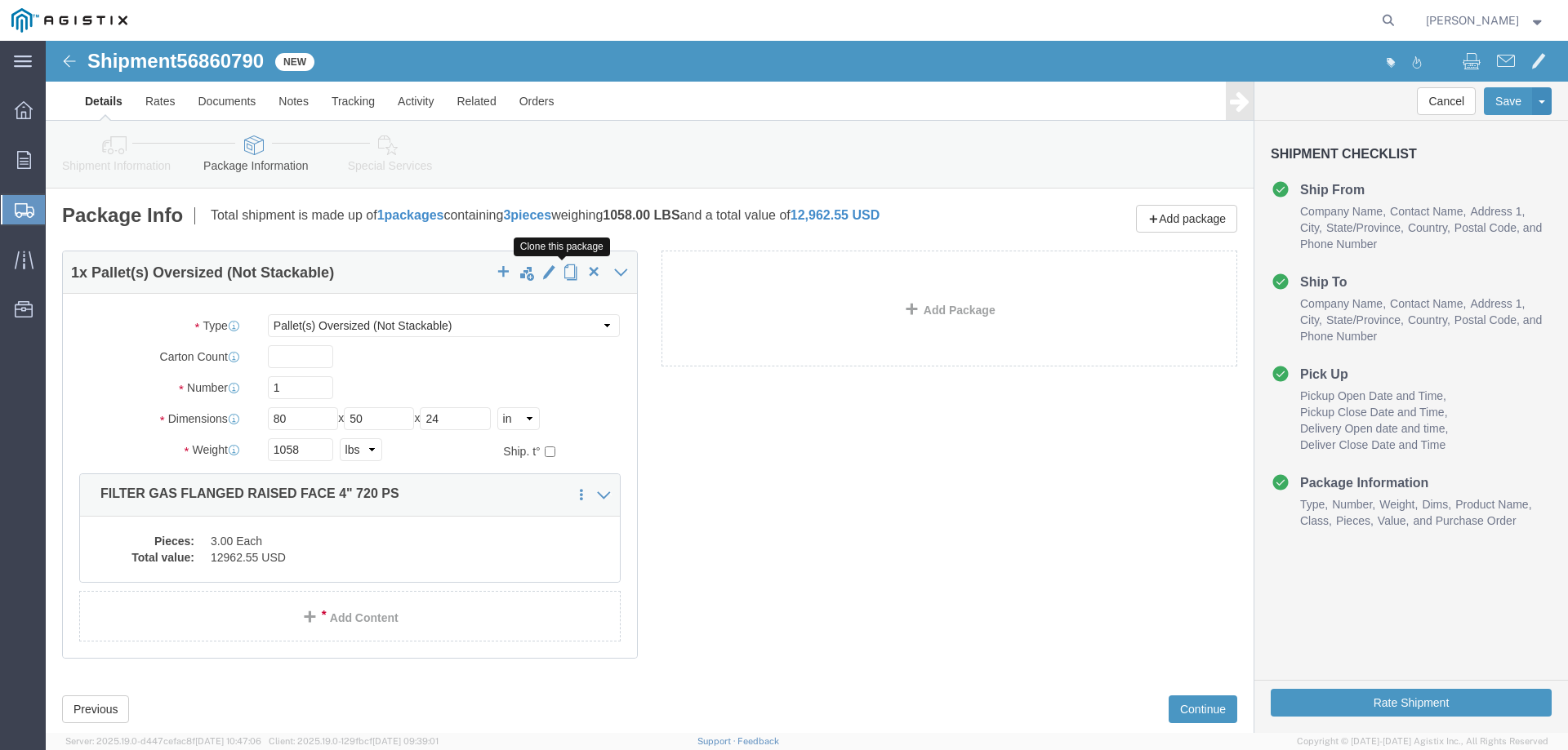
click span "button"
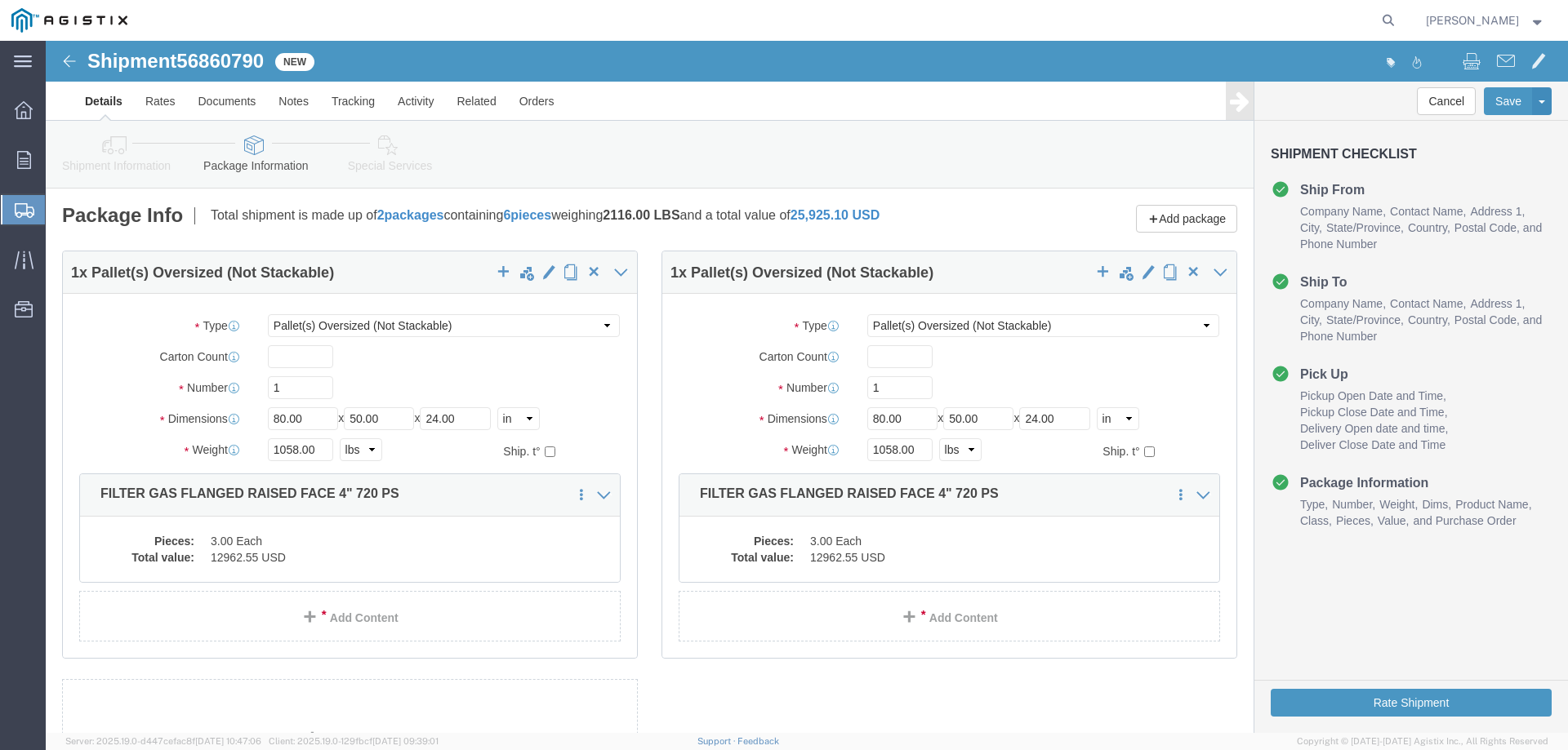
select select "PONS"
click span "button"
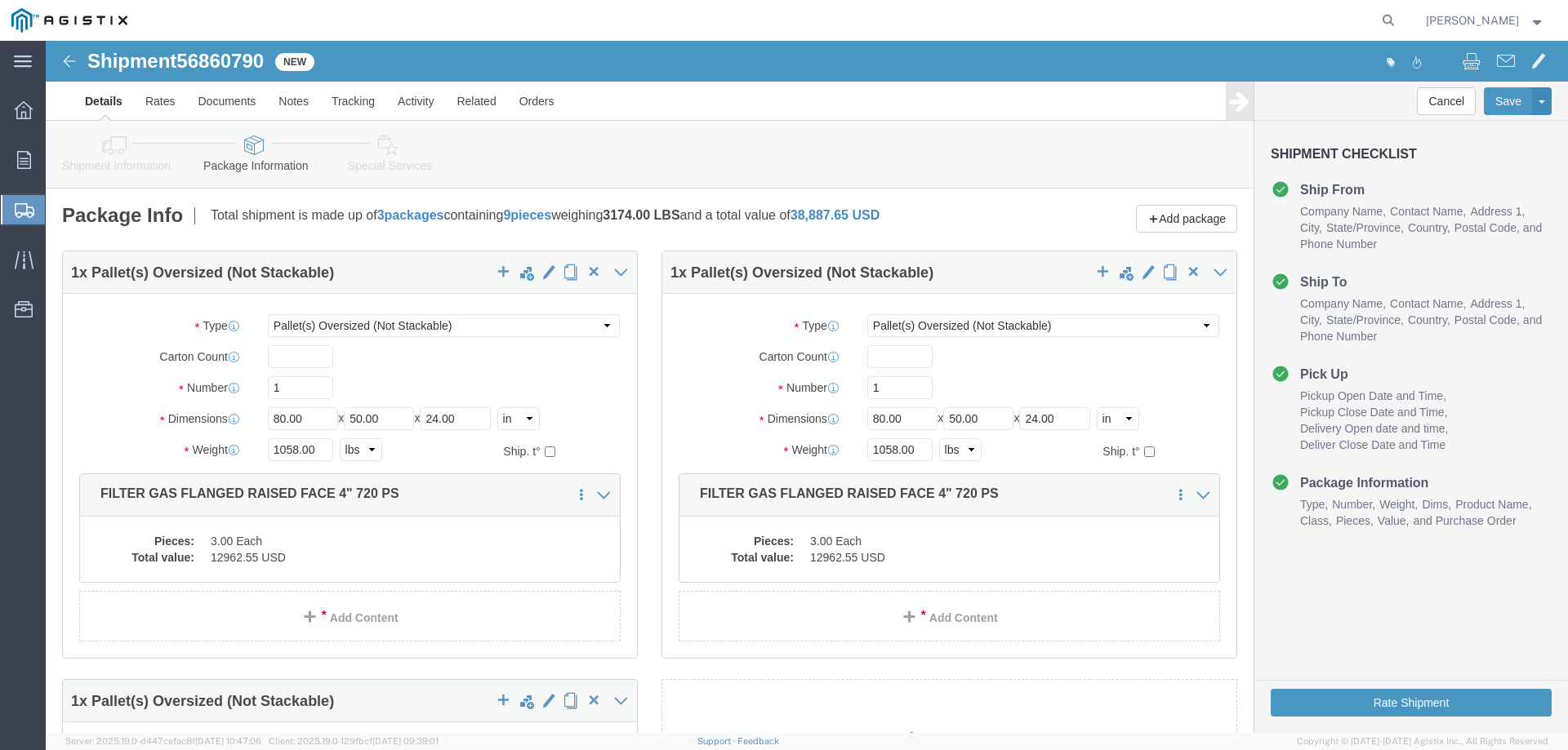
select select "PONS"
click span "button"
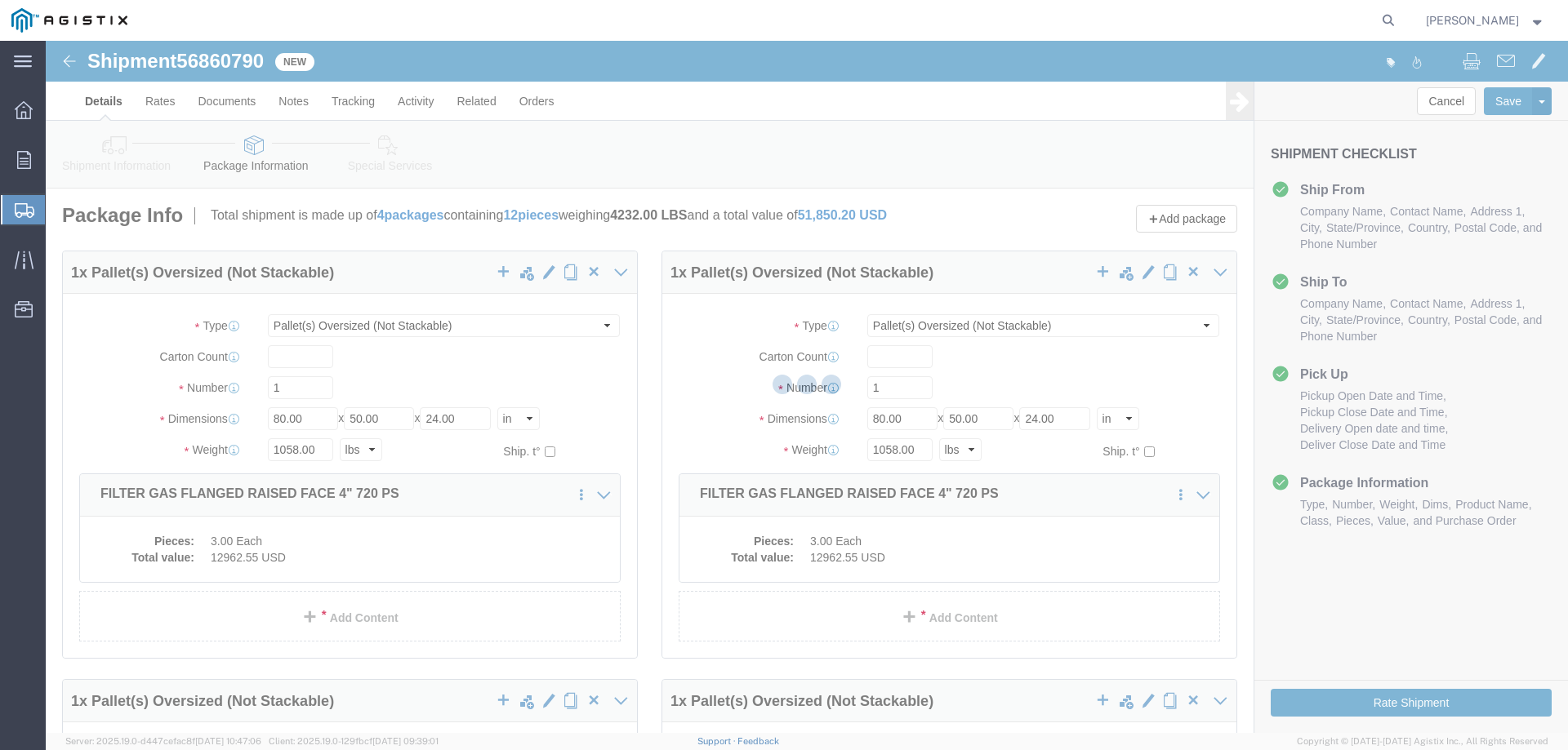
select select "PONS"
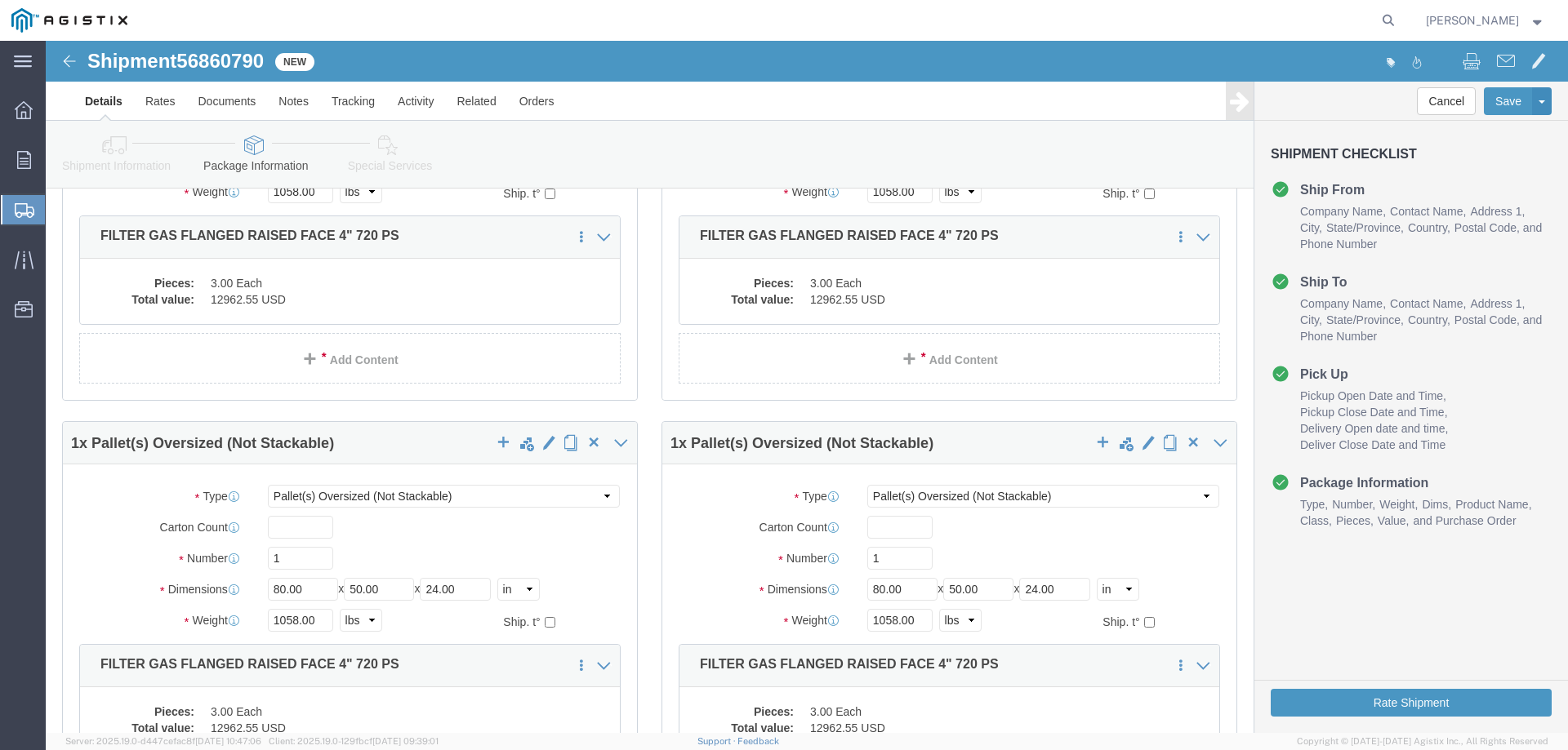
scroll to position [272, 0]
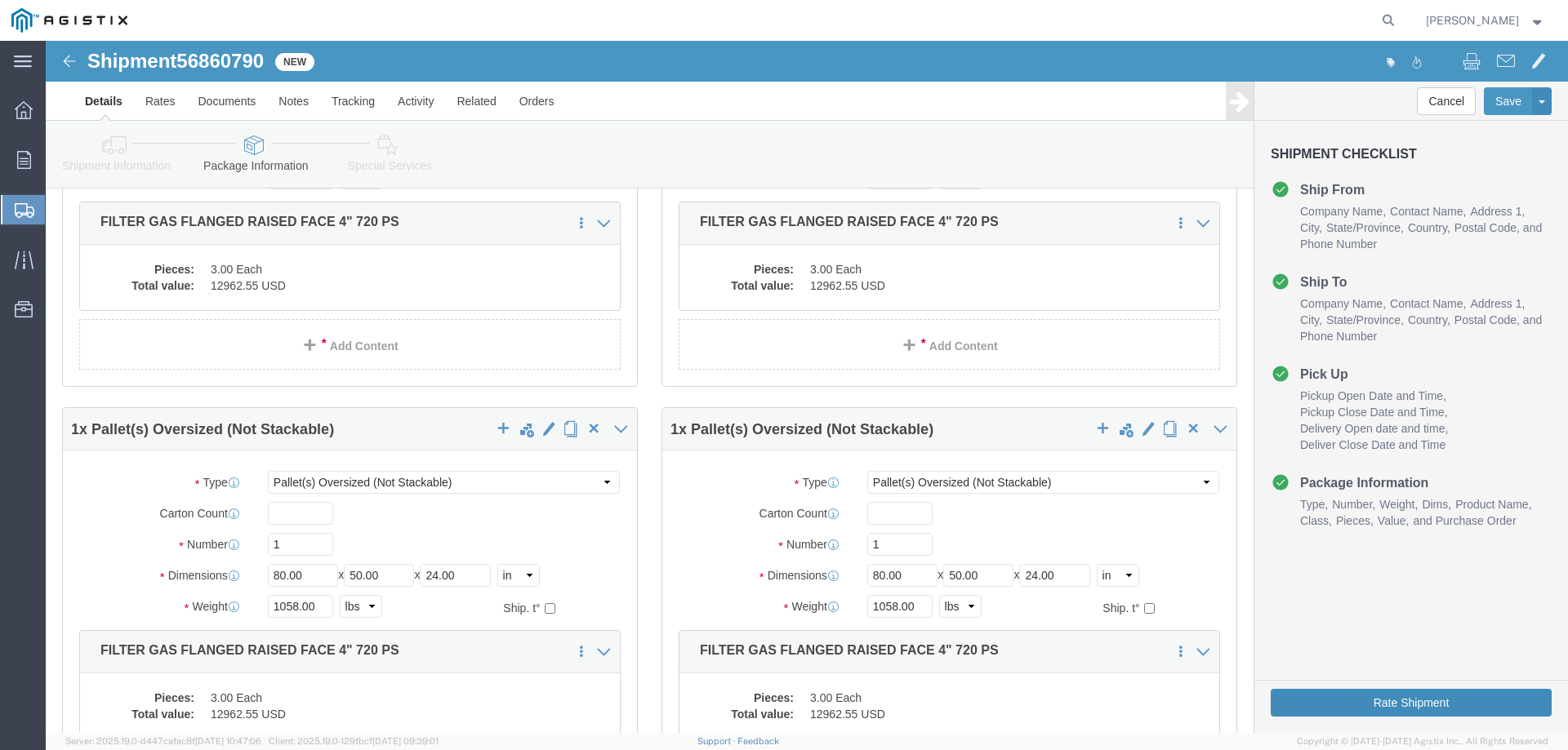
click button "Rate Shipment"
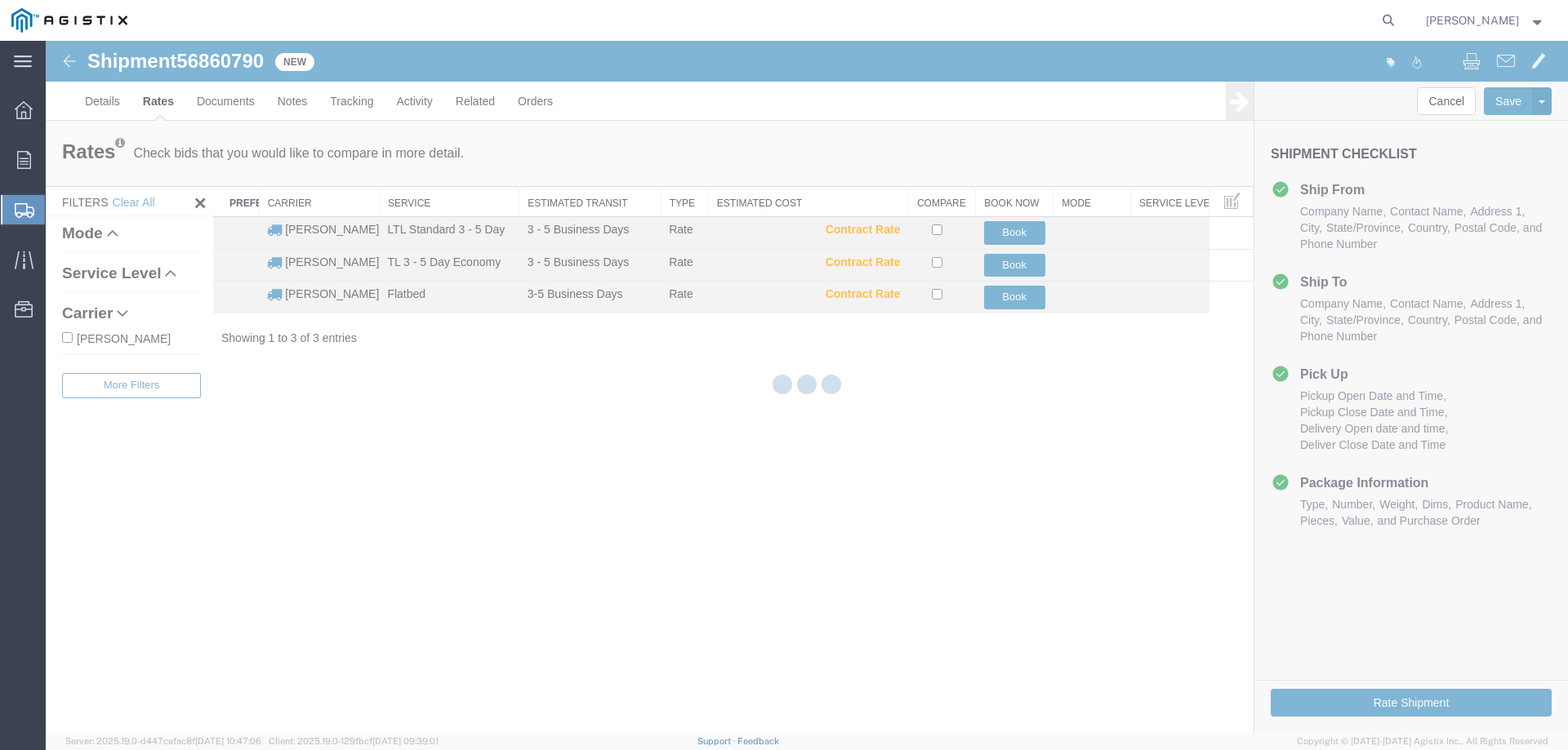
scroll to position [0, 0]
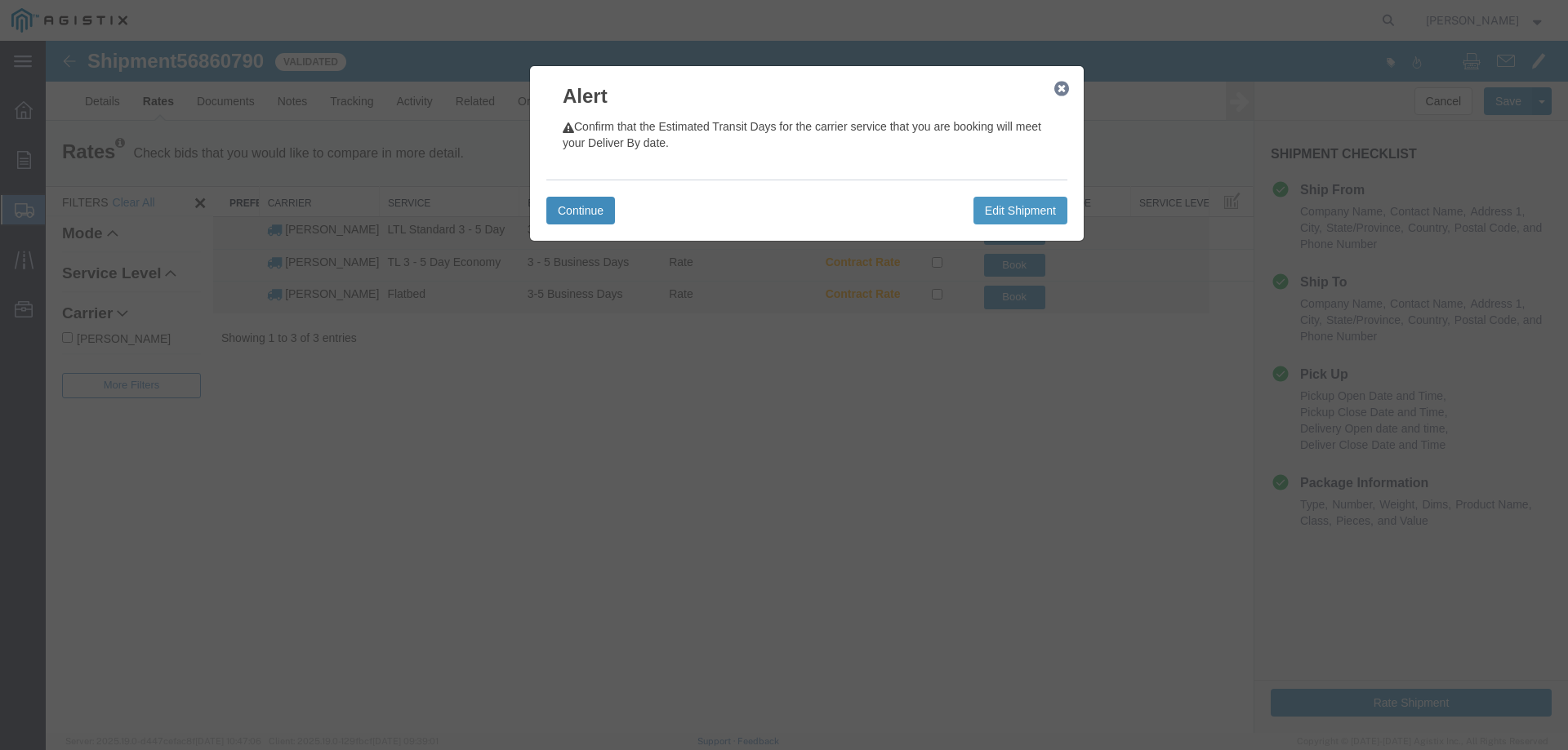
click at [577, 204] on button "Continue" at bounding box center [580, 211] width 69 height 28
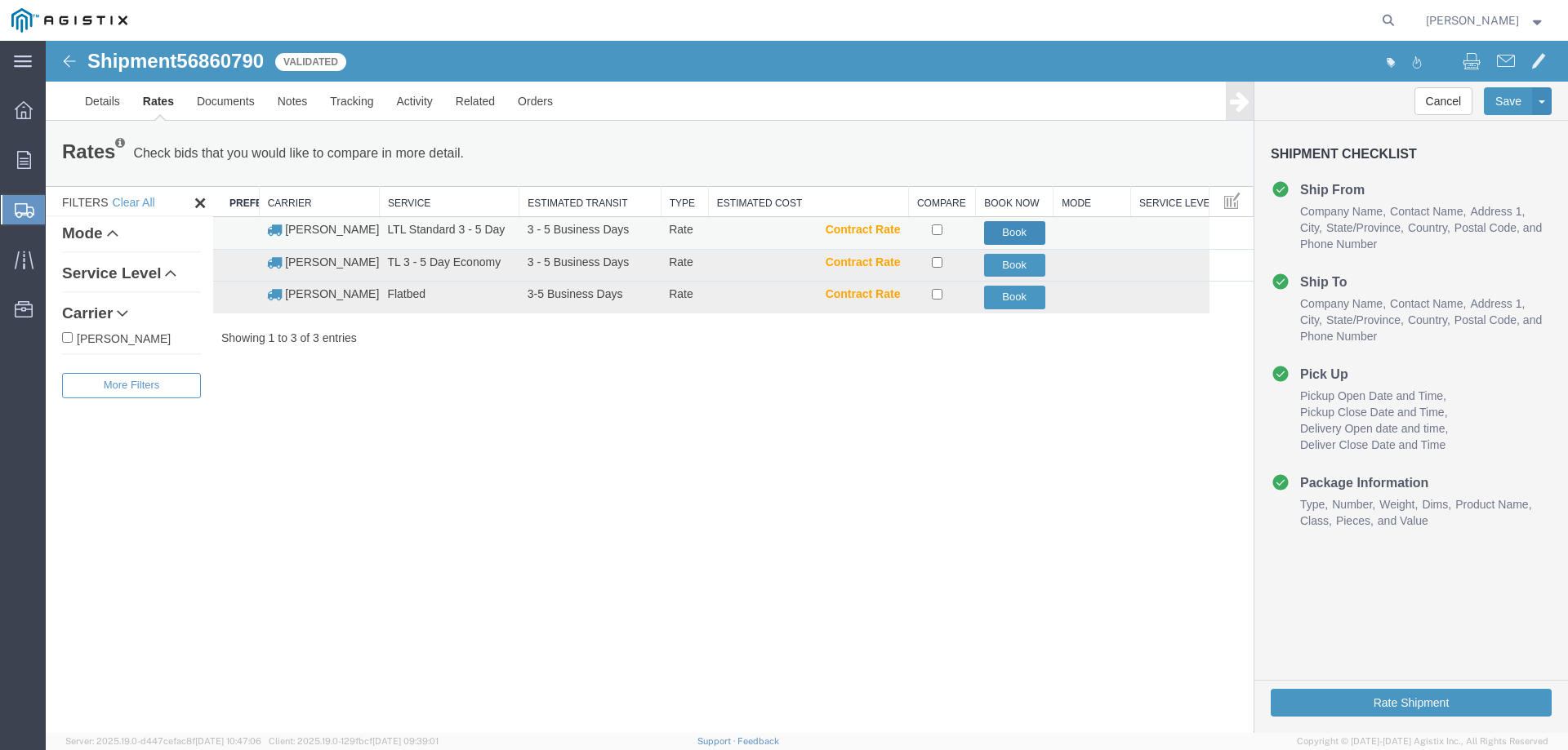
click at [1019, 231] on button "Book" at bounding box center [1015, 233] width 61 height 24
